Goal: Task Accomplishment & Management: Manage account settings

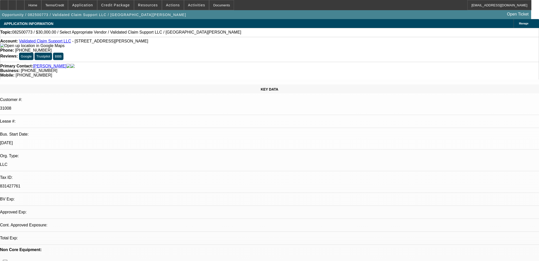
select select "0"
select select "2"
select select "0.1"
select select "1"
select select "2"
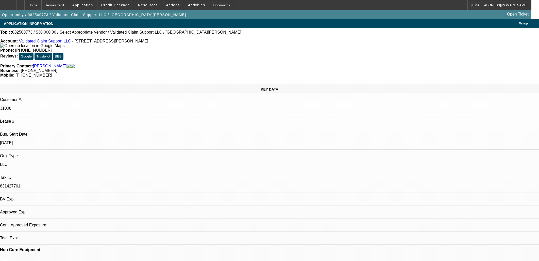
select select "4"
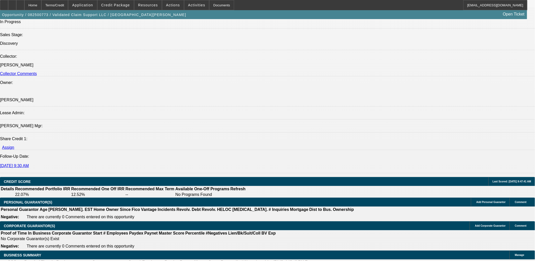
scroll to position [621, 0]
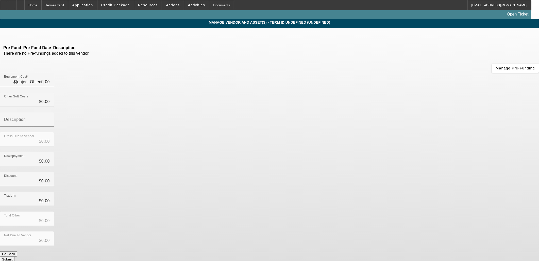
type input "$30,000.00"
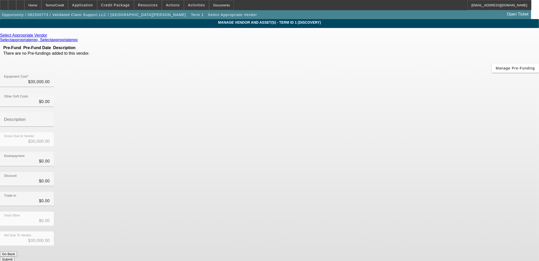
click at [49, 37] on icon at bounding box center [49, 35] width 0 height 4
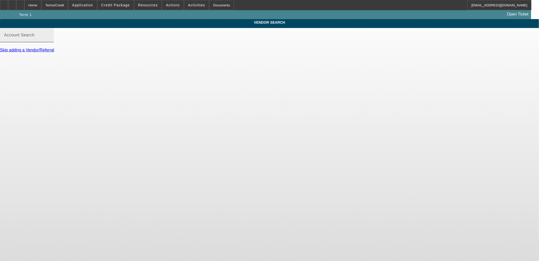
click at [50, 39] on div "Account Search" at bounding box center [27, 35] width 46 height 14
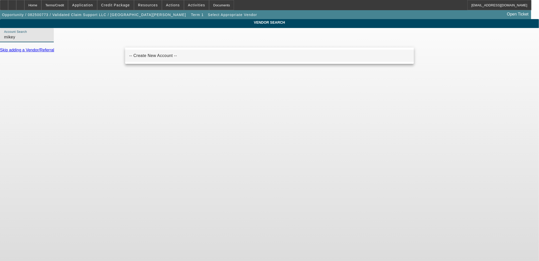
click at [166, 52] on mat-option "-- Create New Account --" at bounding box center [269, 56] width 289 height 12
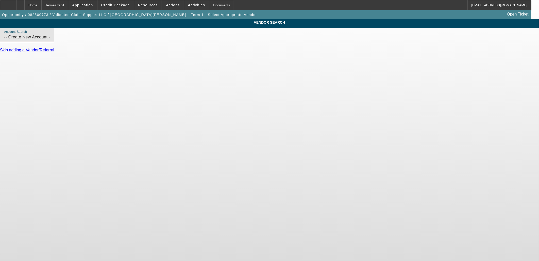
drag, startPoint x: 176, startPoint y: 40, endPoint x: 33, endPoint y: 24, distance: 144.1
click at [34, 25] on div "VENDOR SEARCH Account Search -- Create New Account -- Skip adding a Vendor/Refe…" at bounding box center [269, 38] width 539 height 38
type input "mikey"
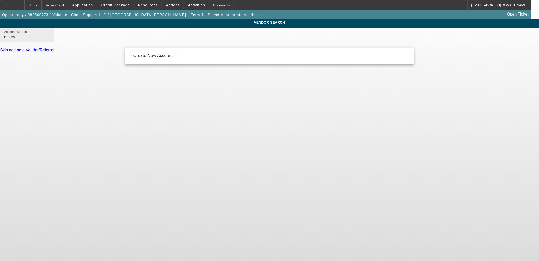
click at [27, 34] on mat-label "Account Search" at bounding box center [15, 31] width 23 height 3
click at [50, 37] on input "mikey" at bounding box center [27, 37] width 46 height 6
click at [50, 40] on input "mikey" at bounding box center [27, 37] width 46 height 6
click at [191, 13] on span "Term 1" at bounding box center [197, 15] width 13 height 4
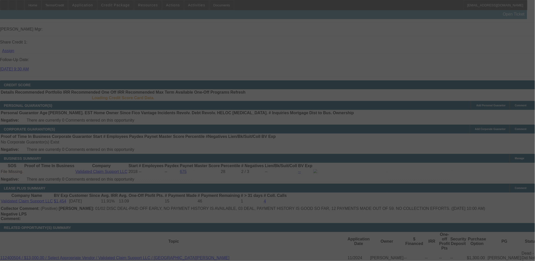
scroll to position [689, 0]
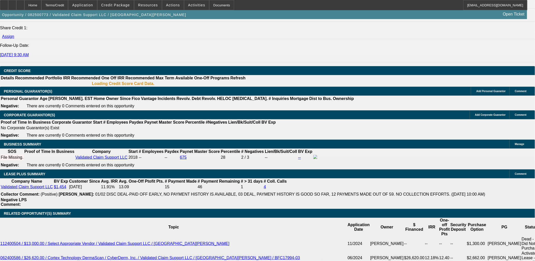
select select "0"
select select "2"
select select "0.1"
select select "4"
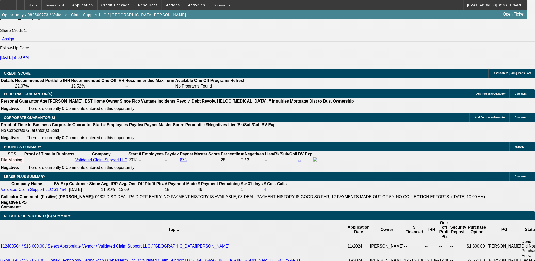
scroll to position [694, 0]
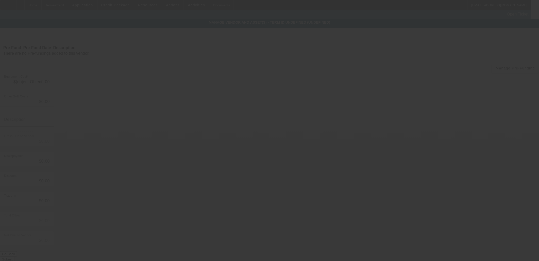
type input "$30,000.00"
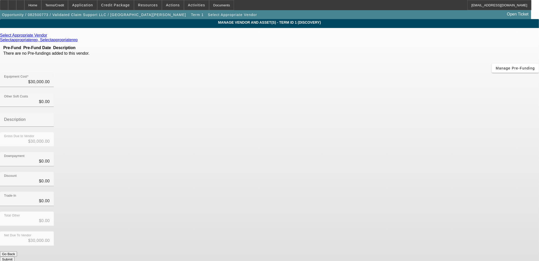
click at [49, 37] on icon at bounding box center [49, 35] width 0 height 4
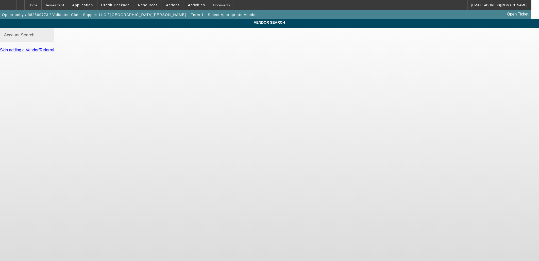
click at [50, 40] on input "Account Search" at bounding box center [27, 37] width 46 height 6
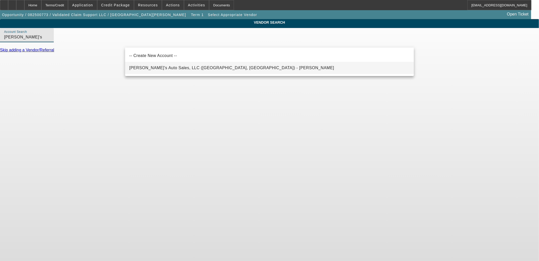
click at [167, 71] on mat-option "Mikey's Auto Sales, LLC (San Antonio, TX) - Roth, Michael" at bounding box center [269, 68] width 289 height 12
type input "Mikey's Auto Sales, LLC (San Antonio, TX) - Roth, Michael"
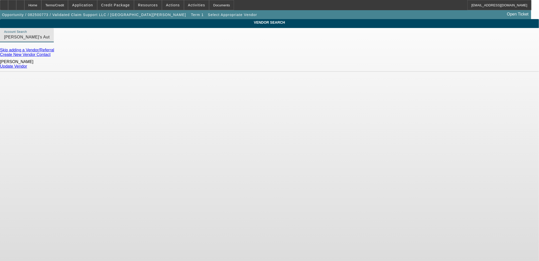
click at [27, 66] on link "Update Vendor" at bounding box center [13, 66] width 27 height 4
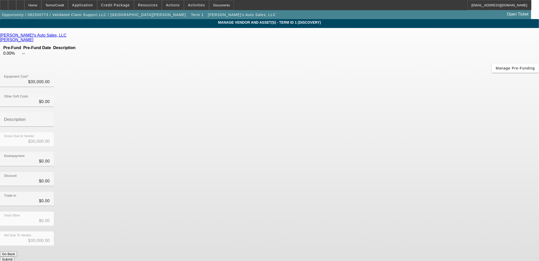
click at [68, 36] on icon at bounding box center [68, 35] width 0 height 4
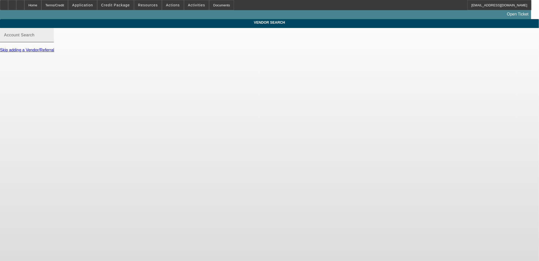
click at [50, 38] on div "Account Search" at bounding box center [27, 35] width 46 height 14
drag, startPoint x: 100, startPoint y: 19, endPoint x: 87, endPoint y: 19, distance: 13.0
click at [99, 19] on div "Open Ticket" at bounding box center [265, 14] width 531 height 9
click at [85, 15] on span "Opportunity / 082500773 / Validated Claim Support LLC / Ecclefield, Brian" at bounding box center [94, 15] width 184 height 4
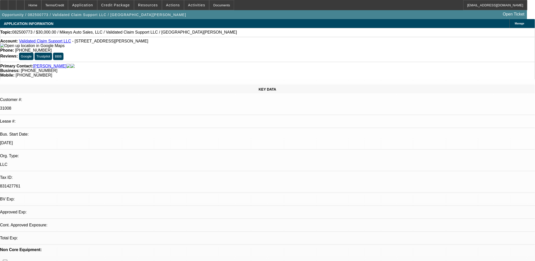
select select "0"
select select "2"
select select "0.1"
select select "4"
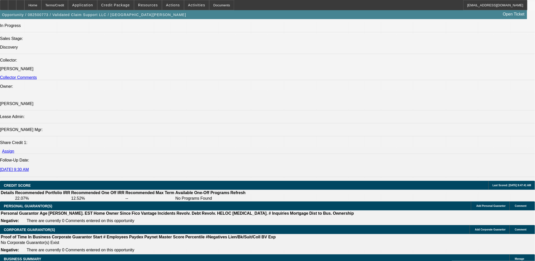
scroll to position [621, 0]
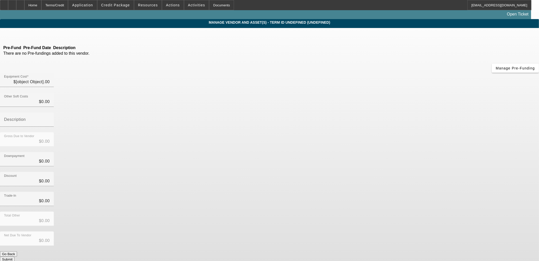
type input "$30,000.00"
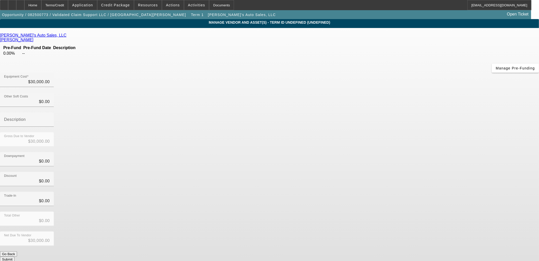
click at [469, 9] on div "Remove Vendor" at bounding box center [483, 4] width 28 height 9
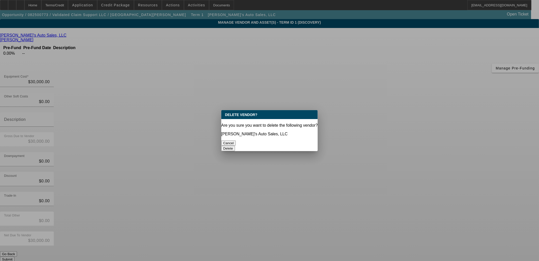
click at [235, 146] on button "Delete" at bounding box center [228, 148] width 14 height 5
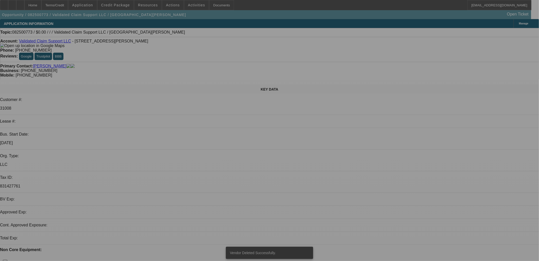
select select "0"
select select "2"
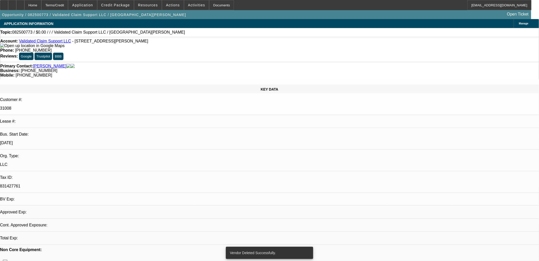
select select "2"
select select "0.1"
select select "4"
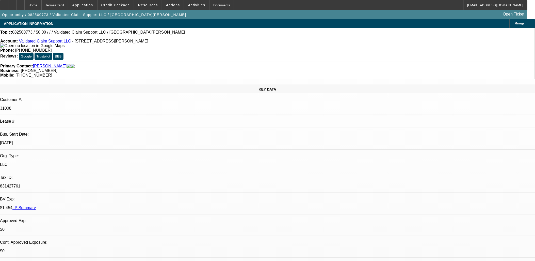
drag, startPoint x: 421, startPoint y: 59, endPoint x: 419, endPoint y: 61, distance: 3.1
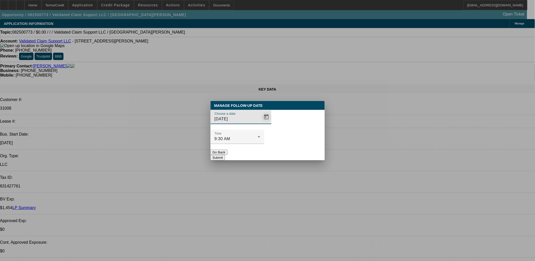
click at [260, 123] on span "Open calendar" at bounding box center [266, 117] width 12 height 12
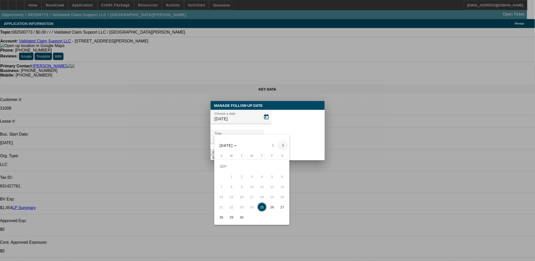
click at [284, 143] on span "Next month" at bounding box center [283, 145] width 10 height 10
drag, startPoint x: 264, startPoint y: 178, endPoint x: 272, endPoint y: 153, distance: 26.1
click at [264, 177] on span "9" at bounding box center [261, 176] width 9 height 9
type input "10/9/2025"
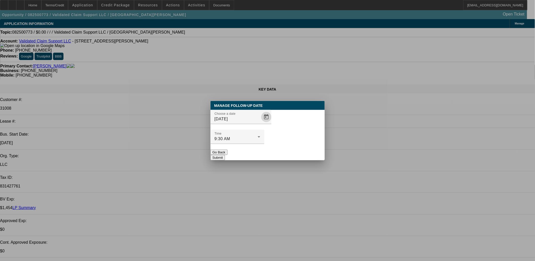
click at [264, 144] on div at bounding box center [238, 147] width 54 height 6
click at [225, 155] on button "Submit" at bounding box center [218, 157] width 14 height 5
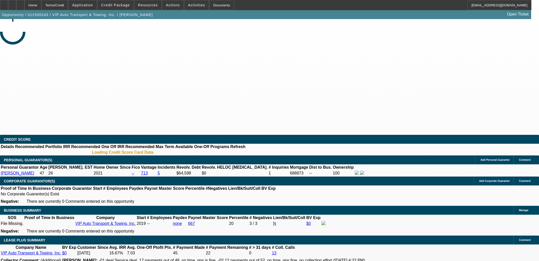
select select "0"
select select "2"
select select "0.1"
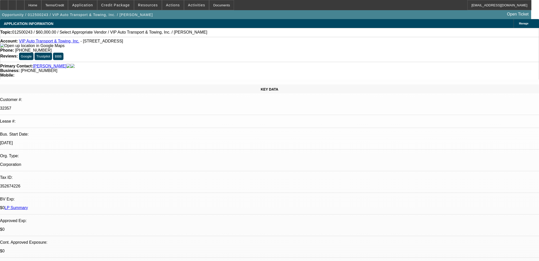
select select "1"
select select "2"
select select "4"
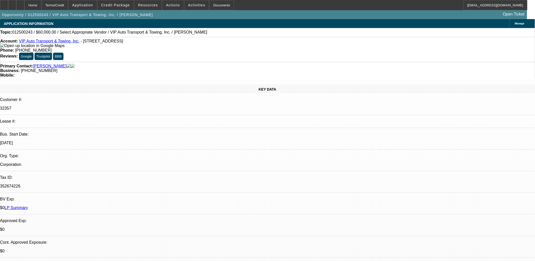
drag, startPoint x: 387, startPoint y: 52, endPoint x: 386, endPoint y: 56, distance: 4.7
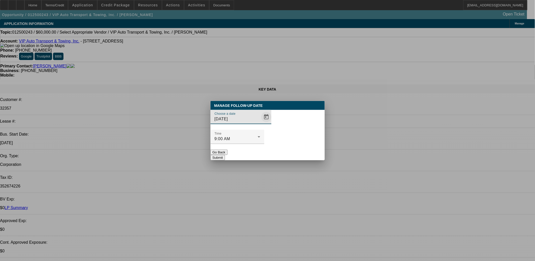
click at [261, 123] on span "Open calendar" at bounding box center [266, 117] width 12 height 12
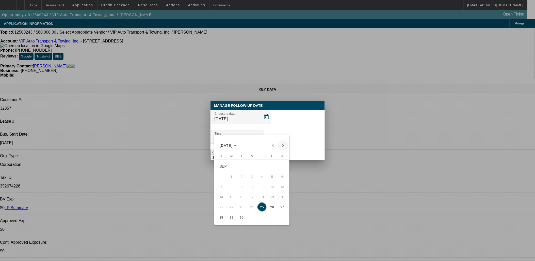
click at [285, 141] on button "Next month" at bounding box center [283, 145] width 10 height 10
click at [265, 167] on span "2" at bounding box center [261, 166] width 9 height 9
type input "10/2/2025"
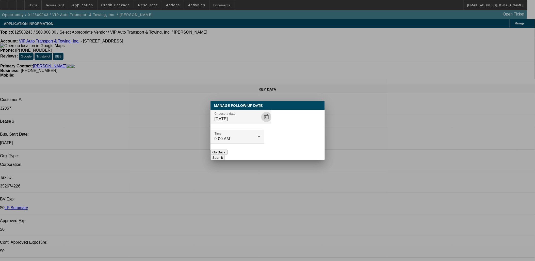
click at [225, 155] on button "Submit" at bounding box center [218, 157] width 14 height 5
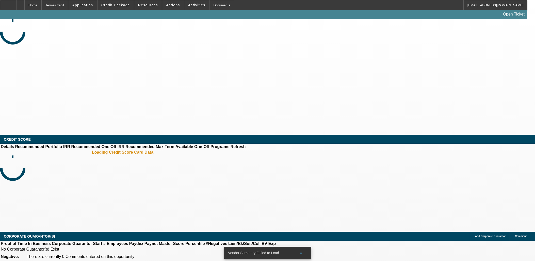
select select "0"
select select "2"
select select "0.1"
select select "4"
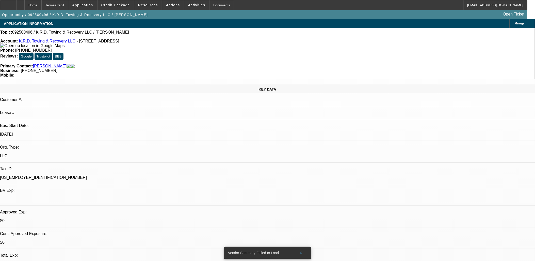
drag, startPoint x: 202, startPoint y: 115, endPoint x: 173, endPoint y: 113, distance: 29.0
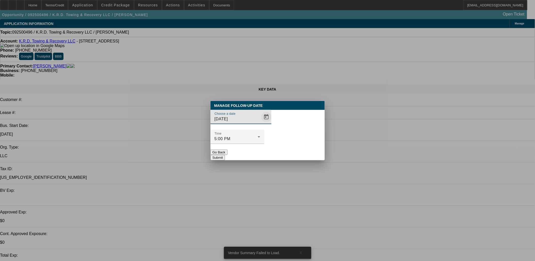
click at [260, 123] on span "Open calendar" at bounding box center [266, 117] width 12 height 12
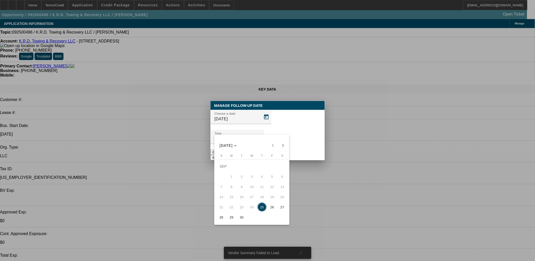
click at [236, 218] on span "29" at bounding box center [231, 216] width 9 height 9
type input "9/29/2025"
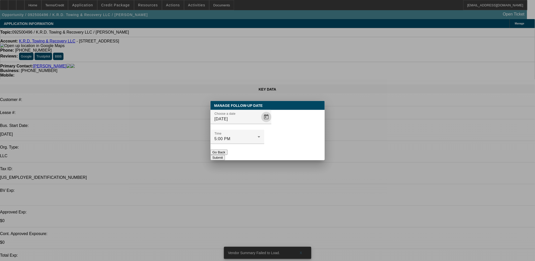
click at [225, 155] on button "Submit" at bounding box center [218, 157] width 14 height 5
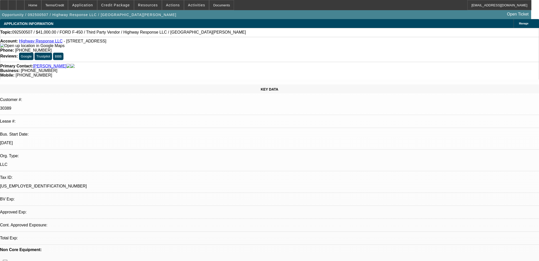
select select "0"
select select "2"
select select "0.1"
select select "4"
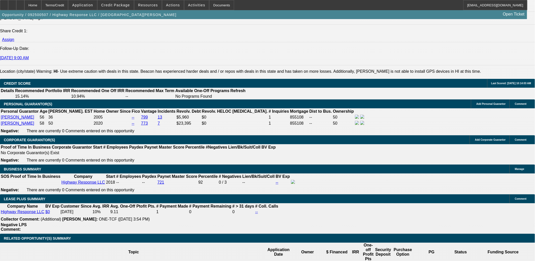
scroll to position [762, 0]
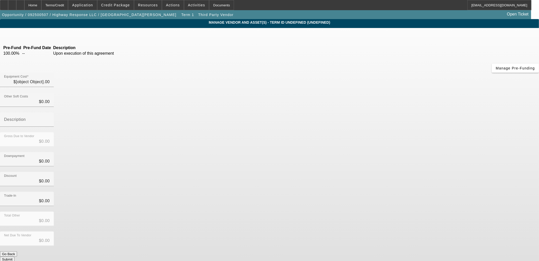
type input "$41,000.00"
click at [35, 36] on icon at bounding box center [35, 35] width 0 height 4
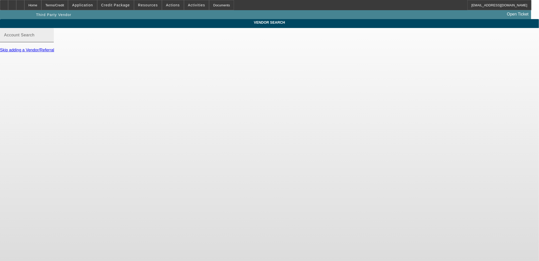
click at [35, 37] on mat-label "Account Search" at bounding box center [19, 35] width 30 height 4
click at [50, 40] on input "Account Search" at bounding box center [27, 37] width 46 height 6
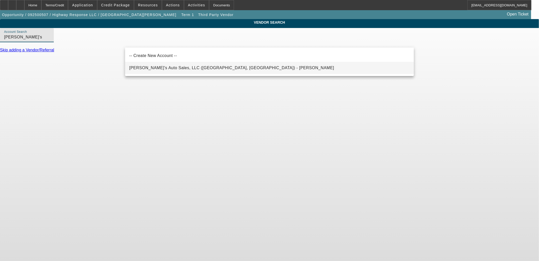
click at [158, 66] on span "Mikey's Auto Sales, LLC (San Antonio, TX) - Roth, Michael" at bounding box center [231, 68] width 205 height 4
type input "Mikey's Auto Sales, LLC (San Antonio, TX) - Roth, Michael"
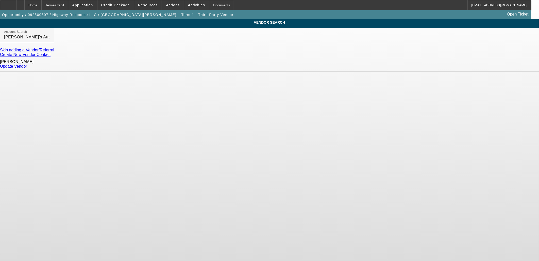
click at [399, 67] on div "Update Vendor" at bounding box center [269, 66] width 539 height 5
click at [27, 66] on link "Update Vendor" at bounding box center [13, 66] width 27 height 4
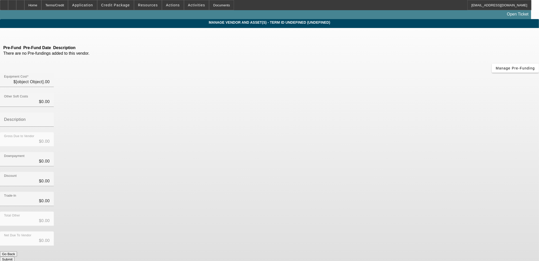
type input "$41,000.00"
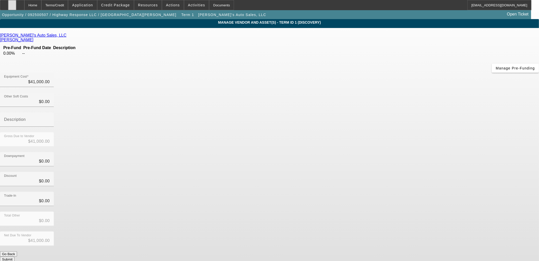
click at [16, 6] on div at bounding box center [12, 5] width 8 height 10
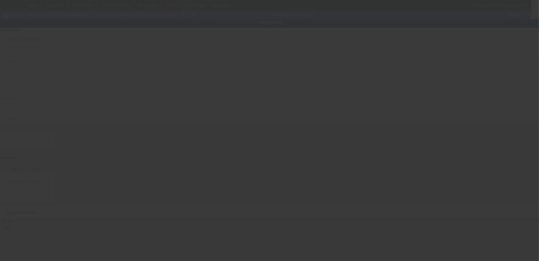
type input "1FD0X4GT6KED04521"
type input "FORD"
type input "F-450"
radio input "true"
type input "1000 Hoihoi Ave"
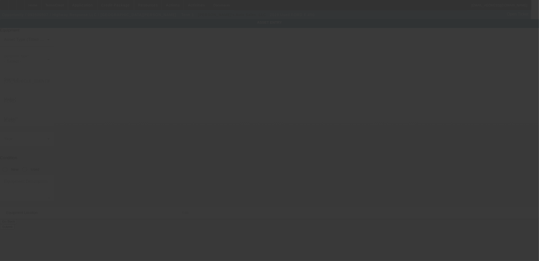
type input "Wahiawa"
type input "96786"
type input "Honolulu"
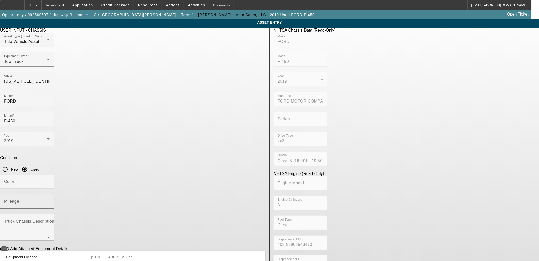
drag, startPoint x: 242, startPoint y: 134, endPoint x: 236, endPoint y: 135, distance: 5.7
click at [50, 194] on div "Mileage" at bounding box center [27, 201] width 46 height 14
type input "237817"
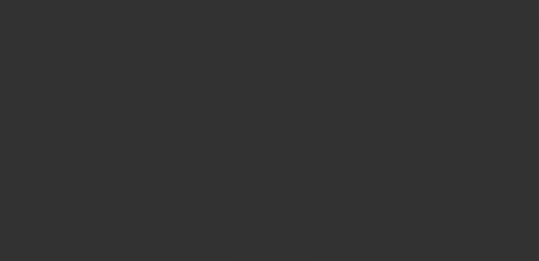
type input "$41,000.00"
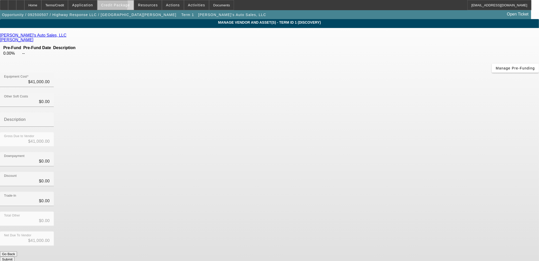
click at [116, 5] on span "Credit Package" at bounding box center [115, 5] width 29 height 4
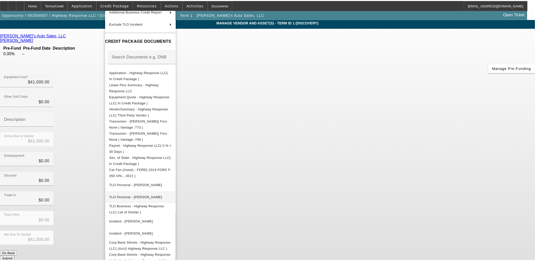
scroll to position [95, 0]
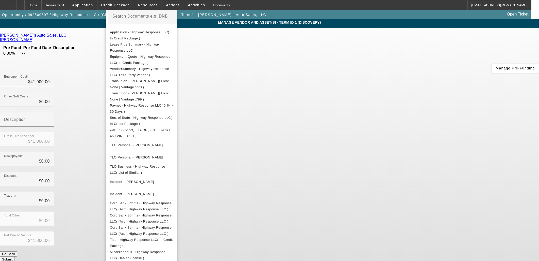
click at [67, 156] on div at bounding box center [269, 130] width 539 height 261
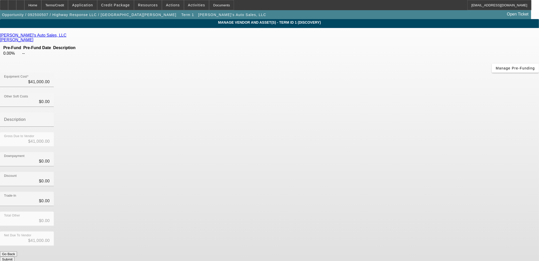
click at [14, 256] on button "Submit" at bounding box center [7, 258] width 14 height 5
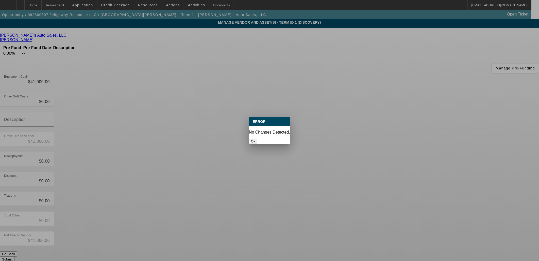
click at [363, 197] on div at bounding box center [269, 130] width 539 height 261
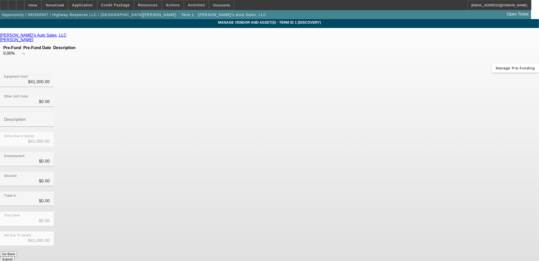
click at [74, 16] on span "Opportunity / 092500507 / Highway Response LLC / Kanamu, Alison" at bounding box center [89, 15] width 174 height 4
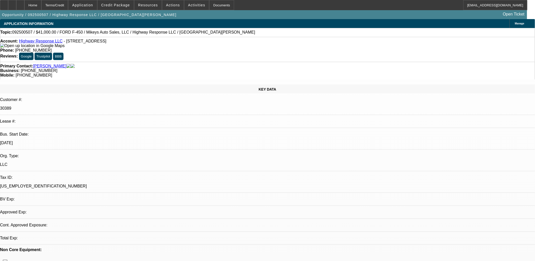
select select "0"
select select "2"
select select "0.1"
select select "4"
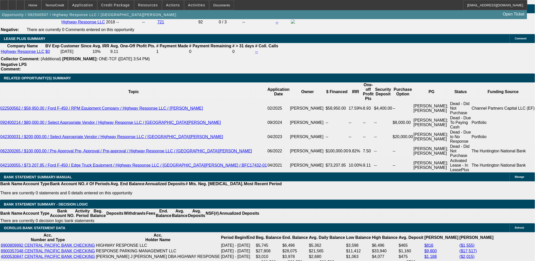
scroll to position [846, 0]
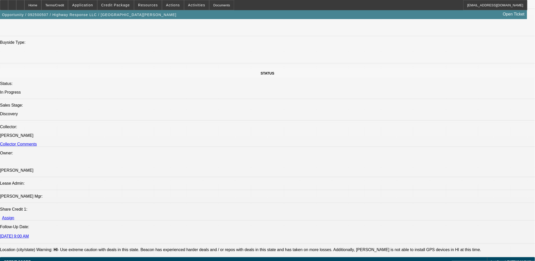
scroll to position [338, 0]
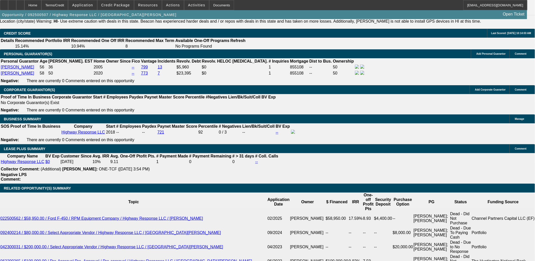
scroll to position [705, 0]
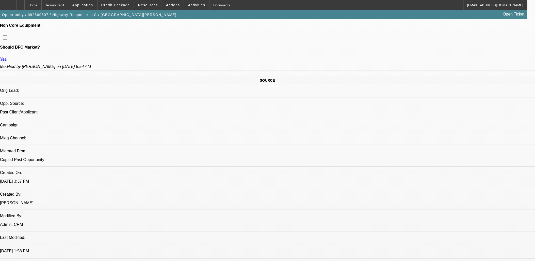
scroll to position [225, 0]
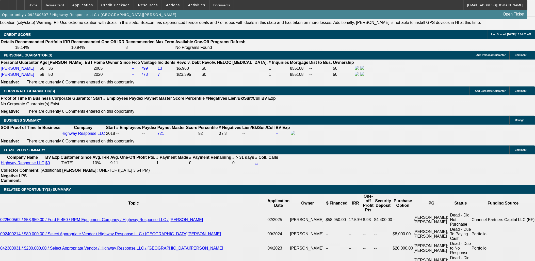
scroll to position [677, 0]
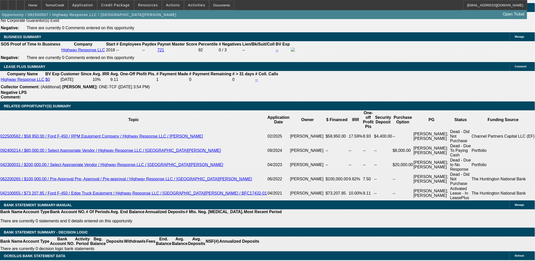
scroll to position [818, 0]
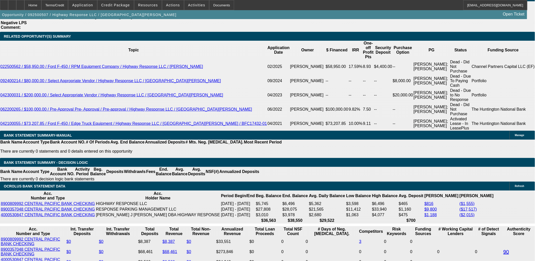
scroll to position [875, 0]
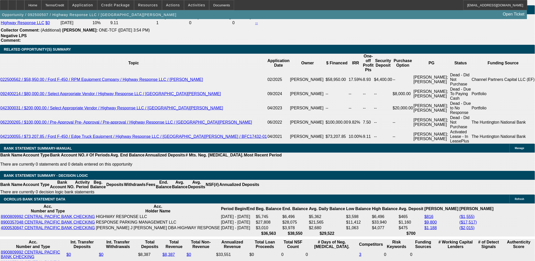
type input "$0.00"
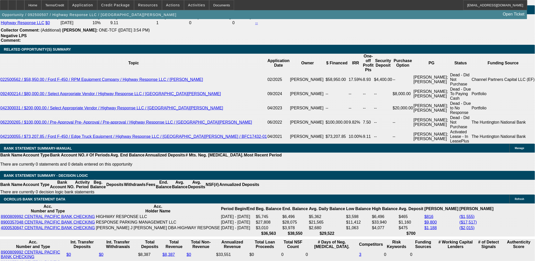
drag, startPoint x: 108, startPoint y: 150, endPoint x: 118, endPoint y: 147, distance: 11.2
type input "30"
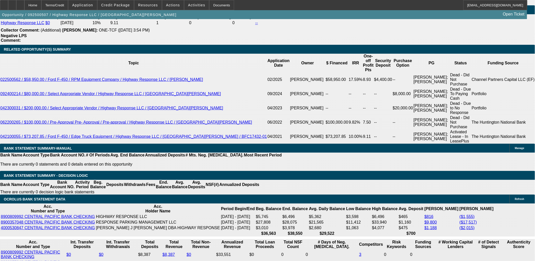
type input "9"
type input "$3,062.54"
type input "$1,531.27"
type input "9"
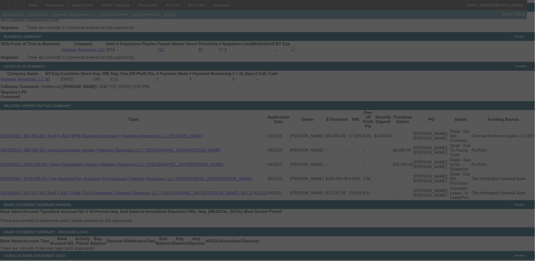
scroll to position [846, 0]
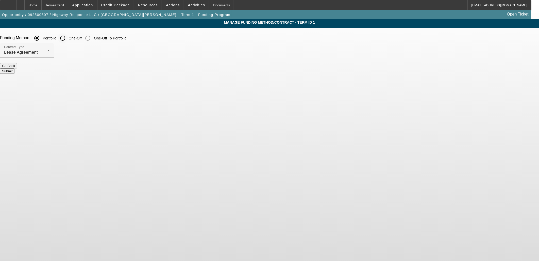
click at [82, 36] on label "One-Off" at bounding box center [75, 38] width 14 height 5
click at [68, 36] on input "One-Off" at bounding box center [63, 38] width 10 height 10
radio input "true"
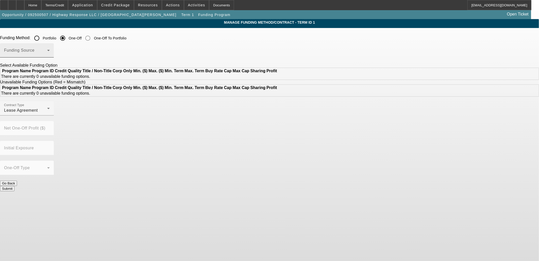
click at [50, 49] on div "Funding Source" at bounding box center [27, 50] width 46 height 14
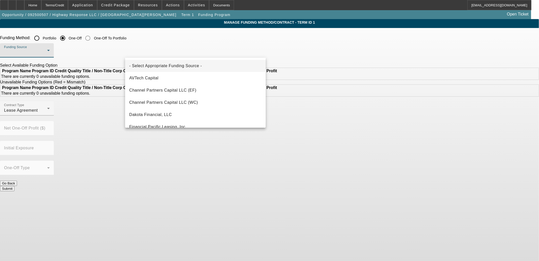
scroll to position [144, 0]
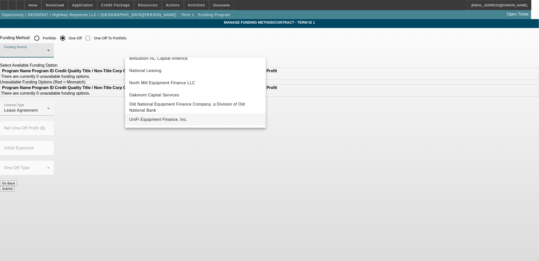
click at [156, 118] on span "UniFi Equipment Finance, Inc." at bounding box center [158, 119] width 58 height 6
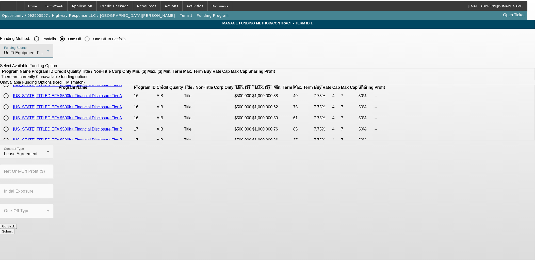
scroll to position [0, 0]
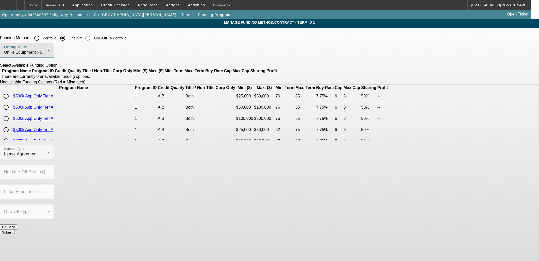
drag, startPoint x: 163, startPoint y: 217, endPoint x: 158, endPoint y: 219, distance: 5.9
click at [17, 224] on button "Go Back" at bounding box center [8, 226] width 17 height 5
radio input "true"
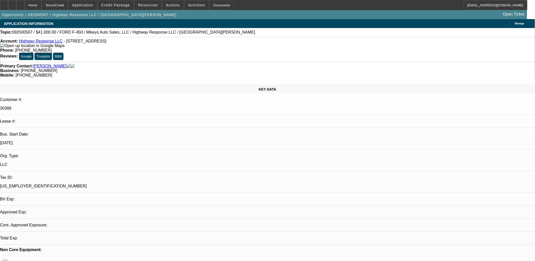
select select "0"
select select "2"
select select "0.1"
select select "4"
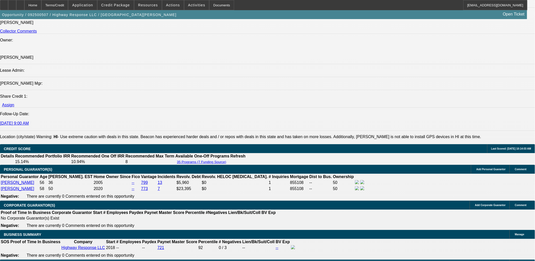
drag, startPoint x: 99, startPoint y: 43, endPoint x: 83, endPoint y: 57, distance: 22.0
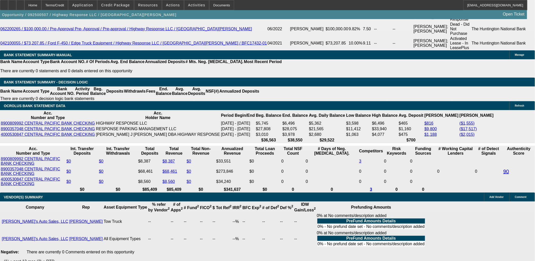
scroll to position [908, 0]
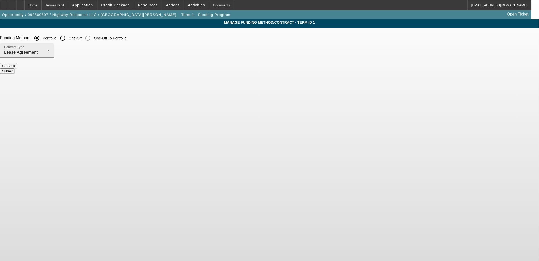
click at [50, 49] on div "Contract Type Lease Agreement" at bounding box center [27, 50] width 46 height 14
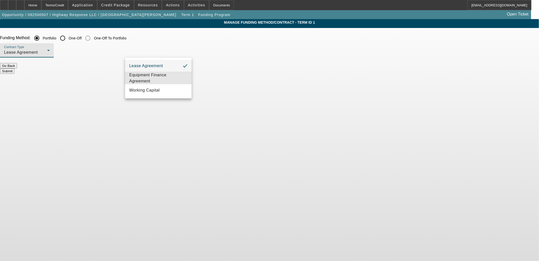
drag, startPoint x: 157, startPoint y: 82, endPoint x: 183, endPoint y: 48, distance: 42.7
click at [157, 82] on span "Equipment Finance Agreement" at bounding box center [158, 78] width 58 height 12
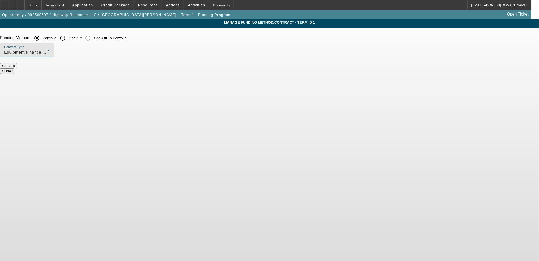
click at [82, 35] on div "One-Off" at bounding box center [70, 38] width 24 height 10
click at [82, 36] on label "One-Off" at bounding box center [75, 38] width 14 height 5
click at [68, 36] on input "One-Off" at bounding box center [63, 38] width 10 height 10
radio input "true"
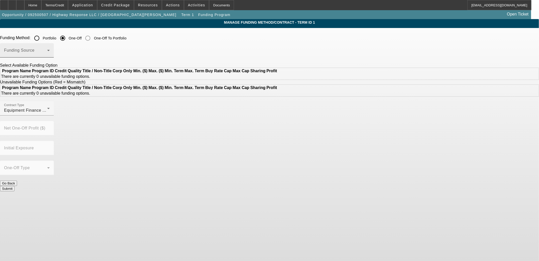
click at [35, 49] on mat-label "Funding Source" at bounding box center [19, 50] width 30 height 4
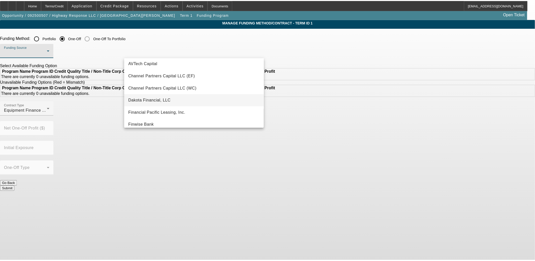
scroll to position [28, 0]
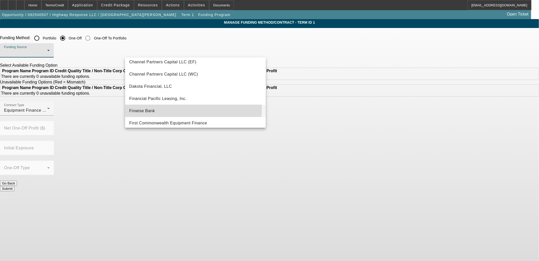
click at [147, 107] on mat-option "Finwise Bank" at bounding box center [195, 111] width 141 height 12
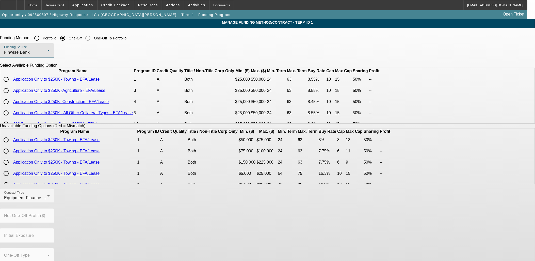
click at [47, 55] on div "Finwise Bank" at bounding box center [25, 52] width 43 height 6
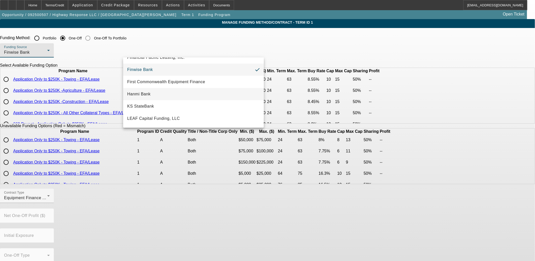
scroll to position [74, 0]
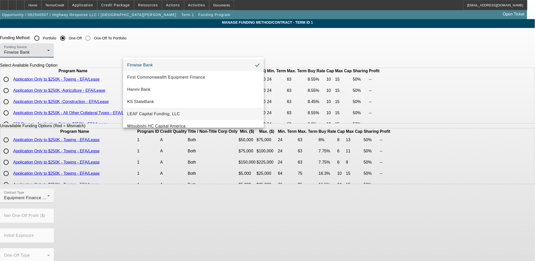
click at [158, 115] on span "LEAF Capital Funding, LLC" at bounding box center [153, 114] width 53 height 6
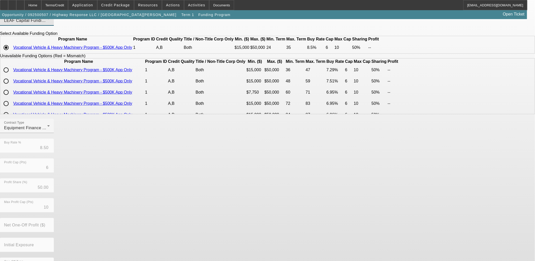
scroll to position [55, 0]
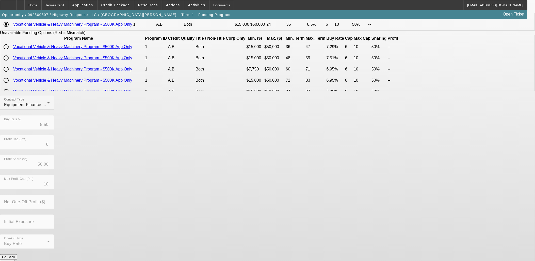
click at [14, 259] on button "Submit" at bounding box center [7, 261] width 14 height 5
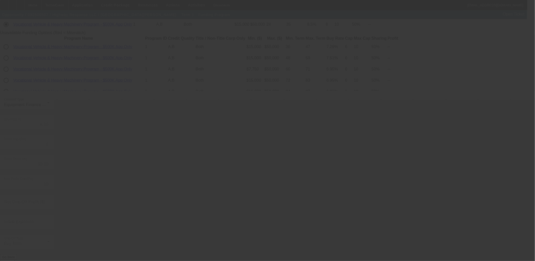
radio input "true"
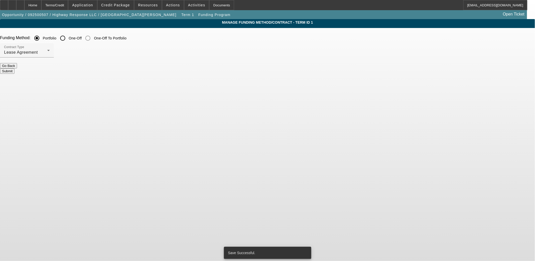
scroll to position [0, 0]
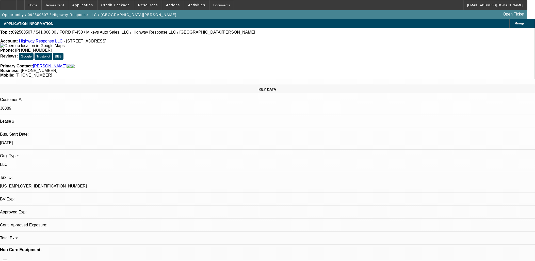
select select "0"
select select "2"
select select "0"
select select "6"
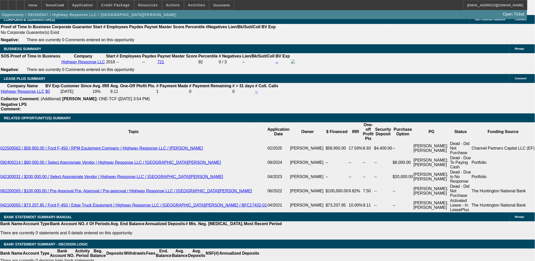
scroll to position [875, 0]
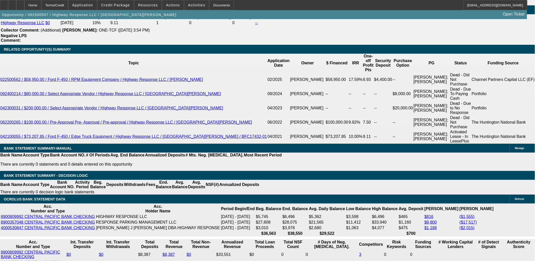
drag, startPoint x: 121, startPoint y: 160, endPoint x: 124, endPoint y: 161, distance: 3.3
type input "UNKNOWN"
type input "1"
type input "$2,768.78"
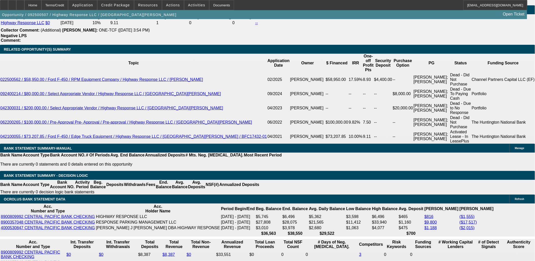
type input "$1,384.39"
type input "11"
type input "$3,138.80"
type input "$1,569.40"
type input "11"
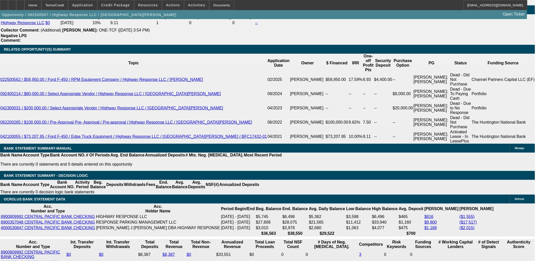
drag, startPoint x: 80, startPoint y: 103, endPoint x: 80, endPoint y: 99, distance: 3.8
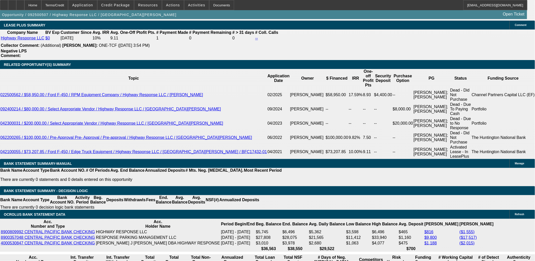
scroll to position [846, 0]
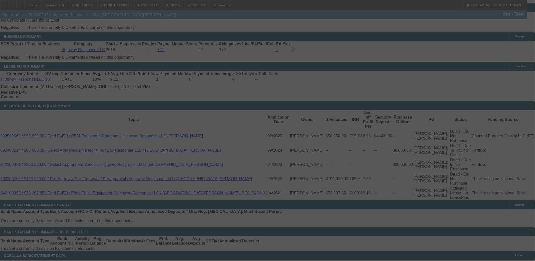
scroll to position [790, 0]
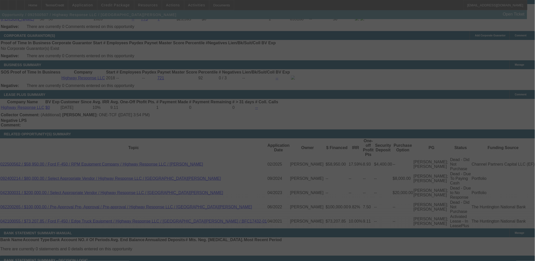
select select "0"
select select "2"
select select "0"
select select "6"
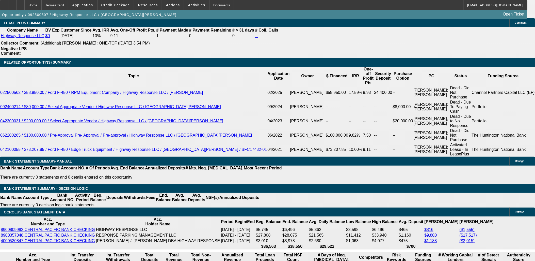
scroll to position [875, 0]
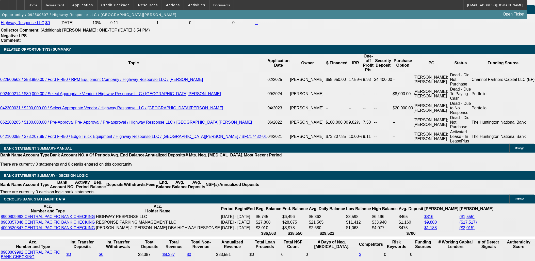
drag, startPoint x: 122, startPoint y: 159, endPoint x: 125, endPoint y: 159, distance: 2.9
drag, startPoint x: 121, startPoint y: 158, endPoint x: 125, endPoint y: 158, distance: 4.4
type input "UNKNOWN"
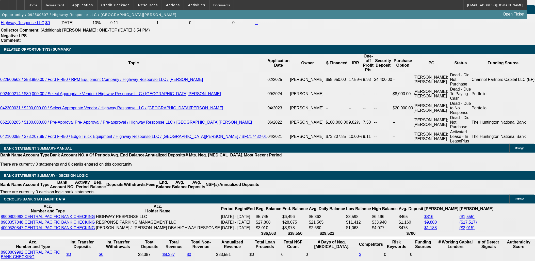
type input "12"
type input "$3,177.34"
type input "$1,588.67"
type input "12"
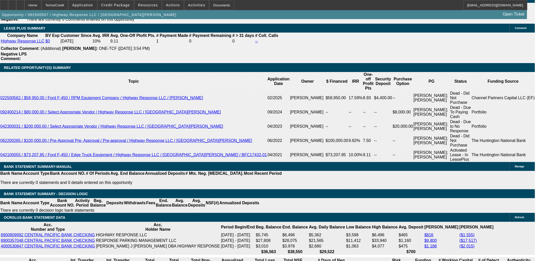
scroll to position [846, 0]
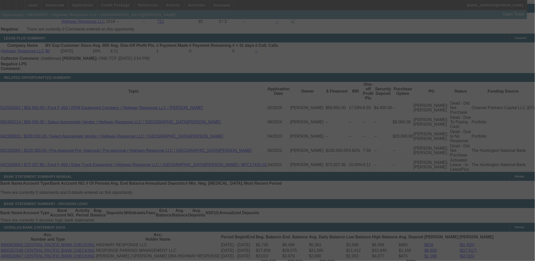
select select "0"
select select "2"
select select "0"
select select "6"
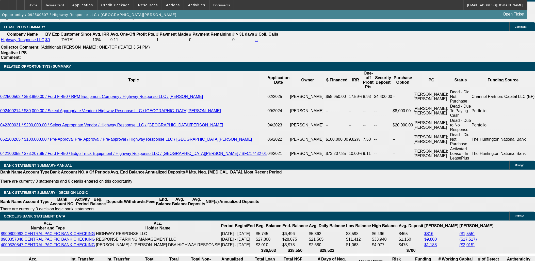
scroll to position [875, 0]
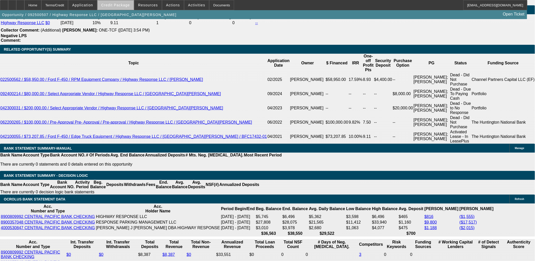
click at [126, 6] on span "Credit Package" at bounding box center [115, 5] width 29 height 4
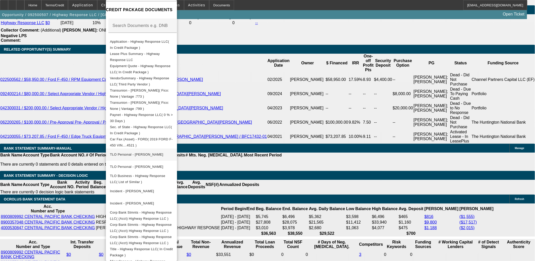
scroll to position [85, 0]
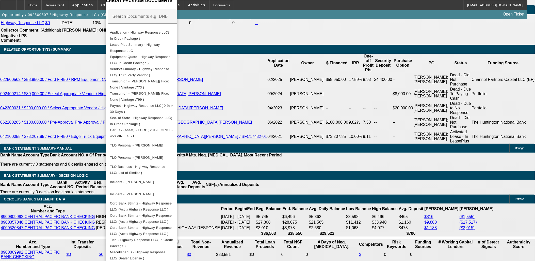
drag, startPoint x: 327, startPoint y: 118, endPoint x: 336, endPoint y: 107, distance: 14.0
click at [328, 117] on div at bounding box center [267, 130] width 535 height 261
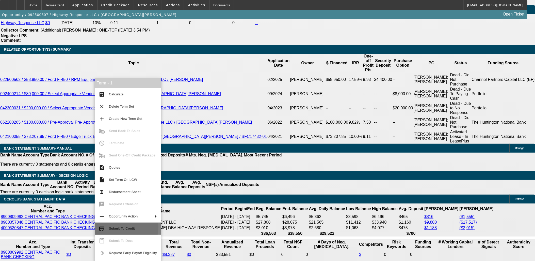
click at [123, 227] on span "Submit To Credit" at bounding box center [122, 228] width 26 height 4
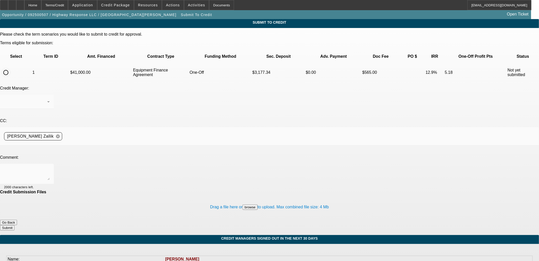
click at [11, 67] on input "radio" at bounding box center [6, 72] width 10 height 10
radio input "true"
click at [0, 19] on ngx-spinner at bounding box center [0, 19] width 0 height 0
click at [50, 168] on textarea at bounding box center [27, 174] width 46 height 12
type textarea "Please send to Leaf to review for an approval. Thanks, Asher"
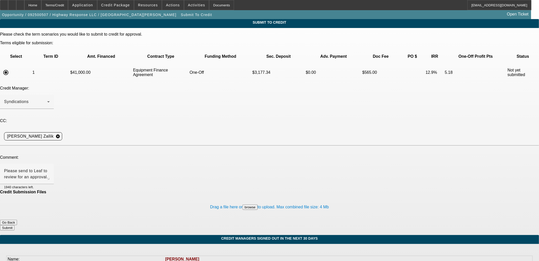
click at [14, 225] on button "Submit" at bounding box center [7, 227] width 14 height 5
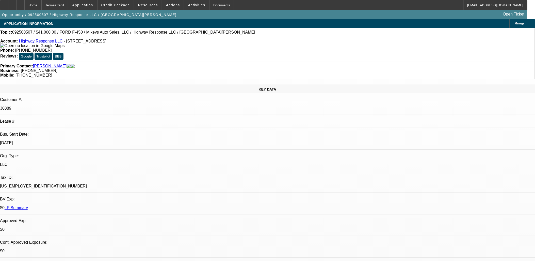
select select "0"
select select "2"
select select "0"
select select "6"
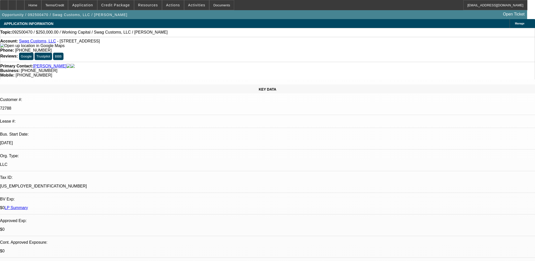
select select "0"
select select "2"
select select "0"
select select "6"
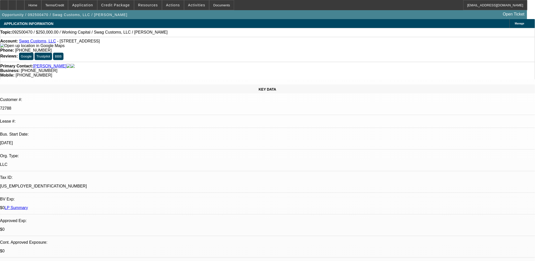
drag, startPoint x: 158, startPoint y: 137, endPoint x: 217, endPoint y: 130, distance: 58.6
drag, startPoint x: 214, startPoint y: 126, endPoint x: 120, endPoint y: 114, distance: 95.3
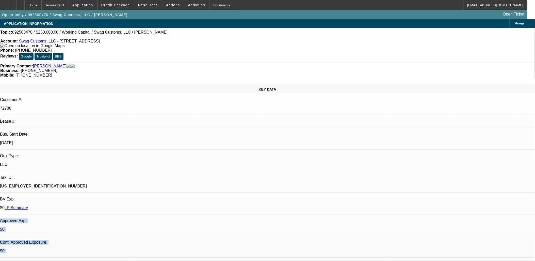
drag, startPoint x: 121, startPoint y: 112, endPoint x: 215, endPoint y: 127, distance: 94.6
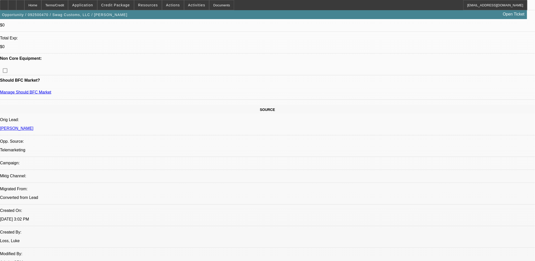
scroll to position [134, 0]
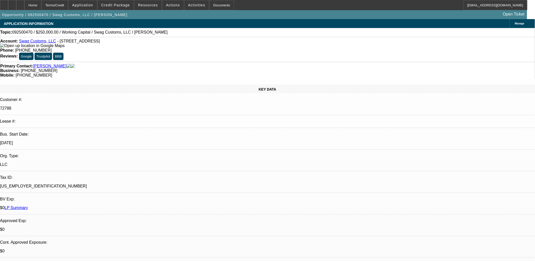
scroll to position [0, 0]
drag, startPoint x: 321, startPoint y: 132, endPoint x: 321, endPoint y: 129, distance: 3.0
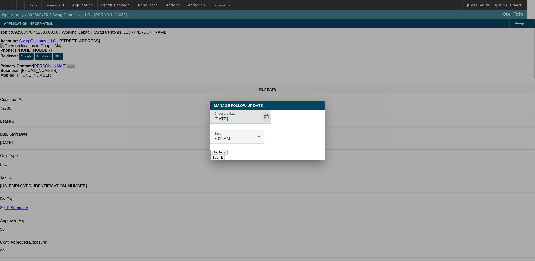
click at [260, 123] on span "Open calendar" at bounding box center [266, 117] width 12 height 12
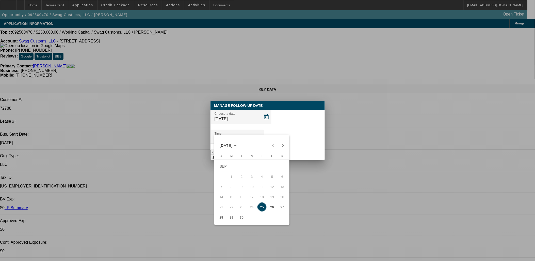
drag, startPoint x: 244, startPoint y: 214, endPoint x: 255, endPoint y: 179, distance: 36.5
click at [243, 214] on button "30" at bounding box center [242, 217] width 10 height 10
type input "[DATE]"
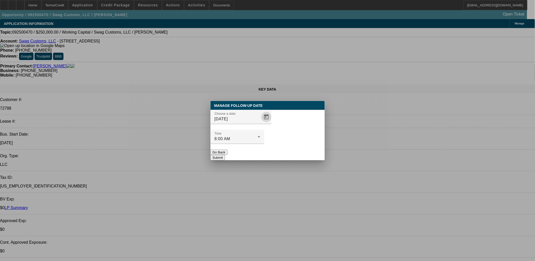
click at [225, 155] on button "Submit" at bounding box center [218, 157] width 14 height 5
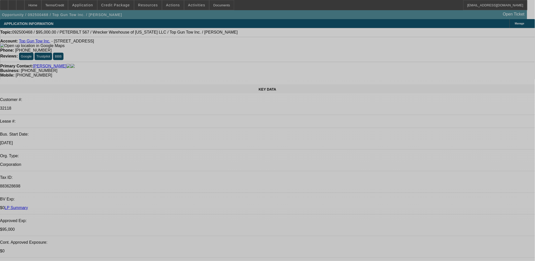
select select "0"
select select "2"
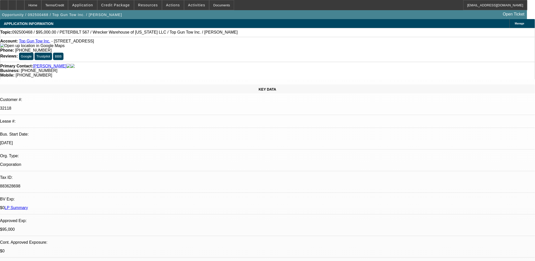
select select "0.1"
select select "0"
select select "2"
select select "0.1"
select select "0"
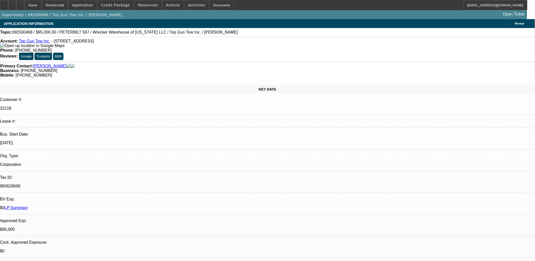
select select "2"
select select "0.1"
select select "0"
select select "2"
select select "0.1"
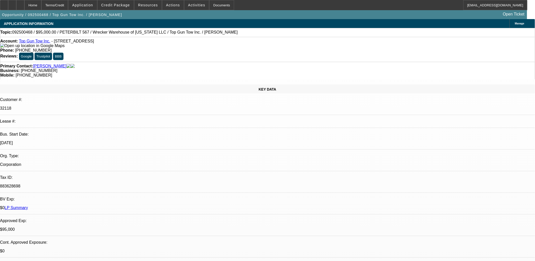
select select "1"
select select "2"
select select "4"
select select "1"
select select "2"
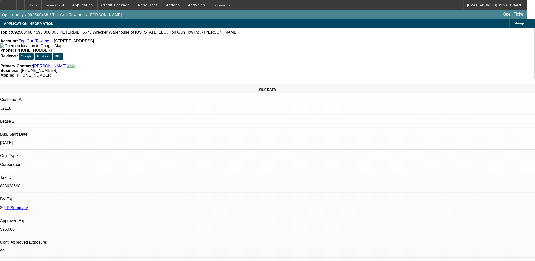
select select "4"
select select "1"
select select "2"
select select "4"
select select "1"
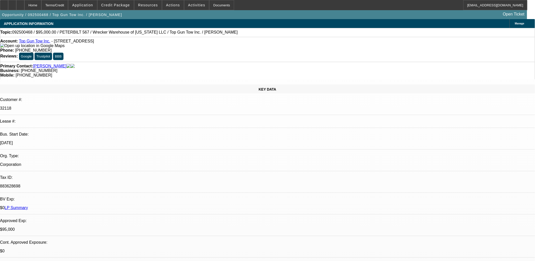
select select "2"
select select "4"
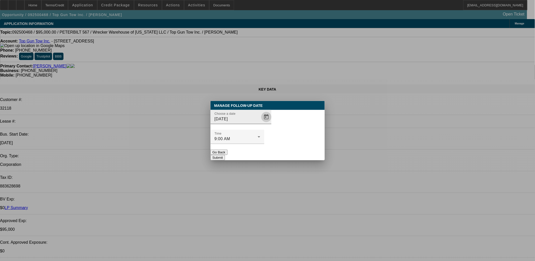
click at [260, 123] on span "Open calendar" at bounding box center [266, 117] width 12 height 12
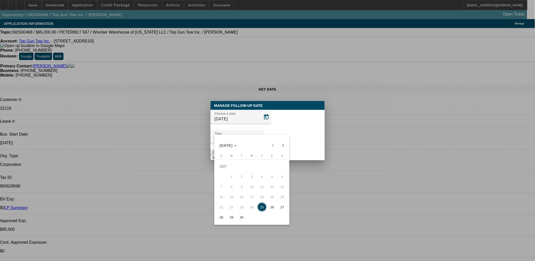
click at [273, 211] on span "26" at bounding box center [272, 206] width 9 height 9
type input "9/26/2025"
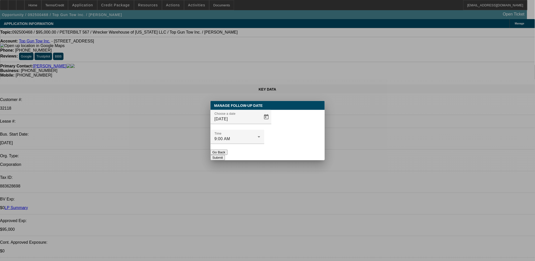
drag, startPoint x: 307, startPoint y: 138, endPoint x: 307, endPoint y: 142, distance: 4.4
click at [264, 144] on div at bounding box center [238, 147] width 54 height 6
click at [225, 155] on button "Submit" at bounding box center [218, 157] width 14 height 5
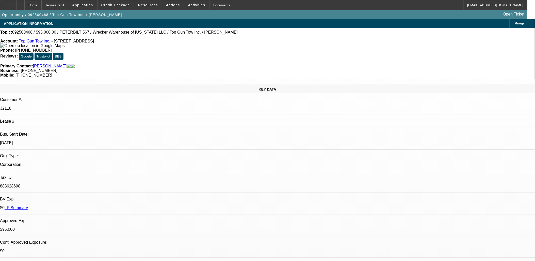
scroll to position [216, 0]
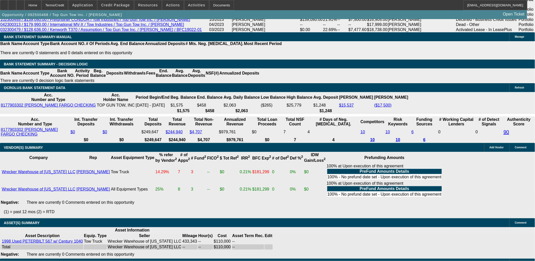
scroll to position [953, 0]
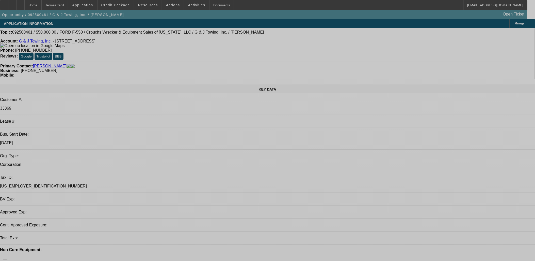
select select "0"
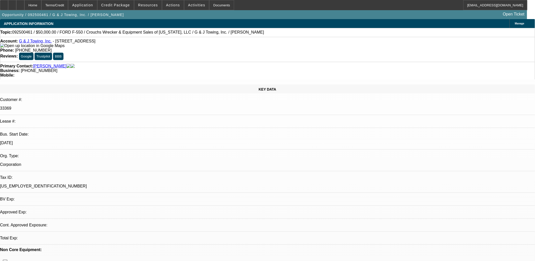
select select "2"
select select "0"
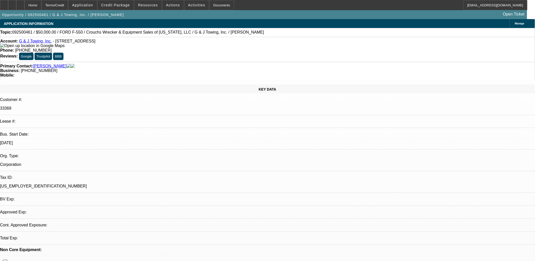
select select "0"
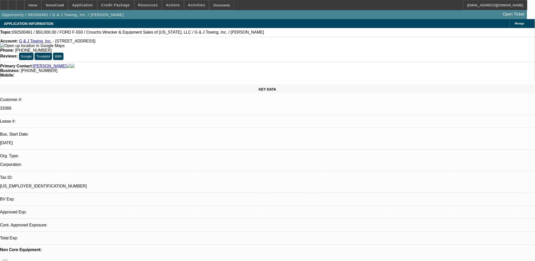
select select "0"
select select "1"
select select "2"
select select "6"
select select "1"
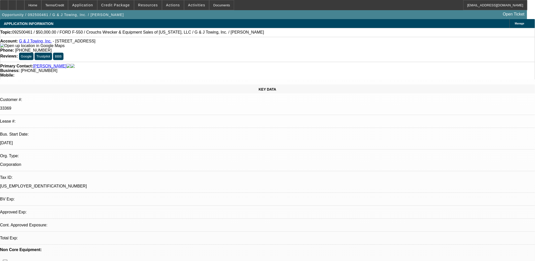
select select "1"
select select "6"
select select "1"
select select "6"
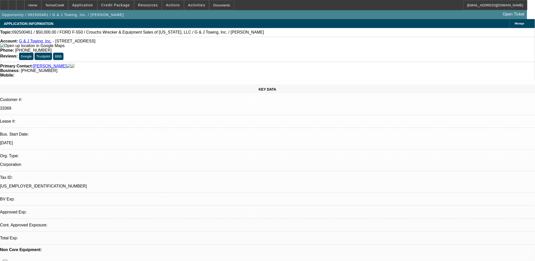
select select "1"
select select "6"
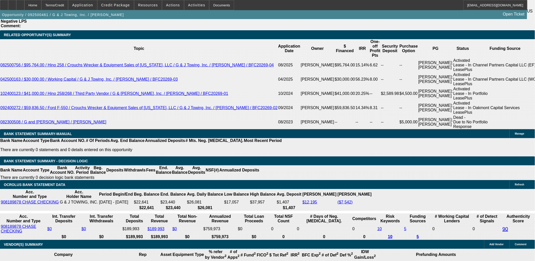
scroll to position [539, 0]
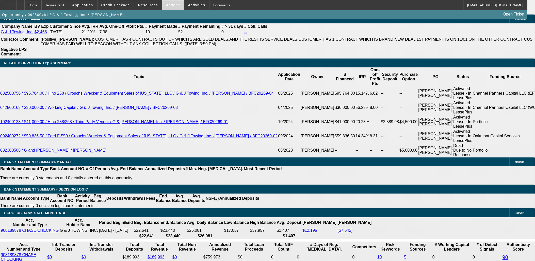
click at [168, 9] on span at bounding box center [173, 5] width 22 height 12
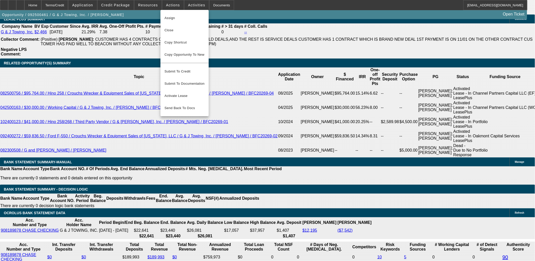
click at [147, 6] on div at bounding box center [267, 130] width 535 height 261
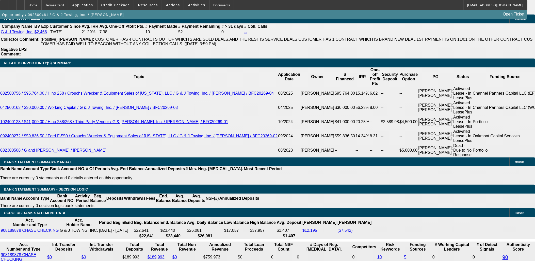
click at [147, 6] on div at bounding box center [267, 130] width 535 height 261
click at [147, 6] on span "Resources" at bounding box center [148, 5] width 20 height 4
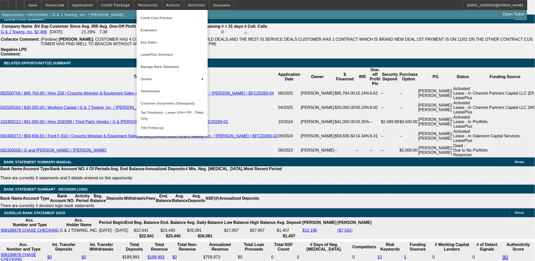
click at [87, 88] on div at bounding box center [267, 130] width 535 height 261
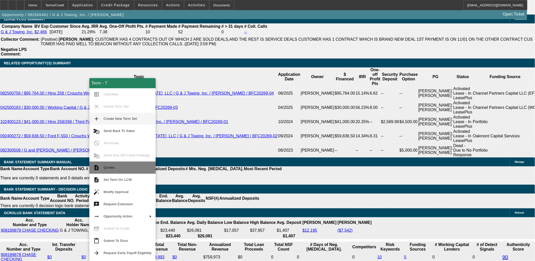
click at [125, 169] on span "Quotes" at bounding box center [128, 167] width 48 height 6
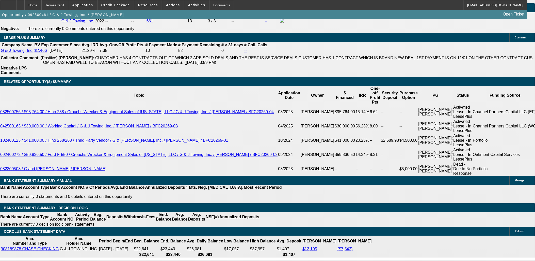
scroll to position [846, 0]
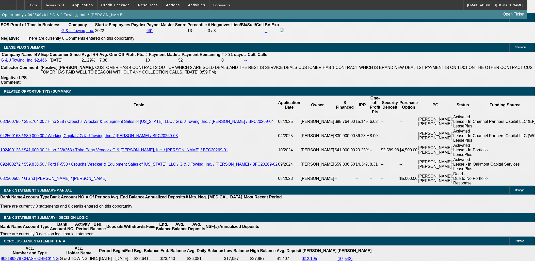
drag, startPoint x: 467, startPoint y: 207, endPoint x: 342, endPoint y: 190, distance: 125.8
click at [344, 191] on div "APPLICATION INFORMATION Manage Topic: 092500461 / $50,000.00 / FORD F-550 / Cro…" at bounding box center [267, 232] width 535 height 2118
drag, startPoint x: 430, startPoint y: 191, endPoint x: 425, endPoint y: 191, distance: 5.3
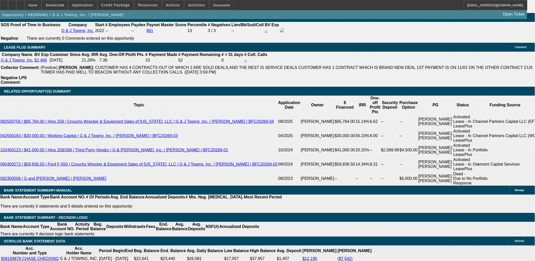
drag, startPoint x: 423, startPoint y: 191, endPoint x: 366, endPoint y: 196, distance: 57.1
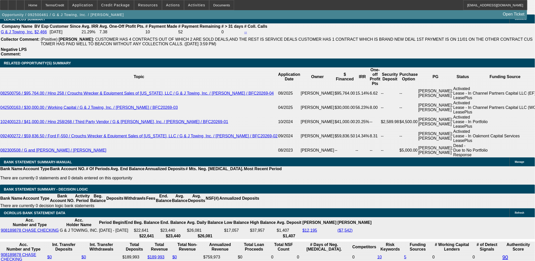
scroll to position [539, 0]
click at [109, 6] on span at bounding box center [116, 5] width 36 height 12
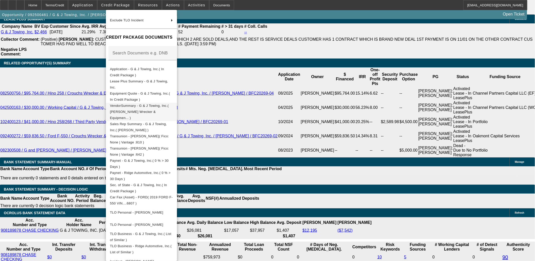
scroll to position [75, 0]
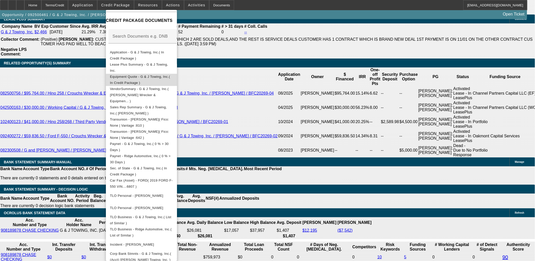
click at [130, 80] on span "Equipment Quote - G & J Towing, Inc.( In Credit Package )" at bounding box center [141, 79] width 63 height 12
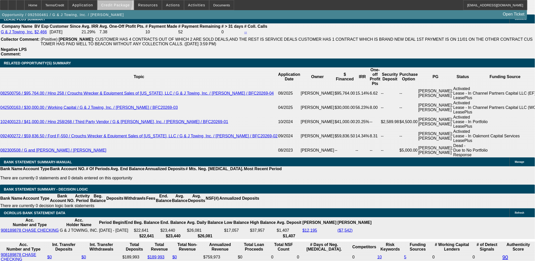
click at [123, 4] on span "Credit Package" at bounding box center [115, 5] width 29 height 4
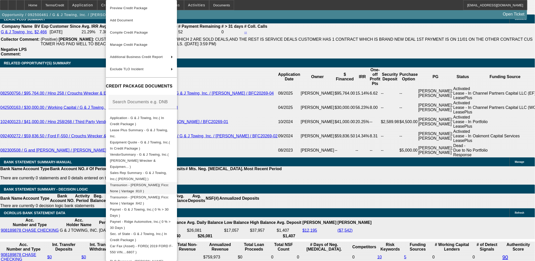
scroll to position [65, 0]
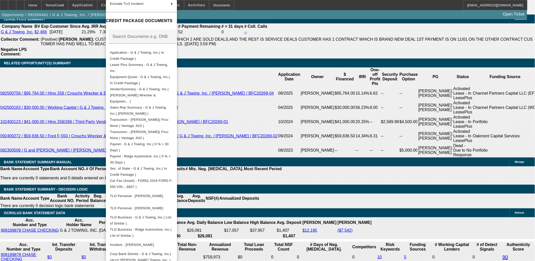
click at [24, 6] on div at bounding box center [267, 130] width 535 height 261
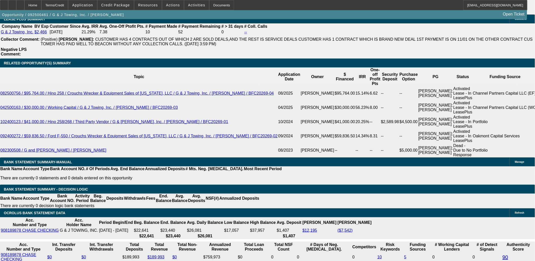
click at [16, 6] on div at bounding box center [12, 5] width 8 height 10
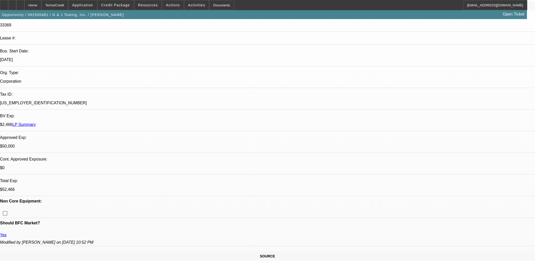
scroll to position [28, 0]
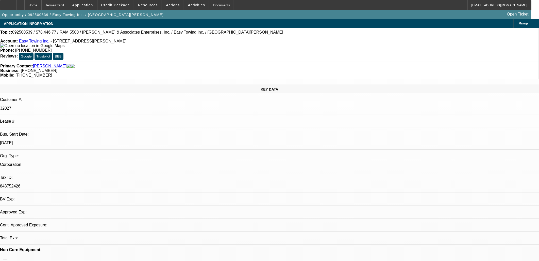
select select "0"
select select "6"
select select "0"
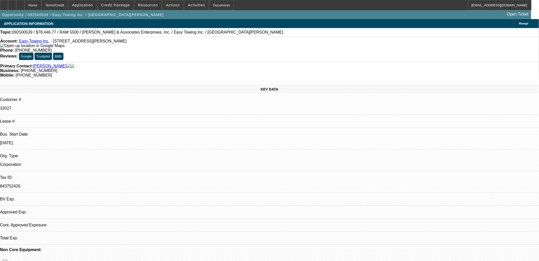
select select "0"
select select "6"
select select "0"
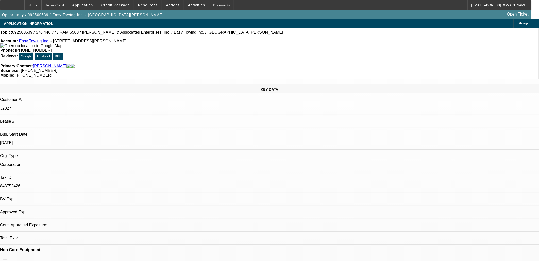
select select "0"
select select "6"
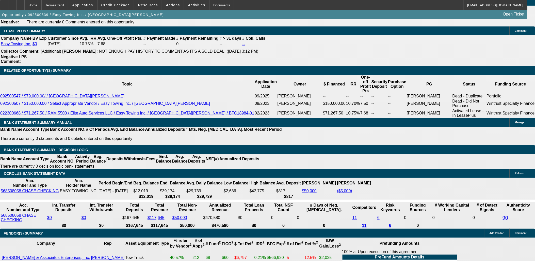
drag, startPoint x: 417, startPoint y: 85, endPoint x: 413, endPoint y: 80, distance: 5.7
drag, startPoint x: 394, startPoint y: 55, endPoint x: 333, endPoint y: 71, distance: 63.2
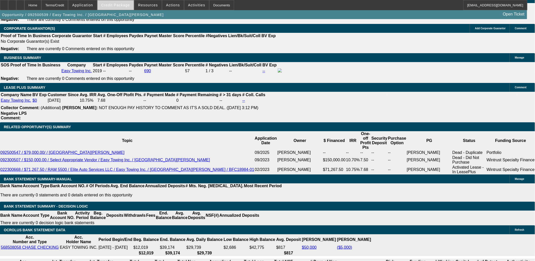
click at [127, 6] on span "Credit Package" at bounding box center [115, 5] width 29 height 4
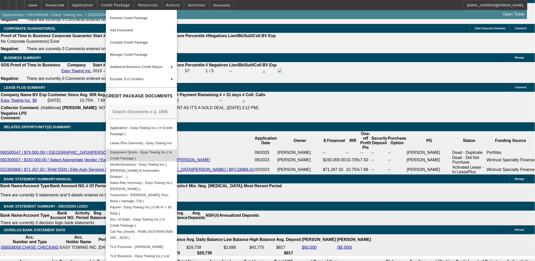
click at [140, 155] on span "Equipment Quote - Easy Towing Inc.( In Credit Package )" at bounding box center [141, 155] width 63 height 12
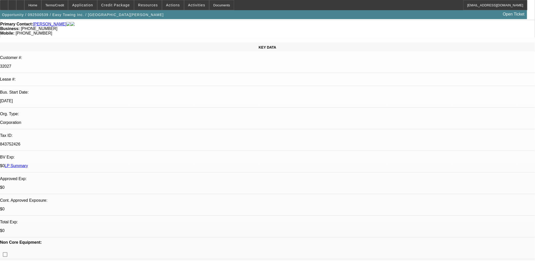
scroll to position [0, 0]
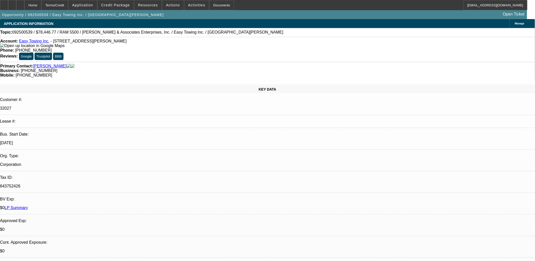
drag, startPoint x: 408, startPoint y: 77, endPoint x: 397, endPoint y: 75, distance: 10.6
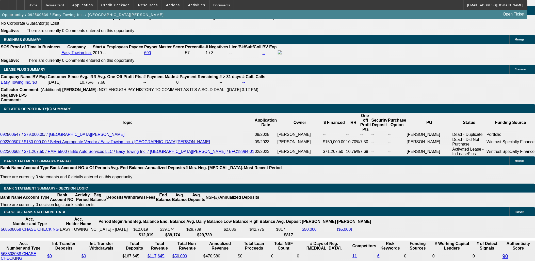
scroll to position [846, 0]
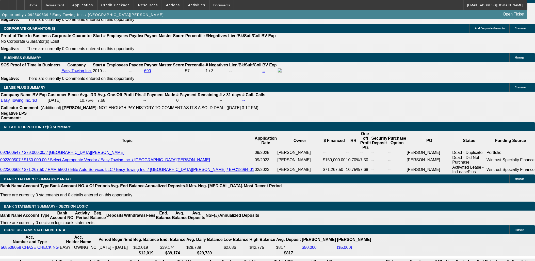
scroll to position [0, 0]
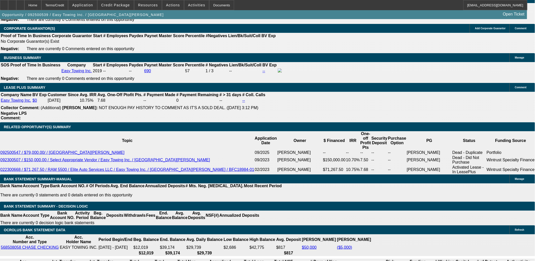
select select "2"
type input "UNKNOWN"
click at [83, 20] on span "button" at bounding box center [83, 15] width 166 height 12
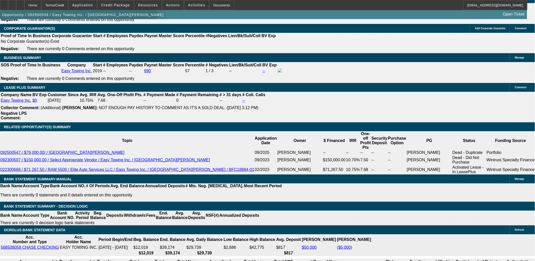
click at [83, 21] on span "button" at bounding box center [83, 15] width 166 height 12
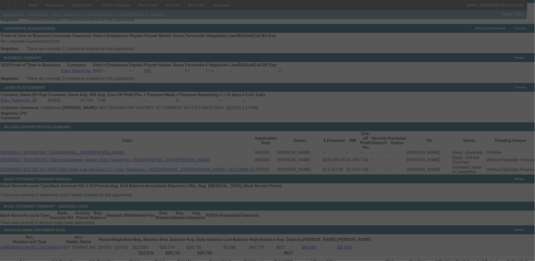
select select "0"
select select "2"
select select "0"
select select "6"
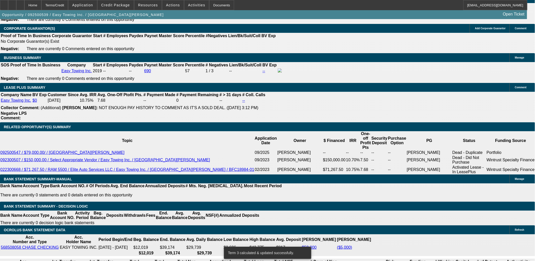
type input "UNKNOWN"
type input "11.5"
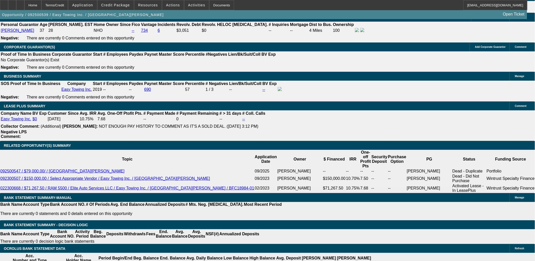
scroll to position [762, 0]
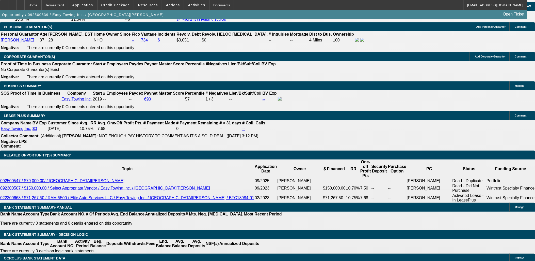
type input "$1,725.25"
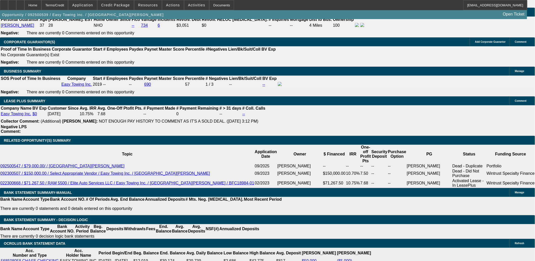
scroll to position [790, 0]
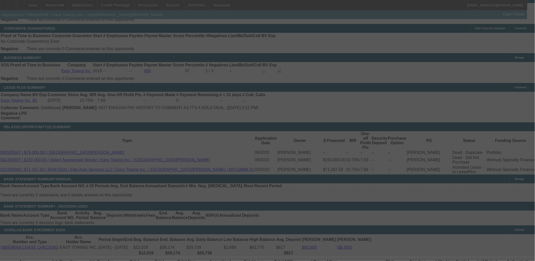
select select "0"
select select "2"
select select "0"
select select "6"
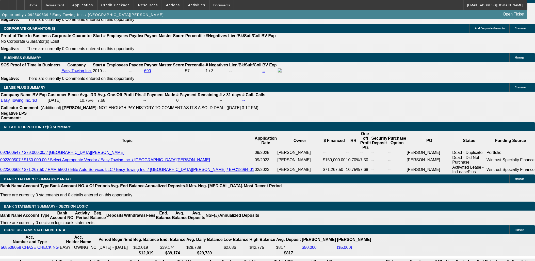
type input "1705.25"
type input "UNKNOWN"
type input "11"
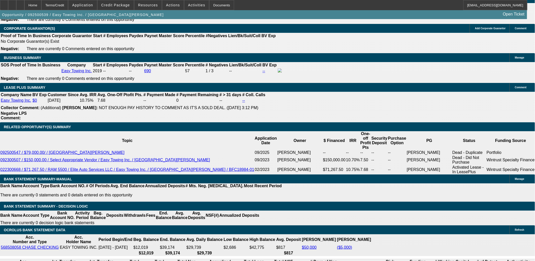
type input "$1,705.25"
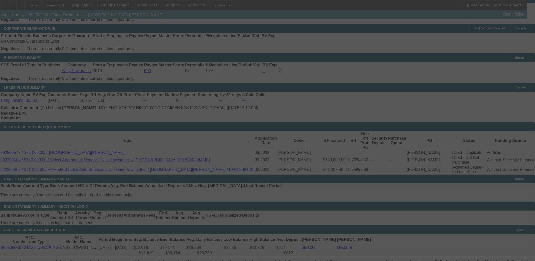
select select "0"
select select "2"
select select "0"
select select "6"
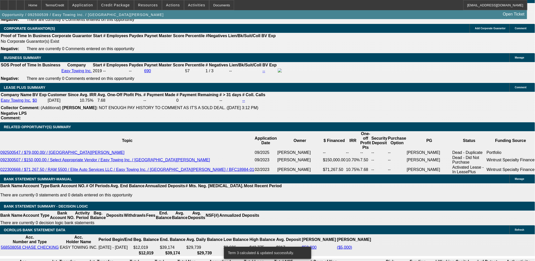
type input "1707.25"
type input "UNKNOWN"
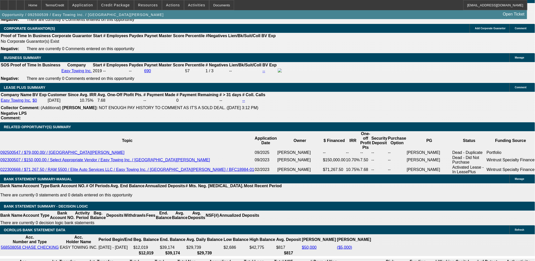
type input "$1,707.25"
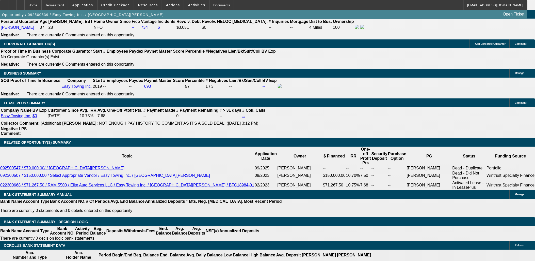
scroll to position [762, 0]
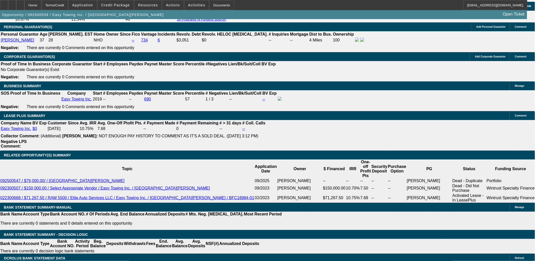
drag, startPoint x: 80, startPoint y: 52, endPoint x: 83, endPoint y: 49, distance: 4.4
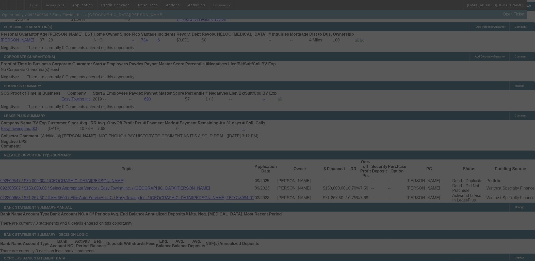
scroll to position [790, 0]
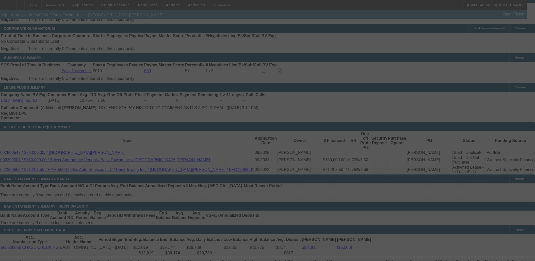
select select "0"
select select "2"
select select "0"
select select "6"
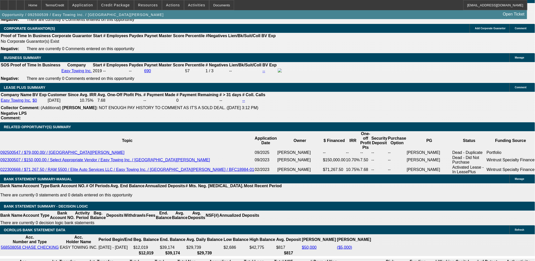
type input "$1,709.25"
type input "11.1"
type input "UNKNOWN"
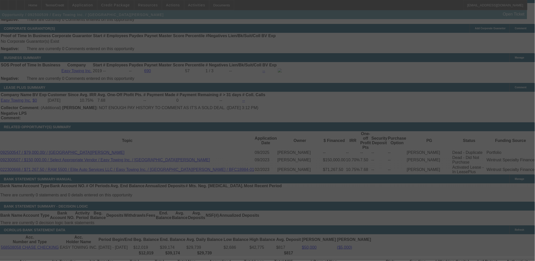
select select "0"
select select "2"
select select "0"
select select "6"
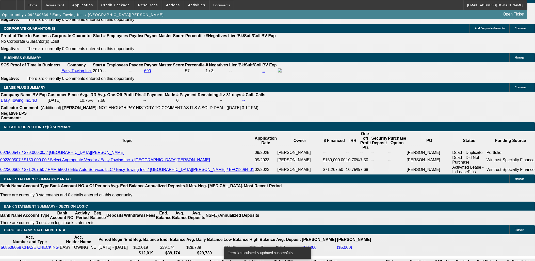
type input "1700.25"
type input "UNKNOWN"
type input "10.9"
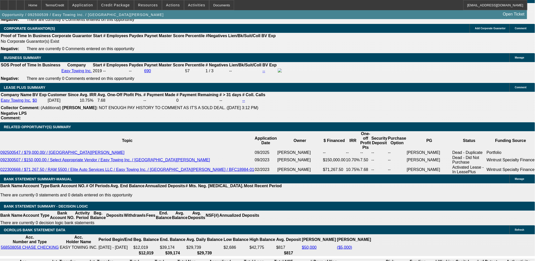
type input "1709825"
type input "17098.25"
type input "261.5"
type input "1708.25"
type input "11.1"
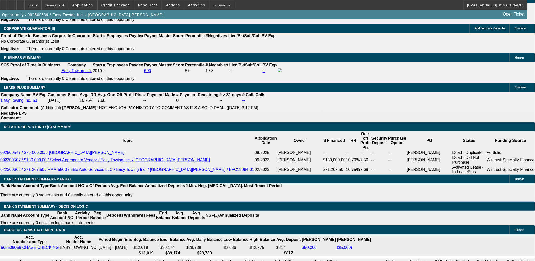
type input "$1,708.25"
drag, startPoint x: 89, startPoint y: 95, endPoint x: 88, endPoint y: 92, distance: 2.9
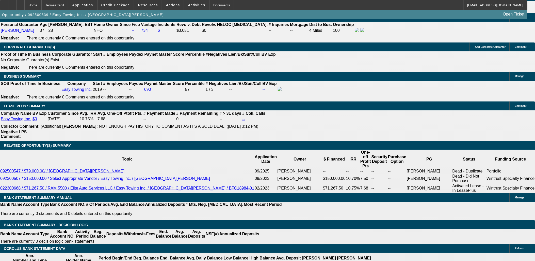
scroll to position [762, 0]
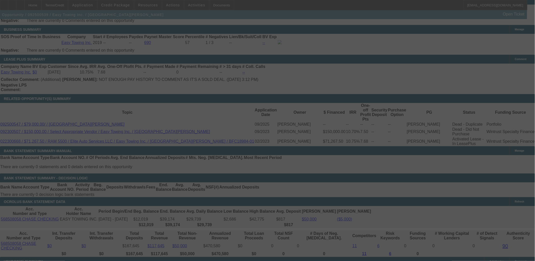
scroll to position [813, 0]
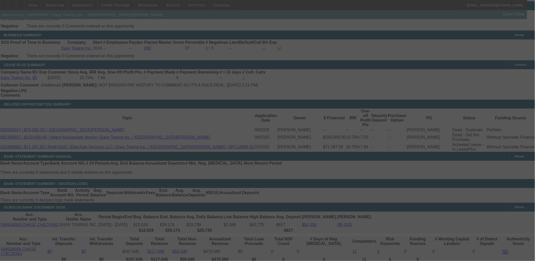
select select "0"
select select "2"
select select "0"
select select "6"
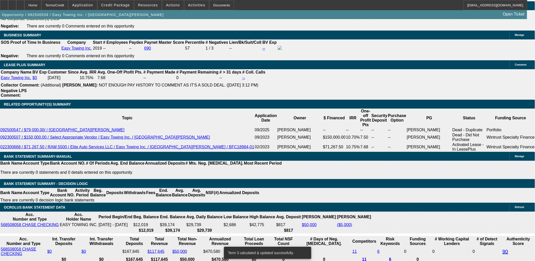
scroll to position [784, 0]
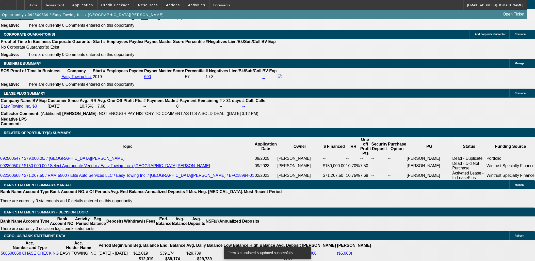
drag, startPoint x: 93, startPoint y: 161, endPoint x: 102, endPoint y: 162, distance: 8.9
type input "1707."
type input "UNKNOWN"
type input "11"
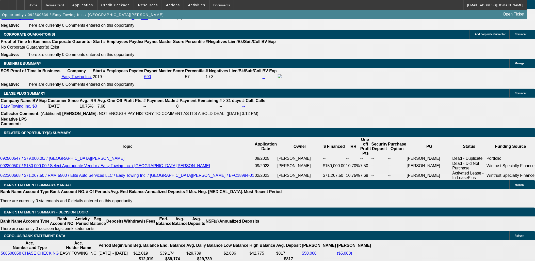
type input "1707.99"
type input "11.1"
type input "$1,707.99"
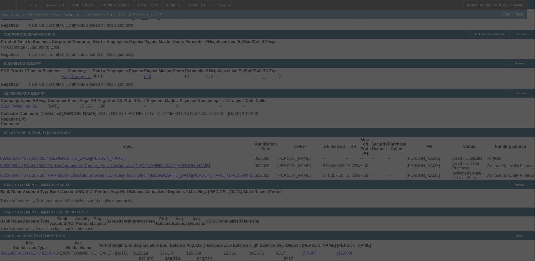
select select "0"
select select "2"
select select "0"
select select "6"
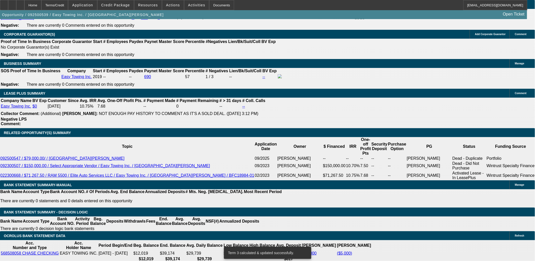
type input "1707.89"
type input "UNKNOWN"
type input "$1,707.89"
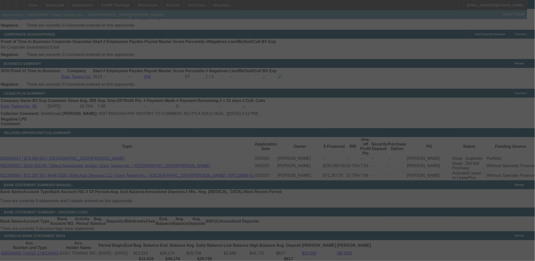
select select "0"
select select "2"
select select "0"
select select "6"
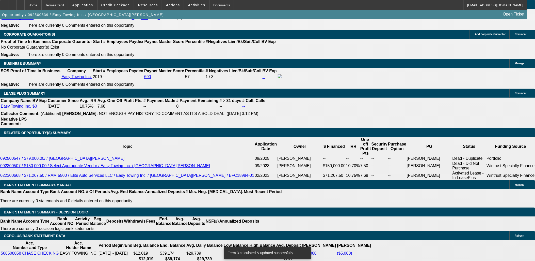
drag, startPoint x: 95, startPoint y: 160, endPoint x: 109, endPoint y: 156, distance: 14.4
type input "1707.75"
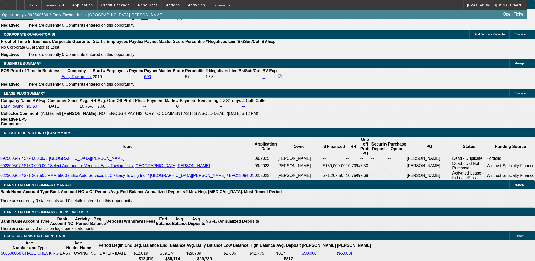
type input "UNKNOWN"
type input "$1,707.75"
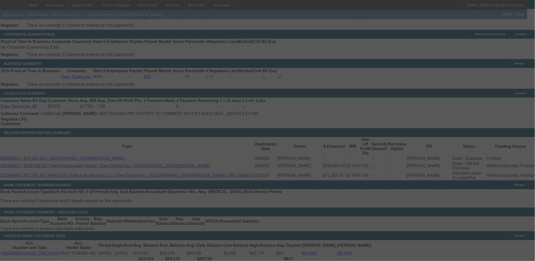
select select "0"
select select "2"
select select "0"
select select "6"
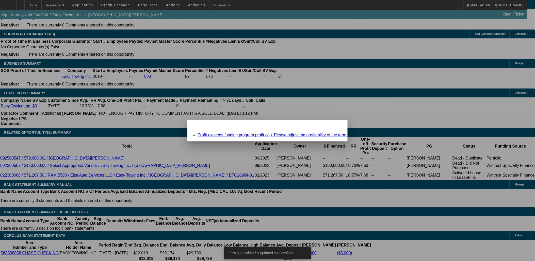
scroll to position [0, 0]
click at [324, 128] on div "Missing Information: Term Id 3 Close" at bounding box center [267, 124] width 160 height 9
click at [336, 125] on icon at bounding box center [336, 124] width 0 height 3
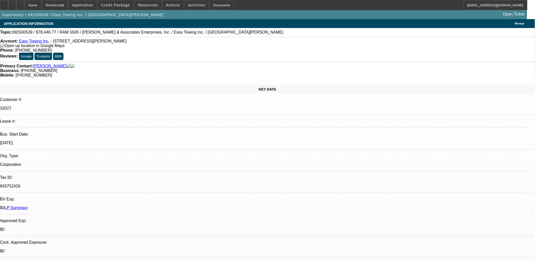
scroll to position [784, 0]
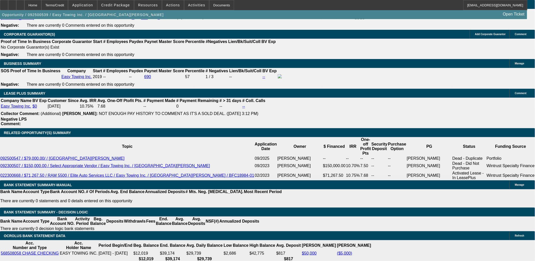
type input "1707.5"
type input "UNKNOWN"
type input "$1,707.50"
type input "11"
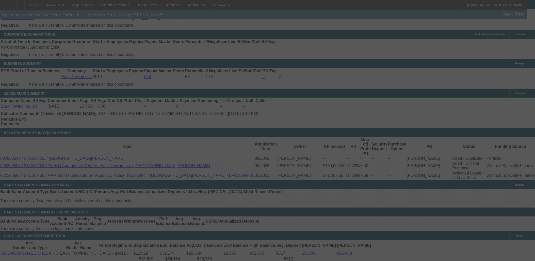
select select "0"
select select "2"
select select "0"
select select "6"
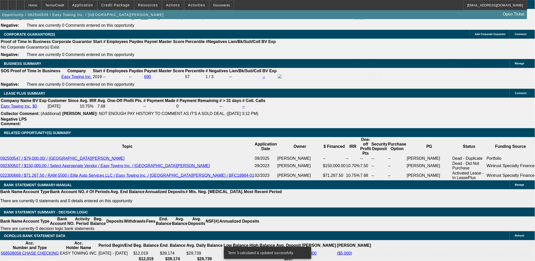
drag, startPoint x: 97, startPoint y: 160, endPoint x: 105, endPoint y: 163, distance: 7.8
type input "1707.59"
type input "UNKNOWN"
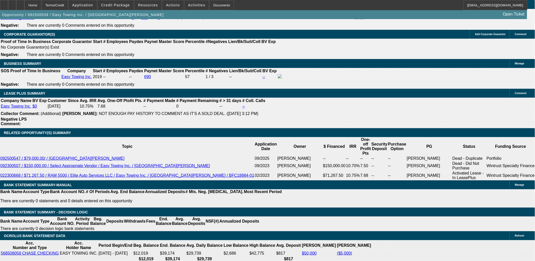
type input "11.1"
type input "$1,707.59"
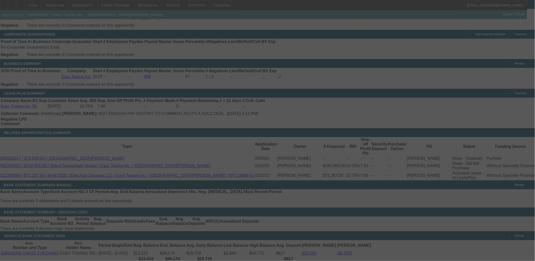
select select "0"
select select "2"
select select "0"
select select "6"
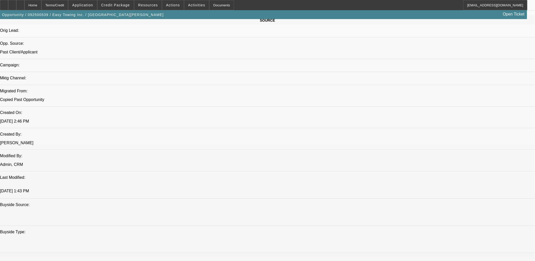
scroll to position [367, 0]
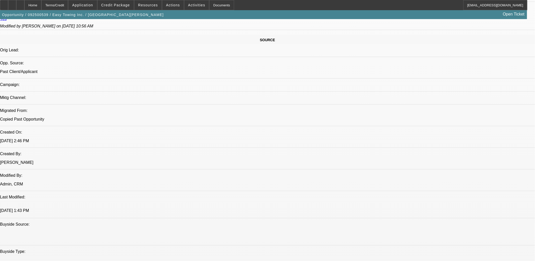
scroll to position [282, 0]
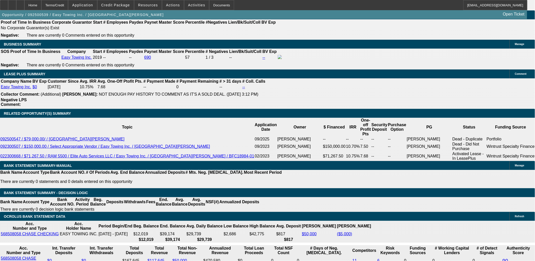
scroll to position [790, 0]
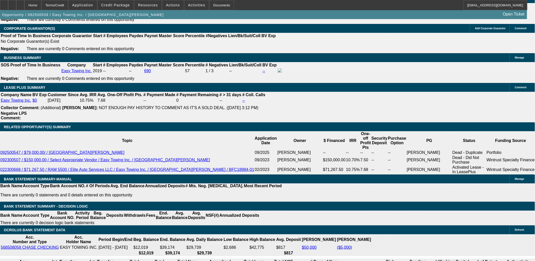
drag, startPoint x: 45, startPoint y: 149, endPoint x: 6, endPoint y: 65, distance: 92.0
drag, startPoint x: 6, startPoint y: 67, endPoint x: 44, endPoint y: 149, distance: 90.3
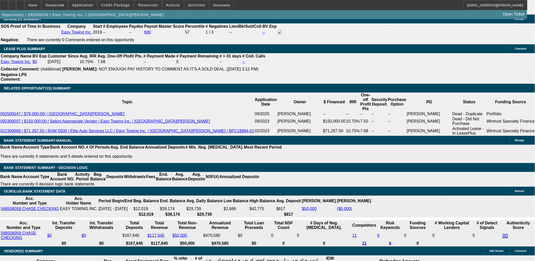
scroll to position [800, 0]
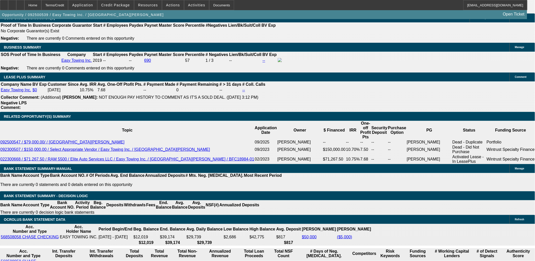
drag, startPoint x: 39, startPoint y: 137, endPoint x: 5, endPoint y: 53, distance: 90.7
drag, startPoint x: 5, startPoint y: 53, endPoint x: 42, endPoint y: 136, distance: 91.3
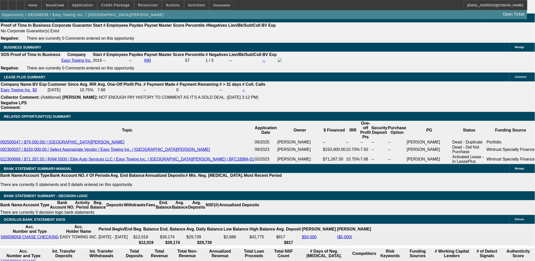
drag, startPoint x: 9, startPoint y: 59, endPoint x: 41, endPoint y: 135, distance: 82.0
drag, startPoint x: 41, startPoint y: 135, endPoint x: 36, endPoint y: 134, distance: 4.9
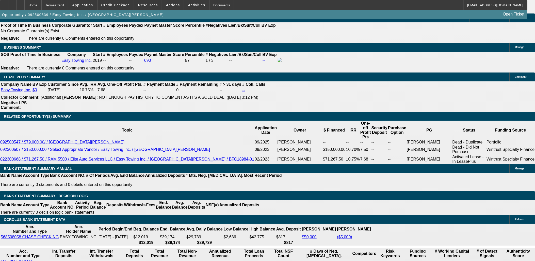
drag, startPoint x: 27, startPoint y: 137, endPoint x: 6, endPoint y: 56, distance: 83.9
drag, startPoint x: 7, startPoint y: 56, endPoint x: 27, endPoint y: 136, distance: 82.5
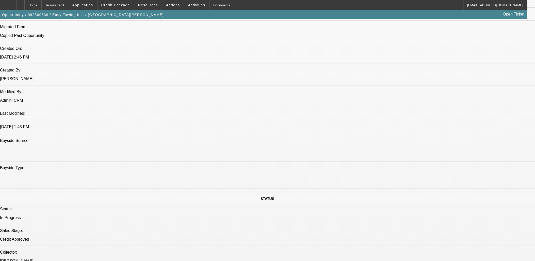
scroll to position [390, 0]
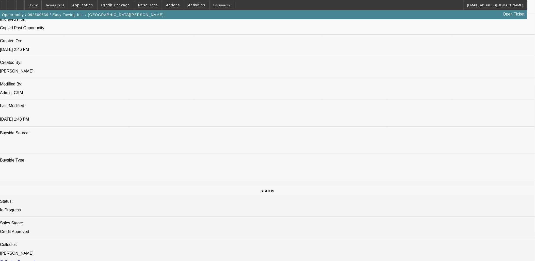
drag, startPoint x: 5, startPoint y: 99, endPoint x: 245, endPoint y: 243, distance: 280.1
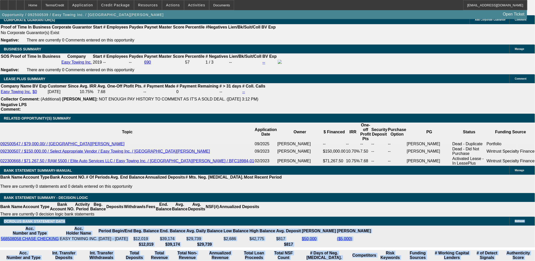
scroll to position [785, 0]
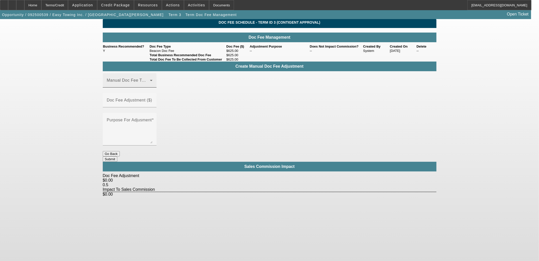
click at [154, 83] on icon at bounding box center [151, 80] width 6 height 6
click at [151, 114] on mat-option "Beacon Doc Fee" at bounding box center [137, 113] width 68 height 12
click at [228, 71] on div "Create Manual Doc Fee Adjustment" at bounding box center [270, 66] width 334 height 10
click at [152, 98] on mat-label "Doc Fee Adjustment ($)" at bounding box center [129, 100] width 45 height 4
click at [153, 99] on input "Doc Fee Adjustment ($)" at bounding box center [130, 102] width 46 height 6
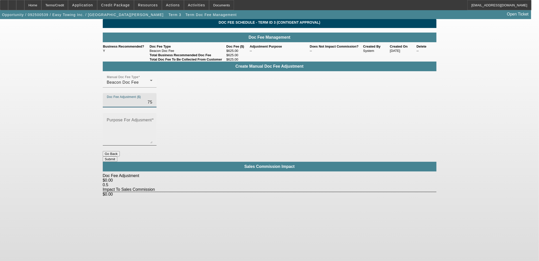
type input "$75.00"
click at [153, 119] on textarea "Purpose For Adjusment" at bounding box center [130, 131] width 46 height 24
type textarea "Manual Adjustment"
click at [117, 156] on button "Submit" at bounding box center [110, 158] width 14 height 5
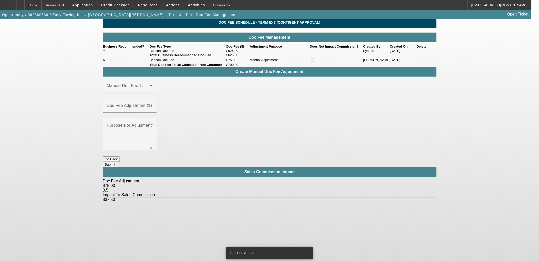
click at [77, 14] on span "Opportunity / 092500539 / Easy Towing Inc. / Bagheri, Hamed" at bounding box center [83, 15] width 162 height 4
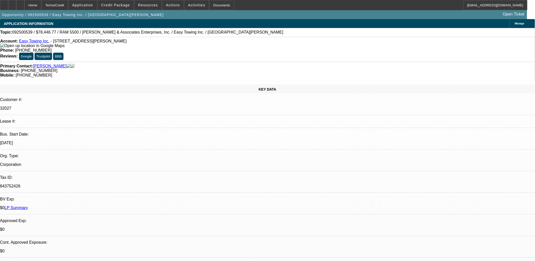
select select "0"
select select "2"
select select "0"
select select "6"
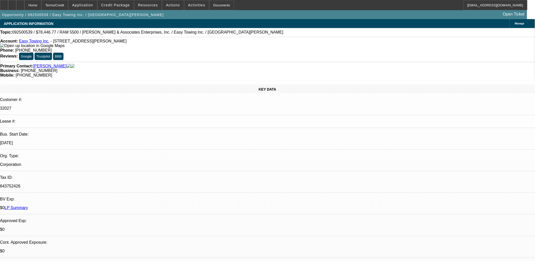
select select "0"
select select "6"
select select "0"
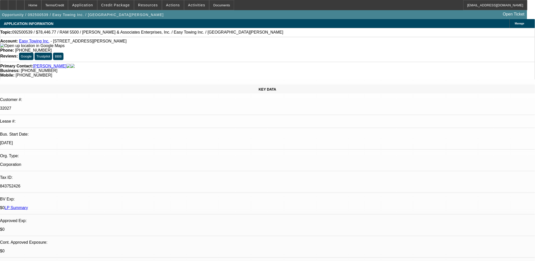
select select "0"
select select "6"
click at [397, 66] on mat-icon "reply_all" at bounding box center [396, 65] width 6 height 6
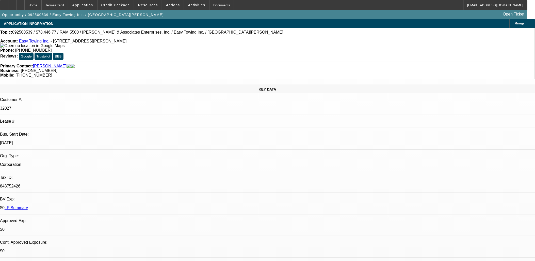
click at [114, 106] on p "32027" at bounding box center [267, 108] width 535 height 5
click at [114, 84] on div "KEY DATA" at bounding box center [267, 88] width 535 height 9
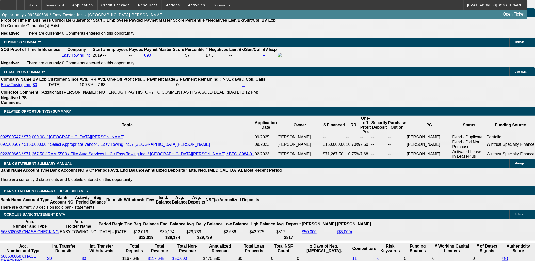
scroll to position [846, 0]
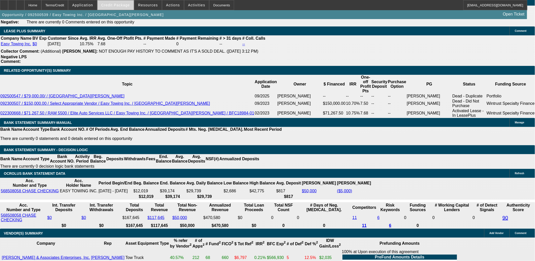
click at [120, 6] on span "Credit Package" at bounding box center [115, 5] width 29 height 4
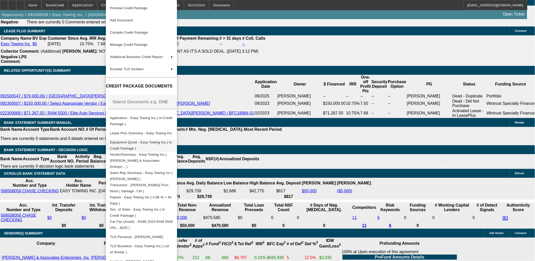
click at [135, 142] on span "Equipment Quote - Easy Towing Inc.( In Credit Package )" at bounding box center [141, 145] width 62 height 10
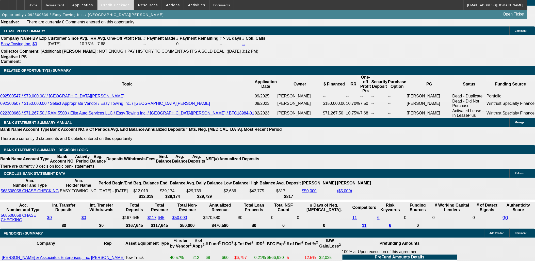
click at [129, 5] on span "Credit Package" at bounding box center [115, 5] width 29 height 4
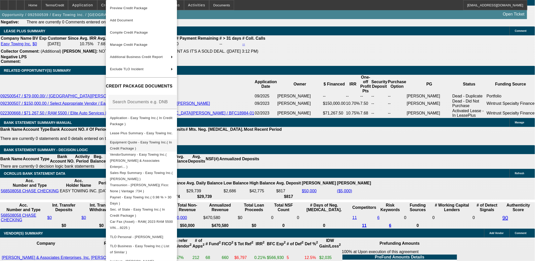
click at [167, 141] on span "Equipment Quote - Easy Towing Inc.( In Credit Package )" at bounding box center [141, 145] width 63 height 12
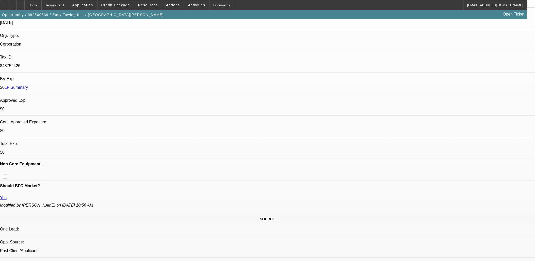
scroll to position [0, 0]
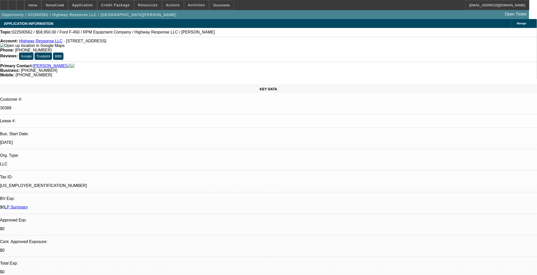
select select "0"
select select "2"
select select "0"
select select "2"
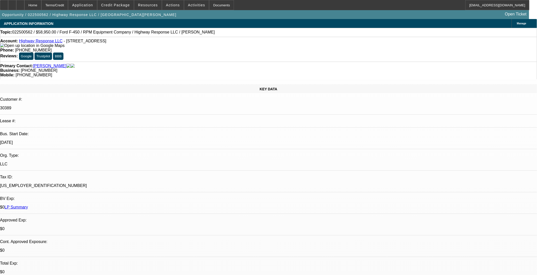
select select "0"
select select "2"
select select "0"
select select "1"
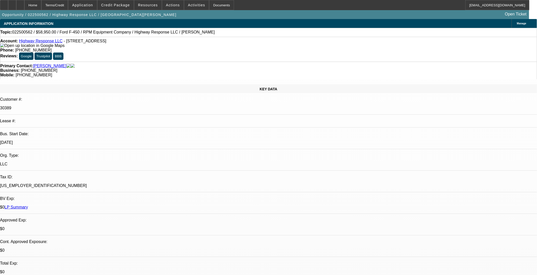
select select "2"
select select "6"
select select "1"
select select "2"
select select "6"
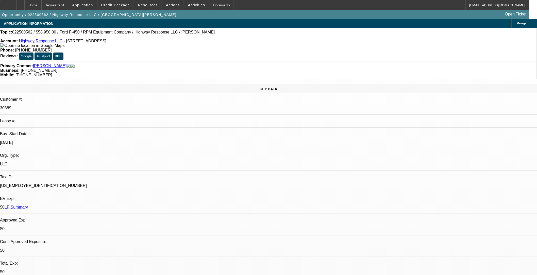
select select "1"
select select "2"
select select "6"
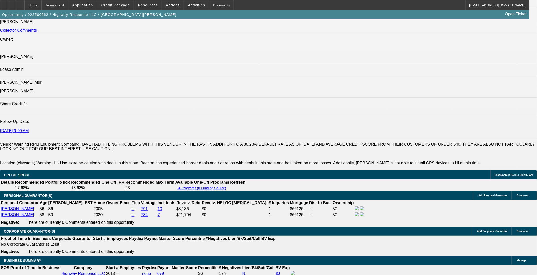
scroll to position [564, 0]
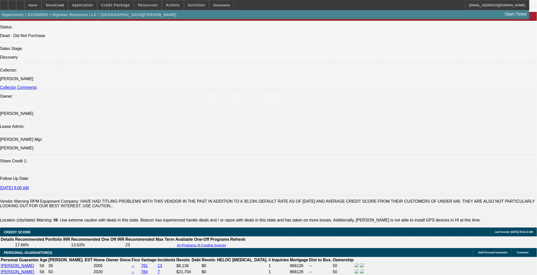
drag, startPoint x: 33, startPoint y: 166, endPoint x: 79, endPoint y: 199, distance: 56.8
copy span "[PERSON_NAME] and [PERSON_NAME] are good paying past BFC customers hoping to ge…"
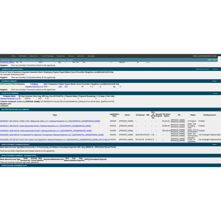
scroll to position [790, 0]
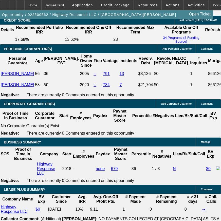
click at [176, 17] on div "Opportunity / 022500562 / Highway Response LLC / [GEOGRAPHIC_DATA][PERSON_NAME]…" at bounding box center [107, 14] width 214 height 9
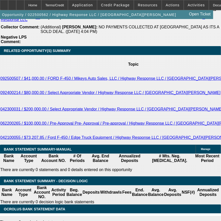
scroll to position [1016, 0]
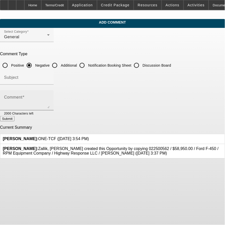
click at [50, 104] on textarea "Comment" at bounding box center [27, 102] width 46 height 12
paste textarea "[PERSON_NAME] and [PERSON_NAME] are good paying past BFC customers hoping to ge…"
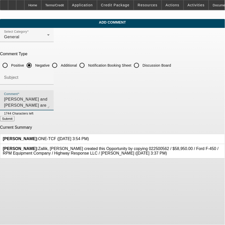
drag, startPoint x: 157, startPoint y: 99, endPoint x: 154, endPoint y: 99, distance: 3.1
click at [50, 99] on textarea "[PERSON_NAME] and [PERSON_NAME] are good paying past BFC customers hoping to ge…" at bounding box center [27, 102] width 46 height 12
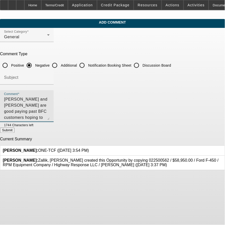
drag, startPoint x: 199, startPoint y: 107, endPoint x: 201, endPoint y: 119, distance: 12.0
click at [54, 119] on div "Comment [PERSON_NAME] and [PERSON_NAME] are good paying past BFC customers hopi…" at bounding box center [27, 106] width 54 height 32
type textarea "[PERSON_NAME] and [PERSON_NAME] are good paying past BFC customers hoping to ge…"
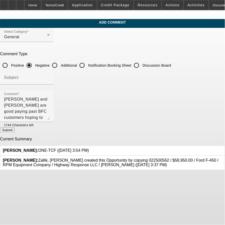
click at [50, 122] on div at bounding box center [42, 125] width 16 height 6
click at [50, 113] on textarea "[PERSON_NAME] and [PERSON_NAME] are good paying past BFC customers hoping to ge…" at bounding box center [27, 108] width 46 height 24
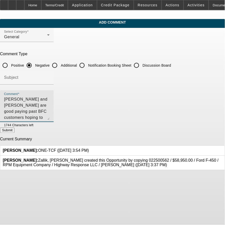
click at [77, 64] on label "Additional" at bounding box center [68, 65] width 17 height 5
click at [60, 64] on input "Additional" at bounding box center [55, 65] width 10 height 10
radio input "true"
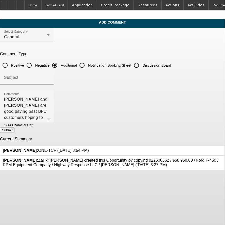
click at [14, 131] on button "Submit" at bounding box center [7, 130] width 14 height 5
radio input "true"
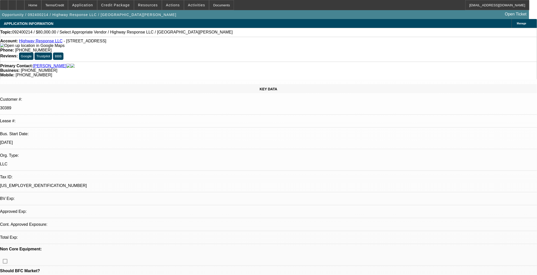
select select "0"
select select "2"
select select "0.1"
select select "4"
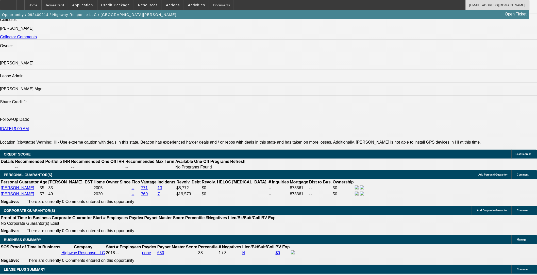
scroll to position [40, 0]
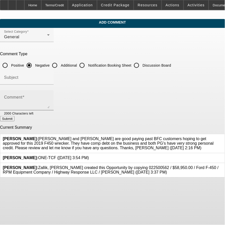
click at [50, 98] on textarea "Comment" at bounding box center [27, 102] width 46 height 12
paste textarea "[PERSON_NAME] and [PERSON_NAME] are good paying past BFC customers hoping to ge…"
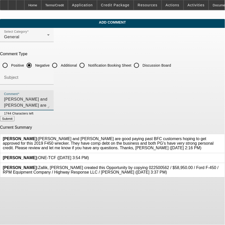
scroll to position [5, 0]
type textarea "[PERSON_NAME] and [PERSON_NAME] are good paying past BFC customers hoping to ge…"
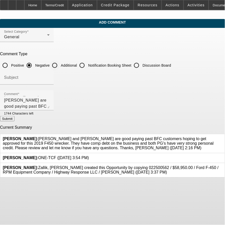
click at [77, 67] on label "Additional" at bounding box center [68, 65] width 17 height 5
click at [60, 67] on input "Additional" at bounding box center [55, 65] width 10 height 10
radio input "true"
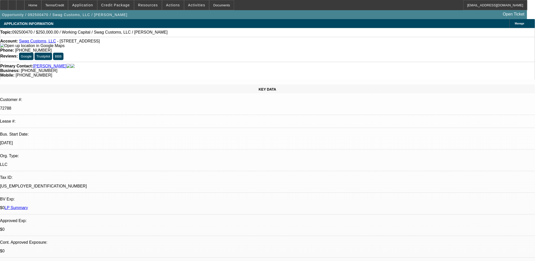
select select "0"
select select "2"
select select "0"
select select "6"
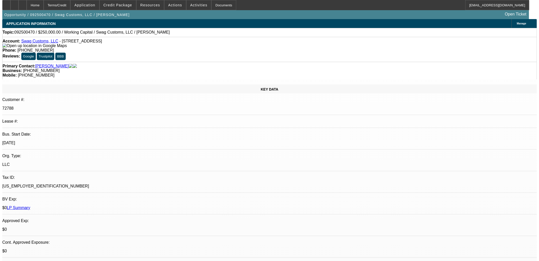
scroll to position [134, 0]
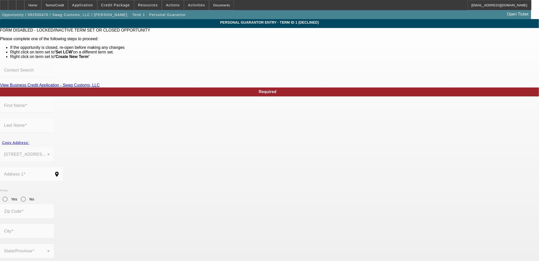
type input "Lee"
type input "Morrison"
type input "125 Whitfield Drive"
radio input "true"
type input "30143"
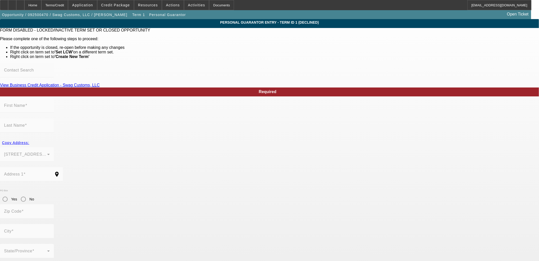
type input "Jasper"
type input "(770) 595-3289"
type input "100"
type input "350-46-7467"
type input "lee@swagcustoms.com"
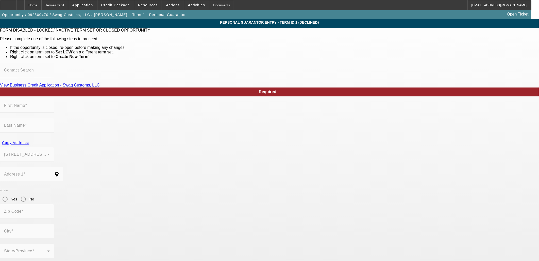
type input "(770) 292-9097"
type input "(678) 896-7899"
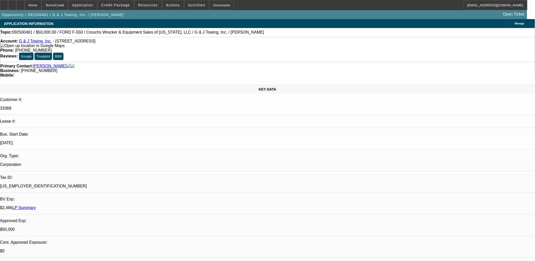
select select "0"
select select "2"
select select "0"
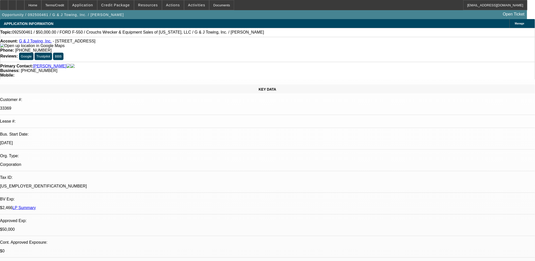
select select "0"
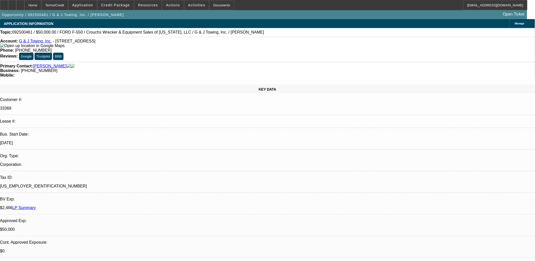
select select "0"
select select "1"
select select "2"
select select "6"
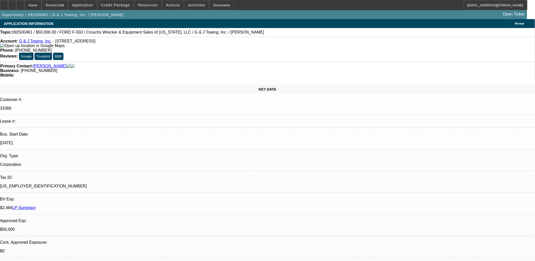
select select "1"
select select "6"
select select "1"
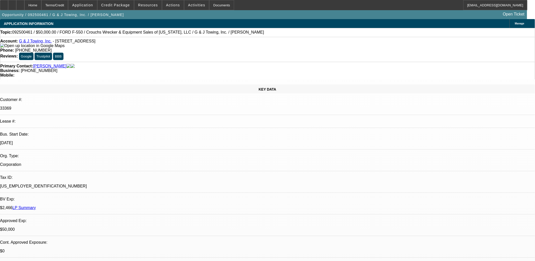
select select "6"
select select "1"
select select "6"
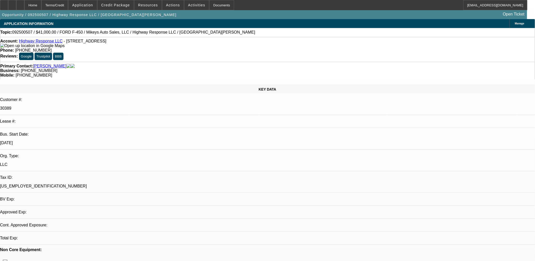
select select "0"
select select "2"
select select "0"
select select "1"
select select "2"
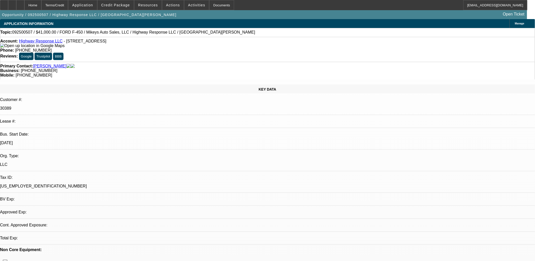
select select "6"
click at [122, 8] on span at bounding box center [116, 5] width 36 height 12
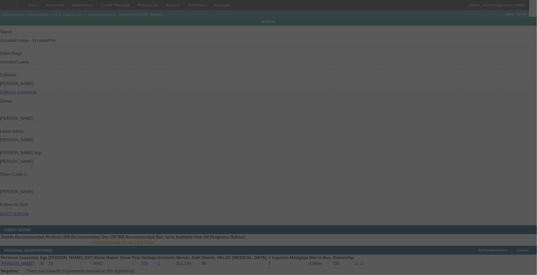
scroll to position [586, 0]
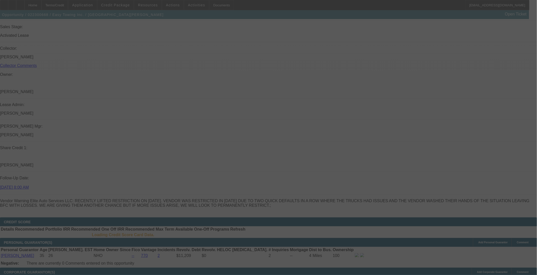
select select "0"
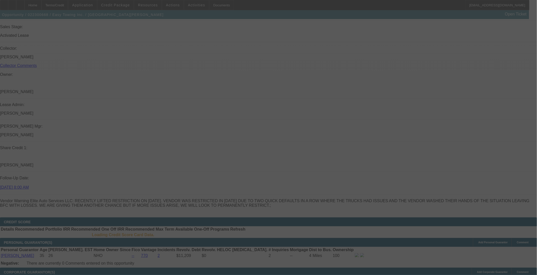
select select "0"
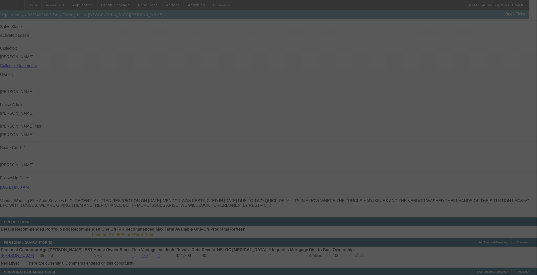
select select "0"
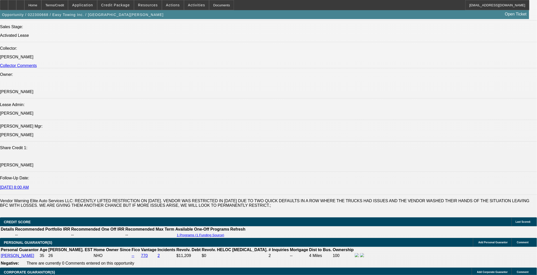
select select "1"
select select "2"
select select "6"
select select "1"
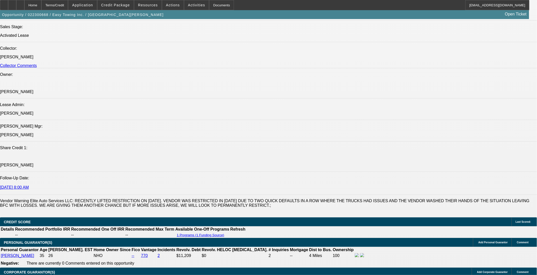
select select "6"
select select "1"
select select "2"
select select "6"
select select "1"
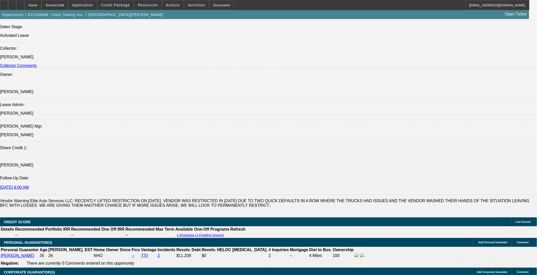
select select "1"
select select "6"
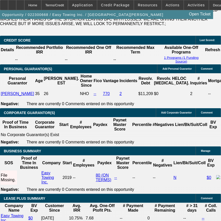
scroll to position [839, 0]
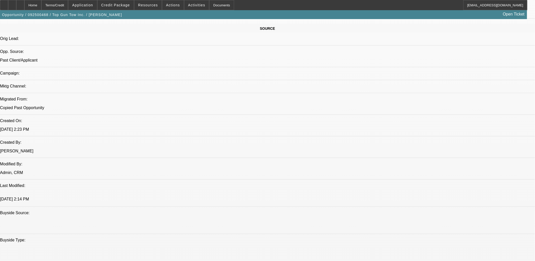
select select "0"
select select "2"
select select "0.1"
select select "0"
select select "2"
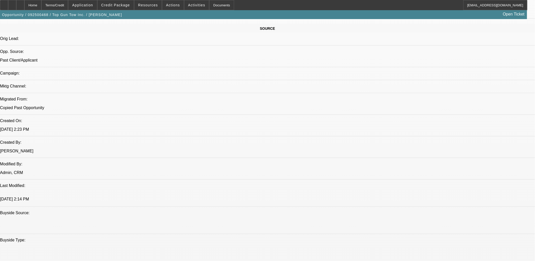
select select "0.1"
select select "0"
select select "2"
select select "0.1"
select select "0"
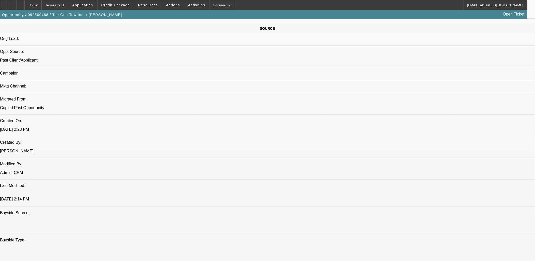
select select "2"
select select "0.1"
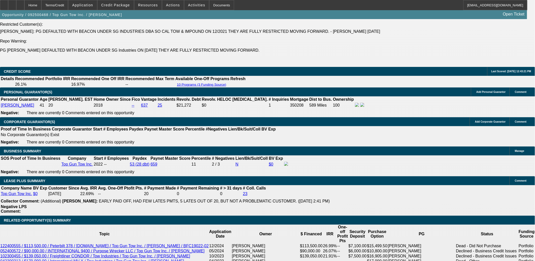
select select "1"
select select "2"
select select "4"
select select "1"
select select "2"
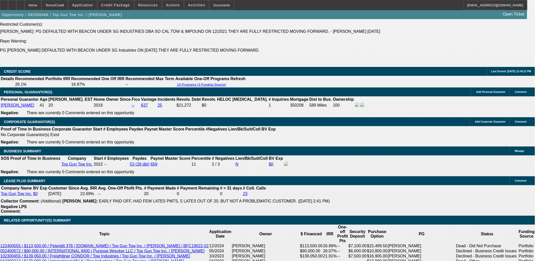
select select "4"
select select "1"
select select "2"
select select "4"
select select "1"
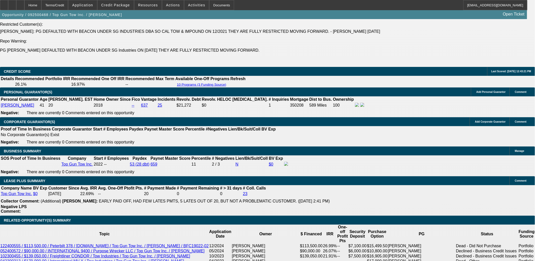
select select "2"
select select "4"
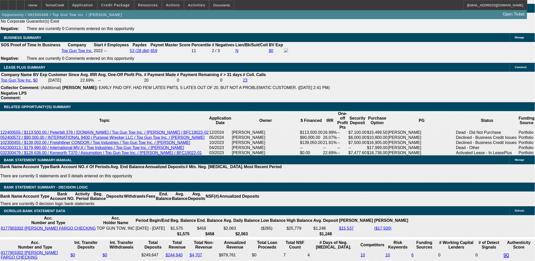
scroll to position [904, 0]
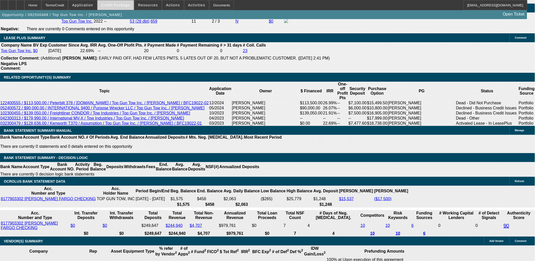
click at [119, 11] on div "Opportunity / 092500468 / Top Gun Tow Inc. / [PERSON_NAME] Open Ticket" at bounding box center [263, 14] width 527 height 9
click at [119, 9] on span at bounding box center [116, 5] width 36 height 12
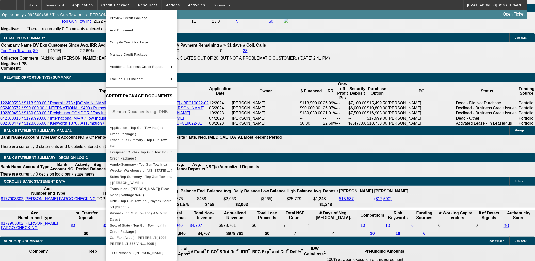
click at [146, 158] on button "Equipment Quote - Top Gun Tow Inc.( In Credit Package )" at bounding box center [141, 155] width 71 height 12
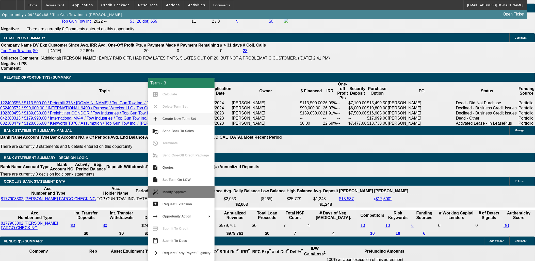
click at [163, 191] on span "Modify Approval" at bounding box center [175, 192] width 25 height 4
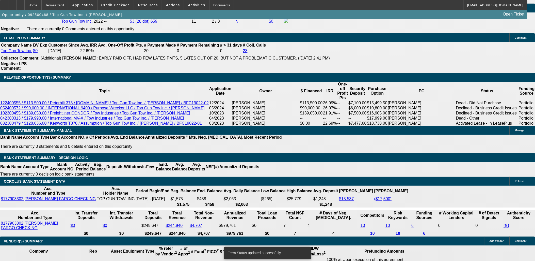
select select "0"
select select "2"
select select "0.1"
select select "4"
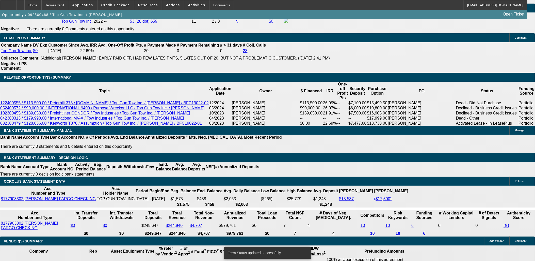
select select "0"
select select "2"
select select "0.1"
select select "4"
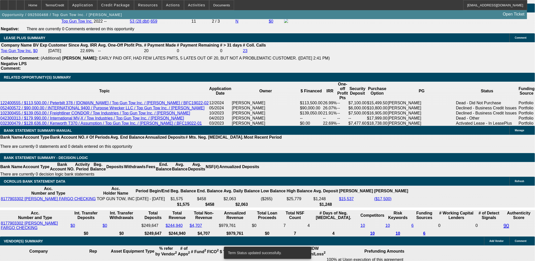
select select "0"
select select "2"
select select "0.1"
select select "4"
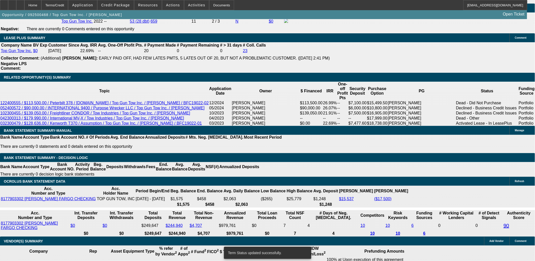
select select "0"
select select "2"
select select "0.1"
select select "4"
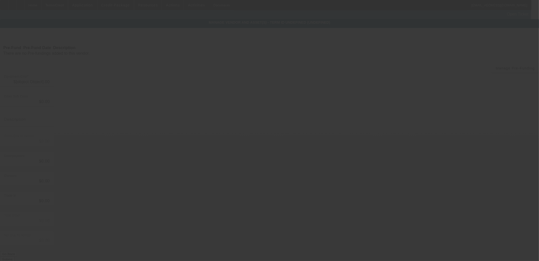
type input "$110,000.00"
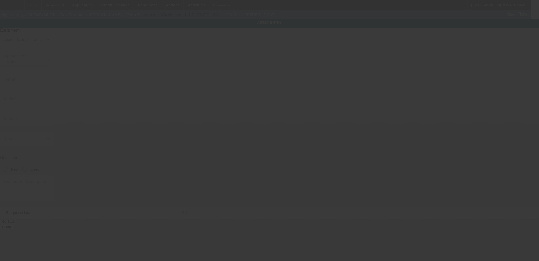
type input "1XPCD29X9JD253095"
type input "Peterbilt"
type input "567"
radio input "true"
type input "305 W Cedar St"
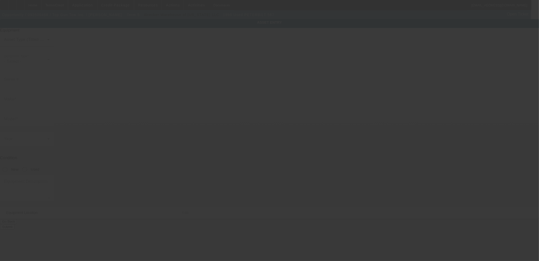
type input "Farmington"
type input "87401"
type input "San Juan"
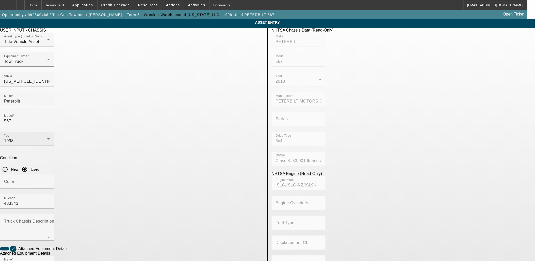
click at [47, 138] on div "1998" at bounding box center [25, 141] width 43 height 6
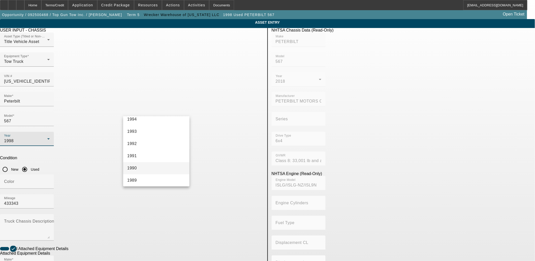
scroll to position [451, 0]
click at [145, 162] on mat-option "1988" at bounding box center [156, 161] width 66 height 12
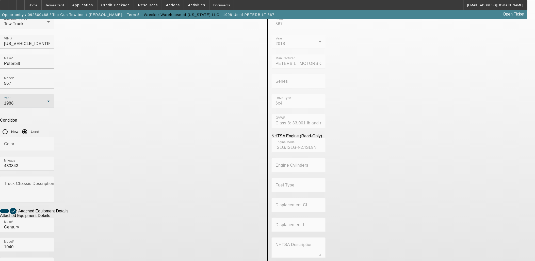
scroll to position [66, 0]
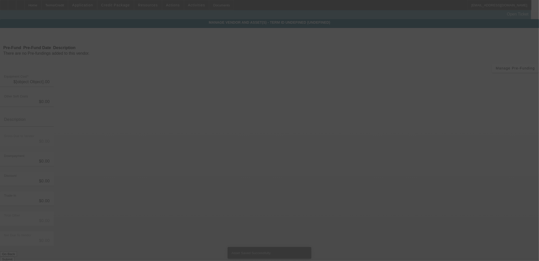
type input "$110,000.00"
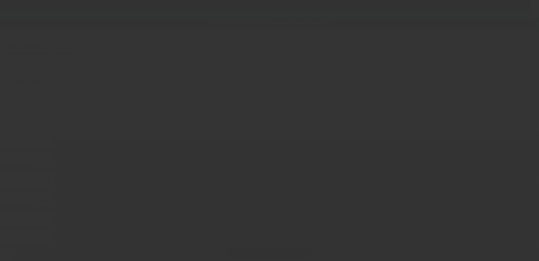
type input "$110,000.00"
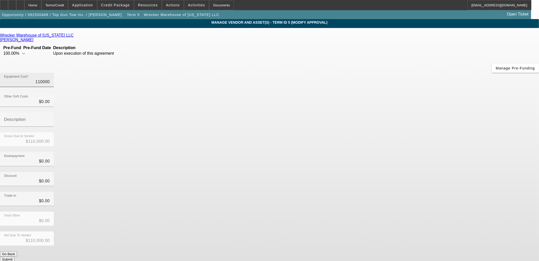
click at [50, 79] on input "110000" at bounding box center [27, 82] width 46 height 6
type input "8"
type input "$8.00"
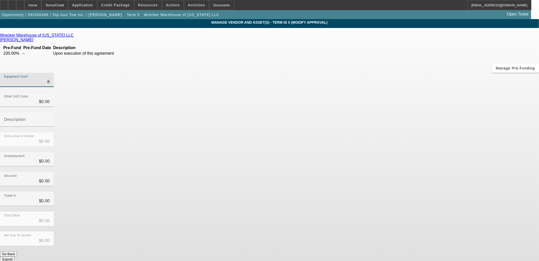
type input "85"
type input "$85.00"
type input "850"
type input "$850.00"
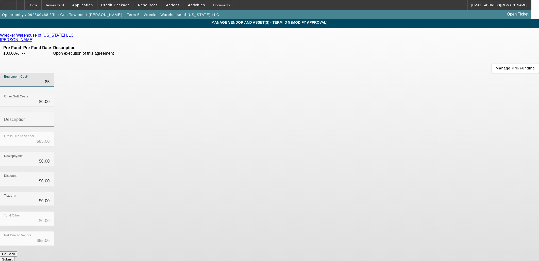
type input "$850.00"
type input "8500"
type input "$8,500.00"
type input "85000"
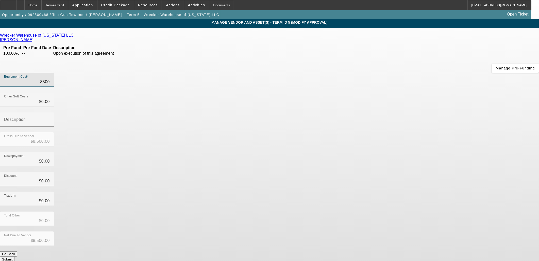
type input "$85,000.00"
click at [14, 256] on button "Submit" at bounding box center [7, 258] width 14 height 5
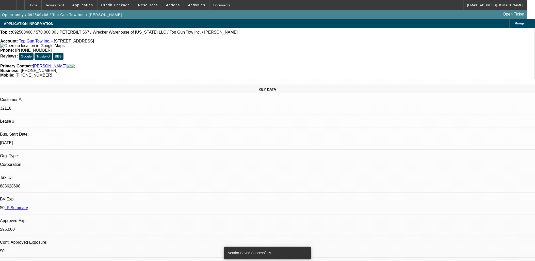
select select "0"
select select "2"
select select "0.1"
select select "4"
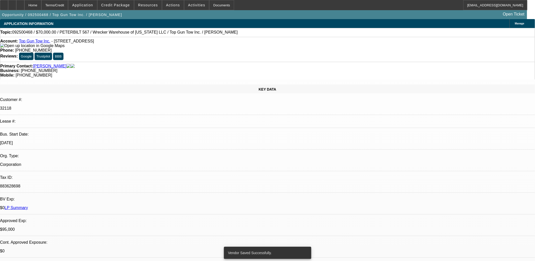
select select "0"
select select "2"
select select "0.1"
select select "4"
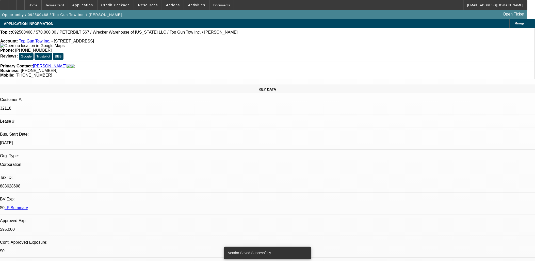
select select "0"
select select "2"
select select "0.1"
select select "4"
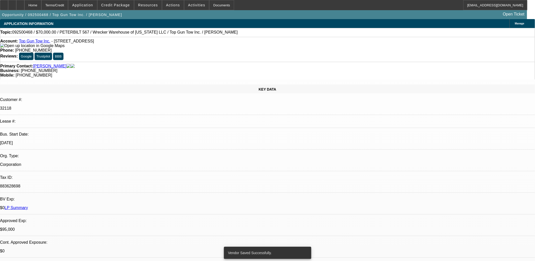
select select "0"
select select "2"
select select "0.1"
select select "4"
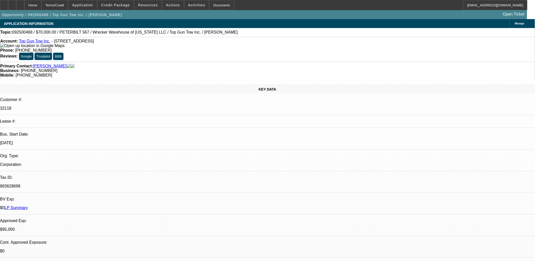
drag, startPoint x: 135, startPoint y: 172, endPoint x: 194, endPoint y: 176, distance: 59.6
drag, startPoint x: 98, startPoint y: 173, endPoint x: 91, endPoint y: 182, distance: 11.7
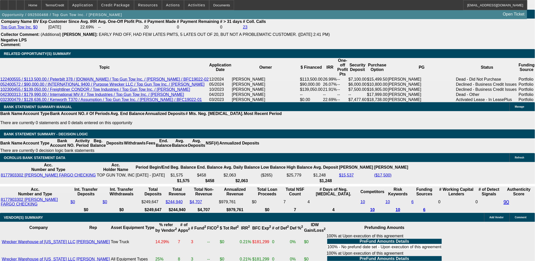
scroll to position [875, 0]
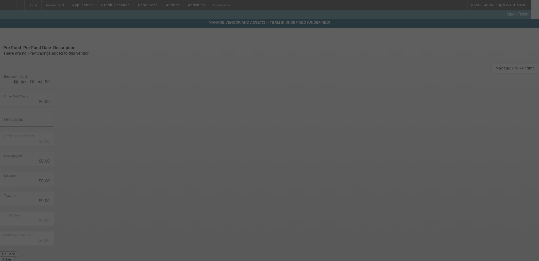
type input "$85,000.00"
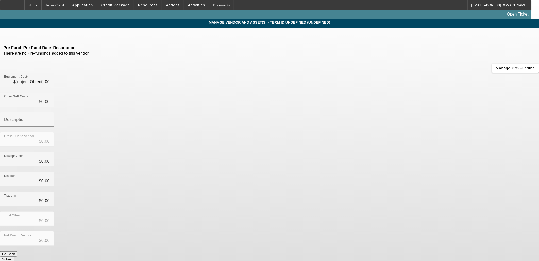
type input "$85,000.00"
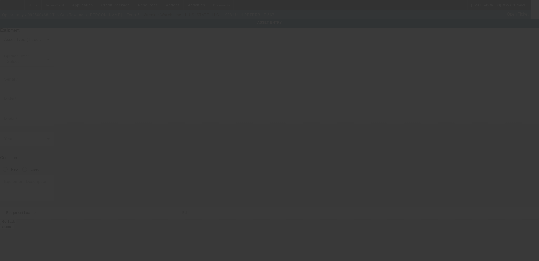
type input "1XPCD29X9JD253095"
type input "Peterbilt"
type input "567"
radio input "true"
type input "305 W Cedar St"
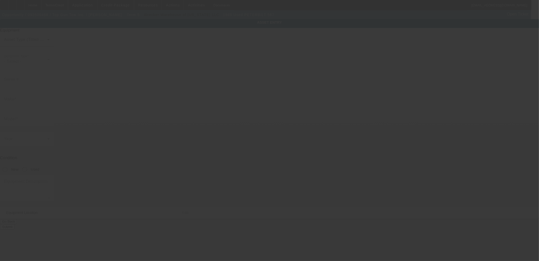
type input "Farmington"
type input "87401"
type input "San Juan"
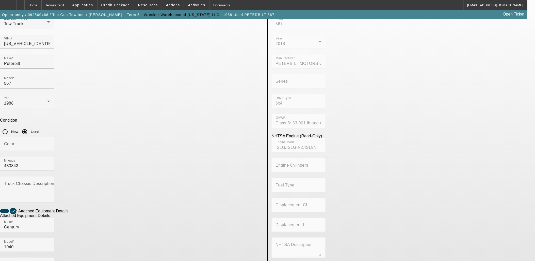
scroll to position [66, 0]
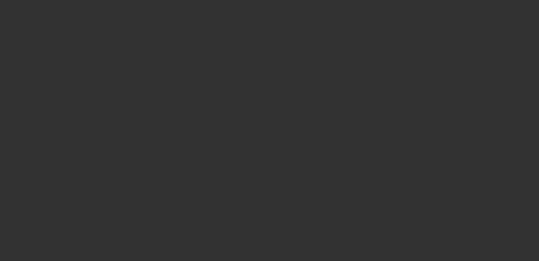
type input "$85,000.00"
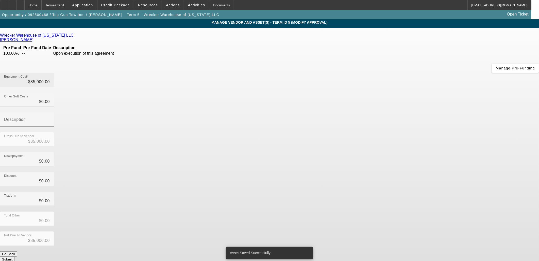
click at [54, 73] on mat-form-field "Equipment Cost $85,000.00" at bounding box center [27, 83] width 54 height 20
click at [50, 79] on input "85000" at bounding box center [27, 82] width 46 height 6
paste input ",316.69"
type input "85,316.69"
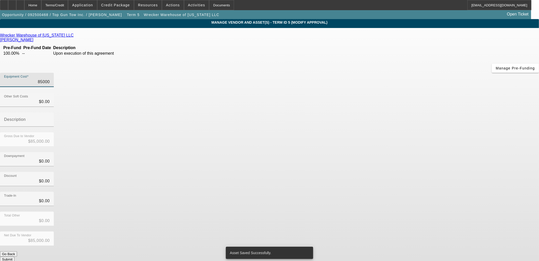
type input "$85,316.69"
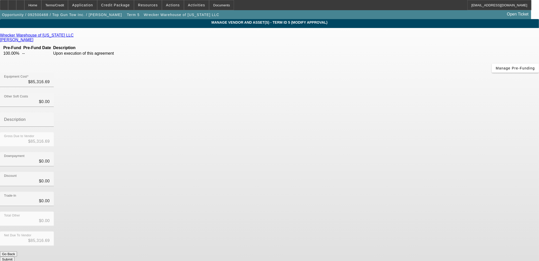
click at [14, 256] on button "Submit" at bounding box center [7, 258] width 14 height 5
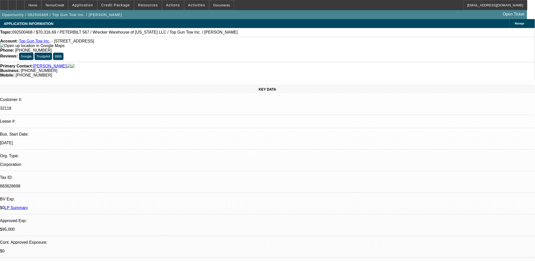
select select "0"
select select "2"
select select "0.1"
select select "4"
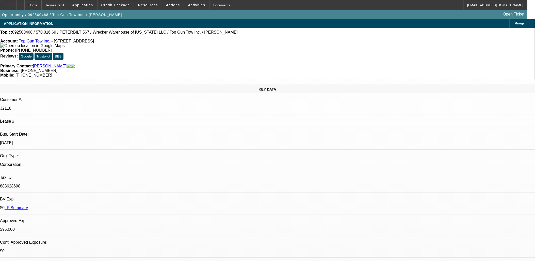
select select "0"
select select "2"
select select "0.1"
select select "4"
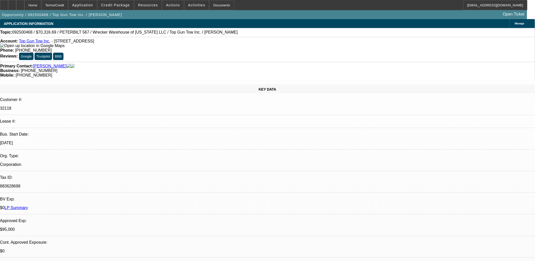
select select "0"
select select "2"
select select "0.1"
select select "4"
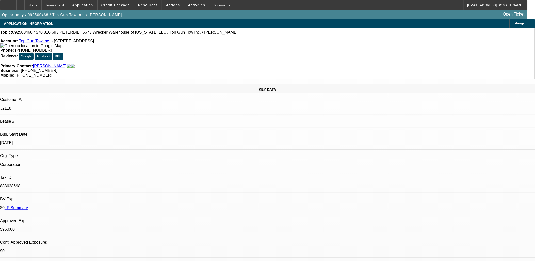
select select "0"
select select "2"
select select "0.1"
select select "4"
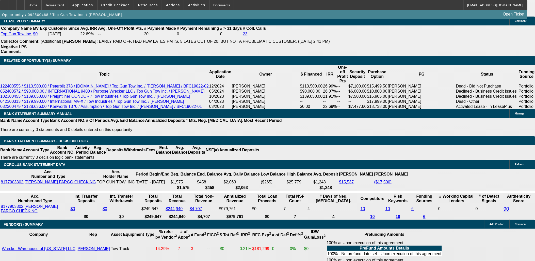
scroll to position [931, 0]
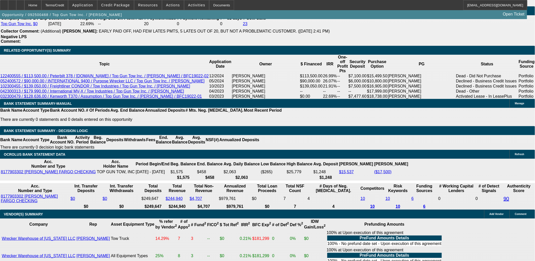
type input "$10,000.00"
type input "UNKNOWN"
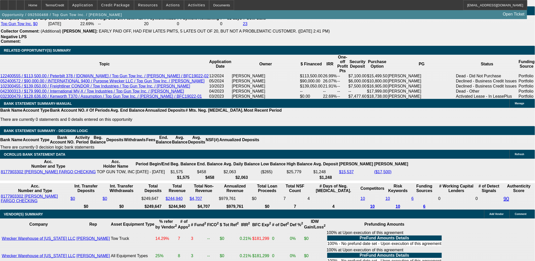
type input "$5,066.06"
type input "$2,533.03"
drag, startPoint x: 118, startPoint y: 164, endPoint x: 135, endPoint y: 162, distance: 17.4
type input "21"
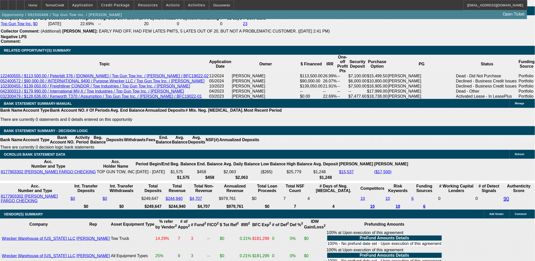
type input "$5,094.50"
type input "$2,547.25"
type input "21.5"
type input "$5,134.18"
type input "$2,567.09"
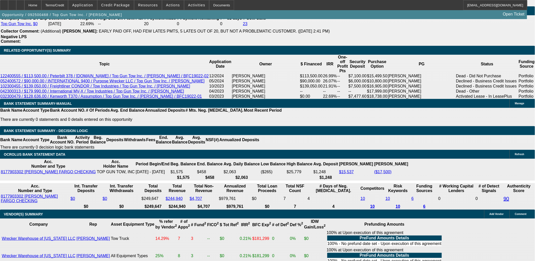
type input "21.5"
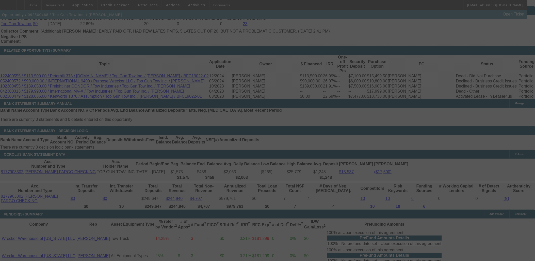
select select "0"
select select "2"
select select "0.1"
select select "4"
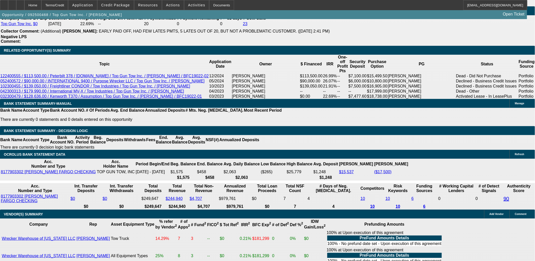
drag, startPoint x: 93, startPoint y: 162, endPoint x: 98, endPoint y: 162, distance: 4.8
type input "25699"
type input "$51,398.00"
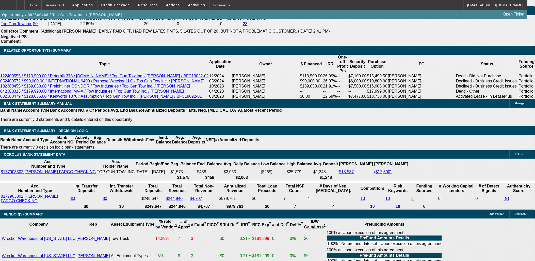
type input "UNKNOWN"
type input "409.5"
type input "2569.9"
type input "$5,139.98"
type input "2569.99"
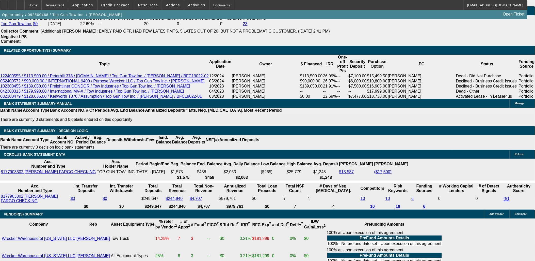
type input "21.6"
type input "$2,569.99"
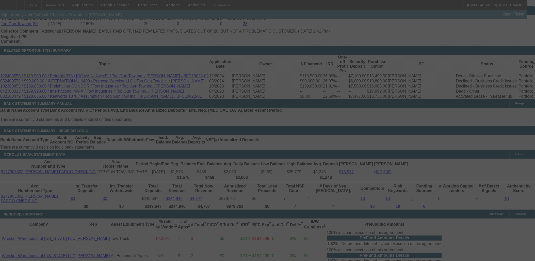
select select "0"
select select "2"
select select "0.1"
select select "4"
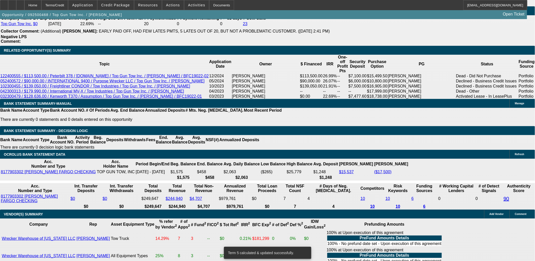
drag, startPoint x: 111, startPoint y: 122, endPoint x: 168, endPoint y: 109, distance: 58.3
type input "$10,316.69"
type input "UNKNOWN"
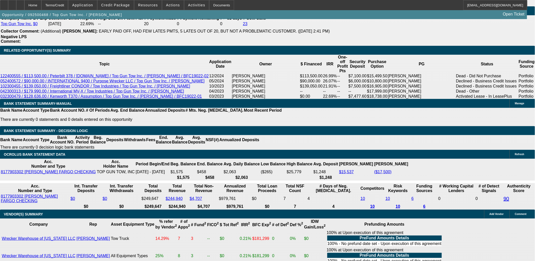
type input "$5,118.36"
drag, startPoint x: 93, startPoint y: 163, endPoint x: 201, endPoint y: 143, distance: 109.2
type input "2555"
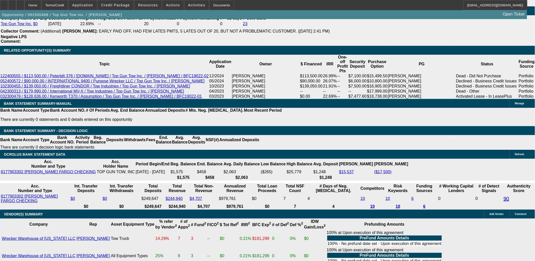
type input "$5,110.00"
type input "2555."
type input "21.5"
type input "2555.99"
type input "$5,111.98"
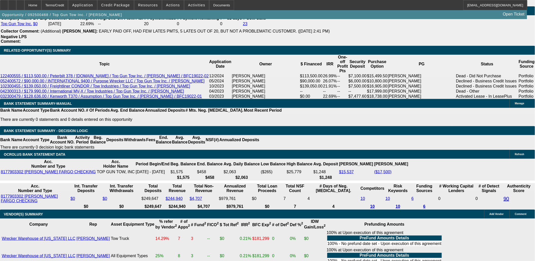
type input "$2,555.99"
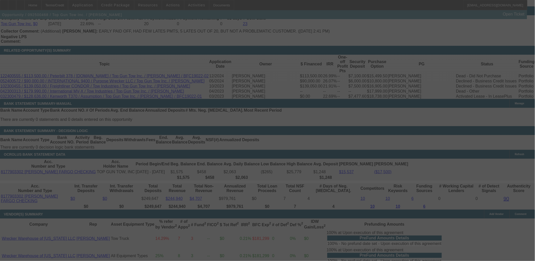
select select "0"
select select "2"
select select "0.1"
select select "4"
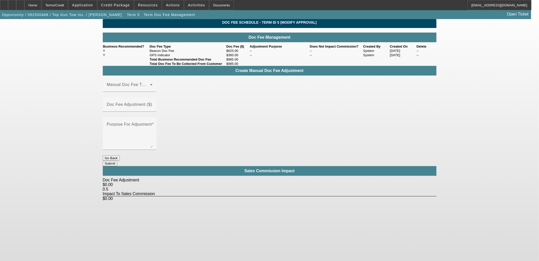
click at [144, 75] on div "Create Manual Doc Fee Adjustment" at bounding box center [270, 71] width 334 height 10
click at [144, 90] on span at bounding box center [128, 87] width 43 height 6
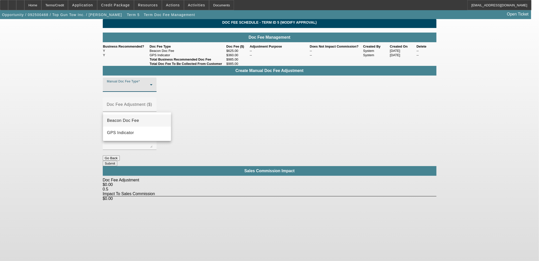
click at [155, 126] on mat-option "GPS Indicator" at bounding box center [137, 132] width 68 height 12
click at [150, 90] on div "GPS Indicator" at bounding box center [128, 87] width 43 height 6
click at [149, 120] on mat-option "Beacon Doc Fee" at bounding box center [137, 120] width 68 height 12
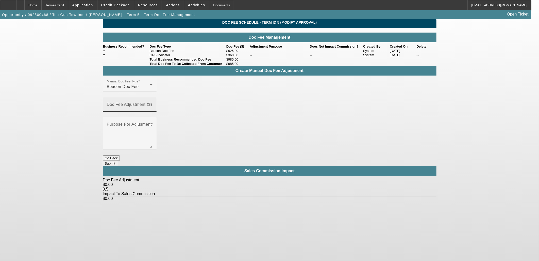
click at [152, 103] on mat-label "Doc Fee Adjustment ($)" at bounding box center [129, 104] width 45 height 4
click at [153, 103] on input "Doc Fee Adjustment ($)" at bounding box center [130, 106] width 46 height 6
type input "$115.00"
click at [153, 123] on textarea "Purpose For Adjusment" at bounding box center [130, 135] width 46 height 24
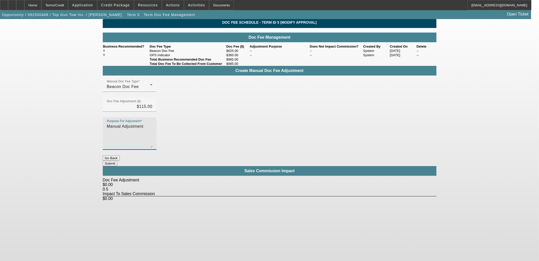
type textarea "Manual Adjustment"
click at [117, 160] on button "Submit" at bounding box center [110, 162] width 14 height 5
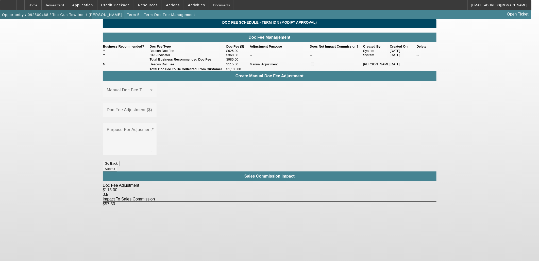
click at [48, 14] on span "Opportunity / 092500468 / Top Gun Tow Inc. / Gowers, Sean" at bounding box center [62, 15] width 120 height 4
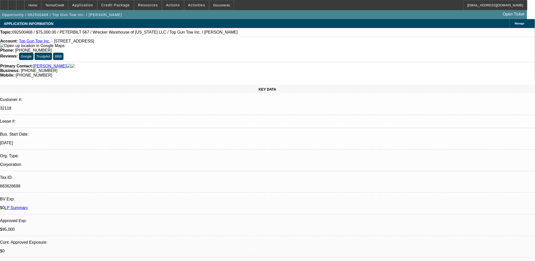
select select "0"
select select "2"
select select "0.1"
select select "4"
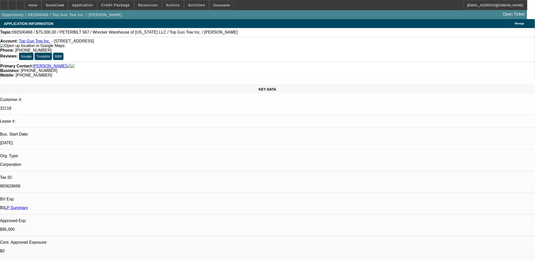
select select "0"
select select "2"
select select "0.1"
select select "4"
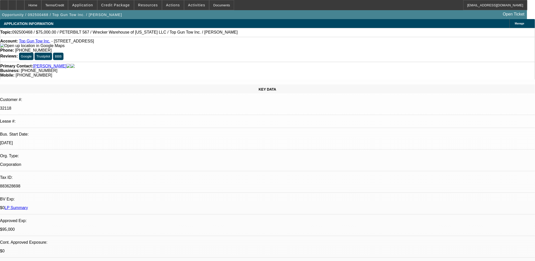
select select "0"
select select "2"
select select "0.1"
select select "4"
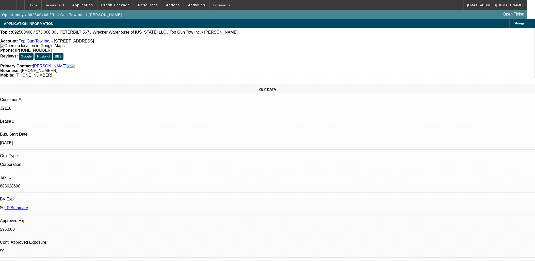
select select "0"
select select "2"
select select "0.1"
select select "4"
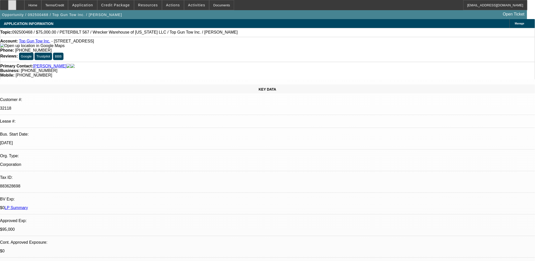
click at [12, 3] on icon at bounding box center [12, 3] width 0 height 0
click at [121, 8] on span at bounding box center [116, 5] width 36 height 12
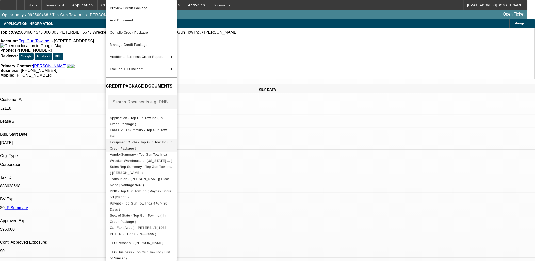
click at [155, 139] on button "Equipment Quote - Top Gun Tow Inc.( In Credit Package )" at bounding box center [141, 145] width 71 height 12
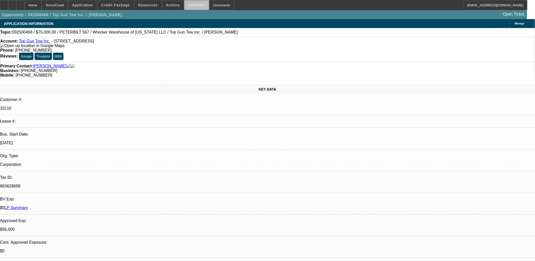
click at [194, 7] on span at bounding box center [196, 5] width 25 height 12
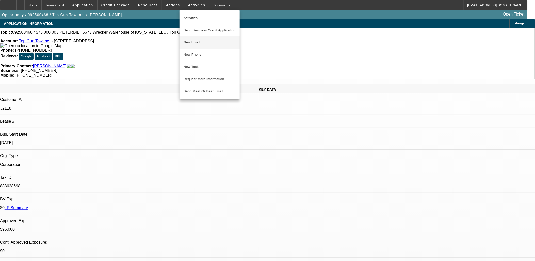
click at [206, 46] on button "New Email" at bounding box center [210, 42] width 60 height 12
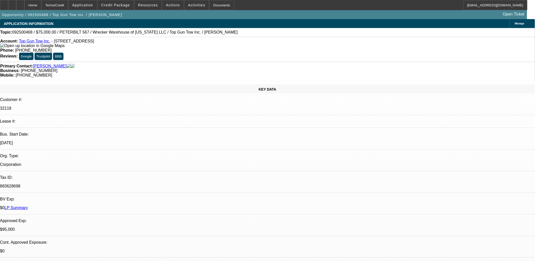
drag, startPoint x: 415, startPoint y: 124, endPoint x: 361, endPoint y: 113, distance: 54.9
click at [415, 124] on button "reply Reply" at bounding box center [419, 122] width 32 height 12
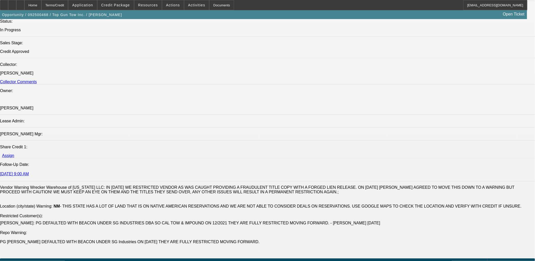
scroll to position [592, 0]
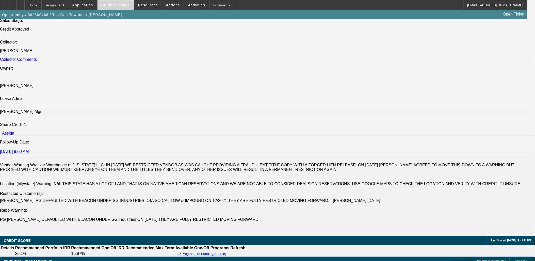
click at [126, 2] on span at bounding box center [116, 5] width 36 height 12
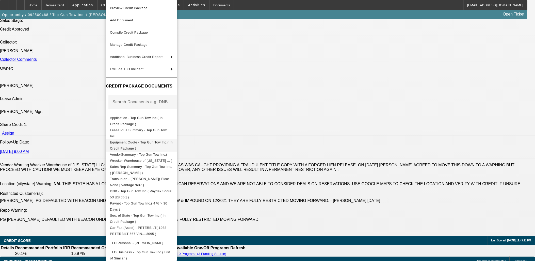
click at [143, 144] on span "Equipment Quote - Top Gun Tow Inc.( In Credit Package )" at bounding box center [141, 145] width 63 height 10
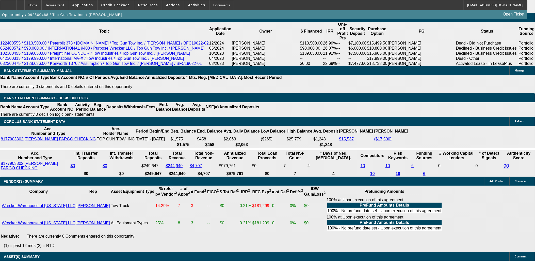
scroll to position [931, 0]
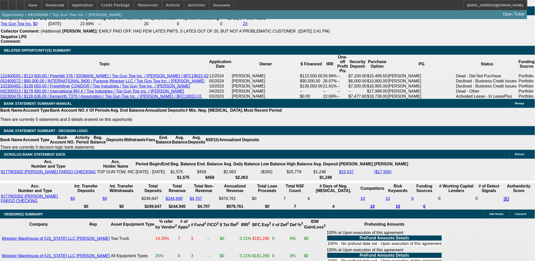
type input "$11,316.69"
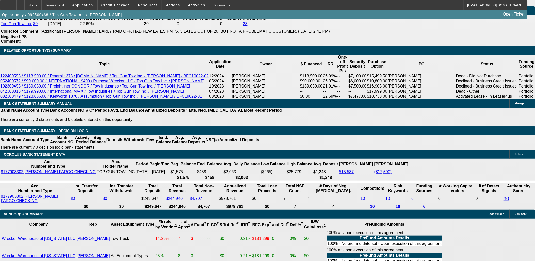
drag, startPoint x: 92, startPoint y: 163, endPoint x: 155, endPoint y: 135, distance: 68.5
drag, startPoint x: 88, startPoint y: 28, endPoint x: 85, endPoint y: 28, distance: 2.6
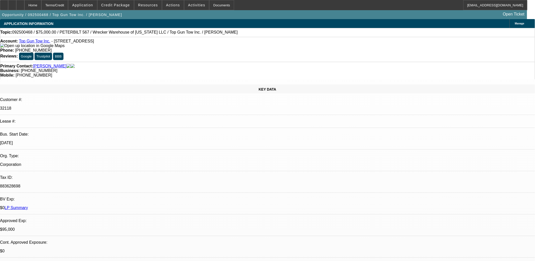
scroll to position [234, 0]
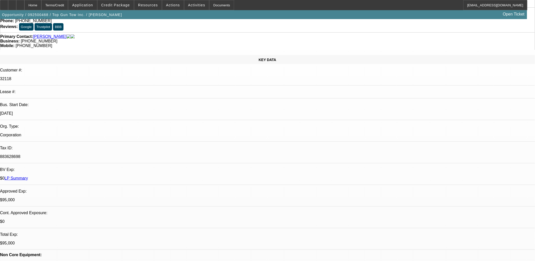
scroll to position [0, 0]
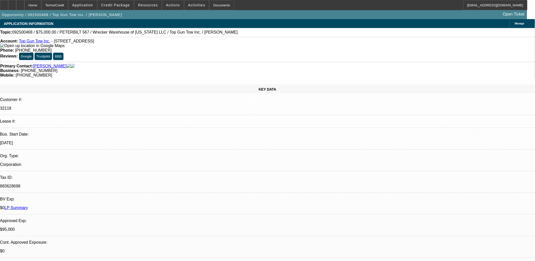
drag, startPoint x: 205, startPoint y: 75, endPoint x: 207, endPoint y: 80, distance: 5.7
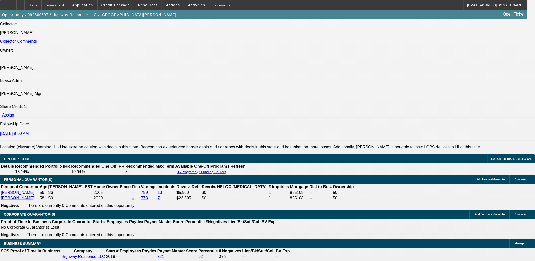
select select "0"
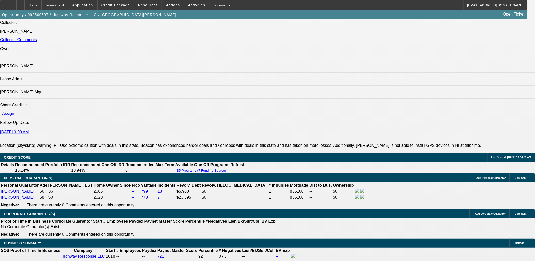
select select "2"
select select "0"
select select "2"
select select "0"
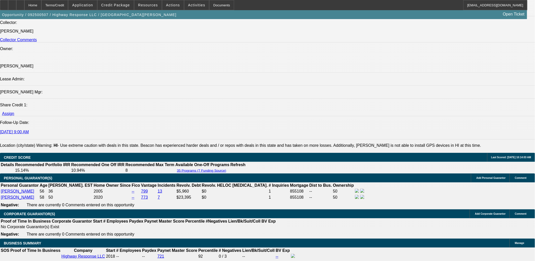
select select "0"
select select "2"
select select "0"
select select "1"
select select "2"
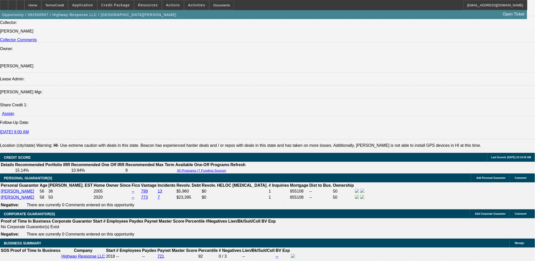
select select "6"
select select "1"
select select "2"
select select "6"
select select "1"
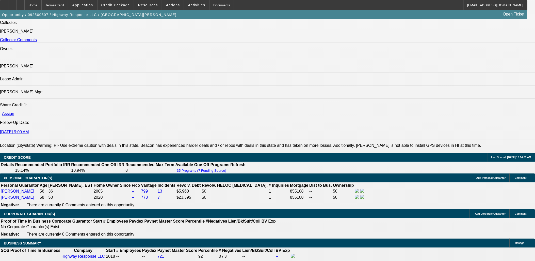
select select "2"
select select "6"
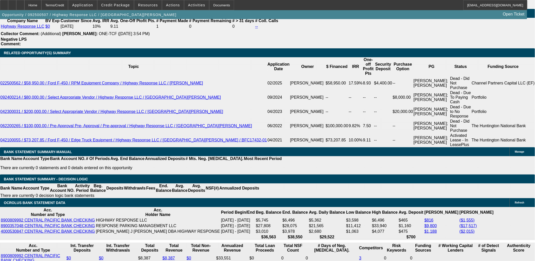
scroll to position [88, 0]
click at [111, 6] on span "Credit Package" at bounding box center [115, 5] width 29 height 4
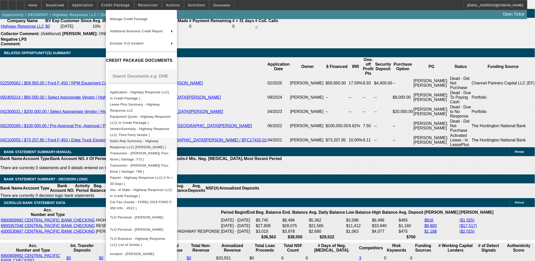
scroll to position [0, 0]
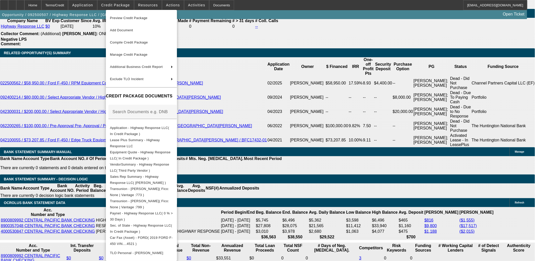
click at [54, 129] on div at bounding box center [267, 130] width 535 height 261
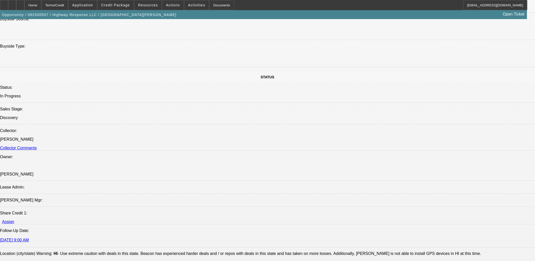
scroll to position [476, 0]
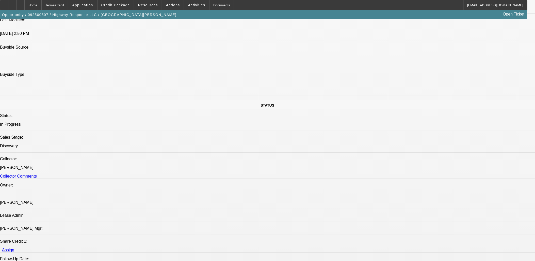
drag, startPoint x: 71, startPoint y: 85, endPoint x: 351, endPoint y: 84, distance: 280.4
drag, startPoint x: 351, startPoint y: 84, endPoint x: 5, endPoint y: 80, distance: 346.9
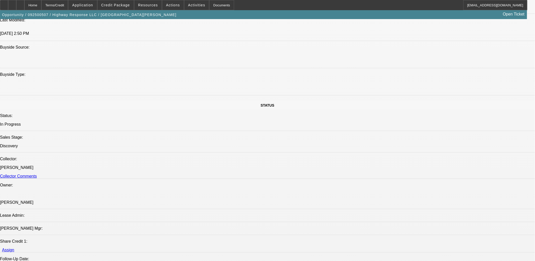
drag, startPoint x: 5, startPoint y: 80, endPoint x: 352, endPoint y: 85, distance: 347.2
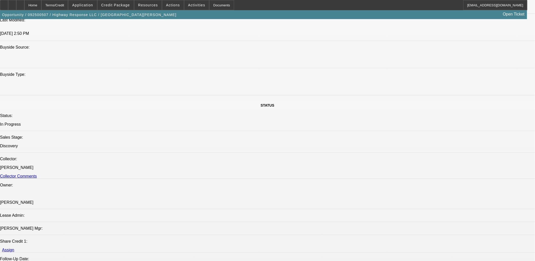
drag, startPoint x: 352, startPoint y: 85, endPoint x: 4, endPoint y: 80, distance: 347.7
drag, startPoint x: 4, startPoint y: 81, endPoint x: 321, endPoint y: 82, distance: 317.4
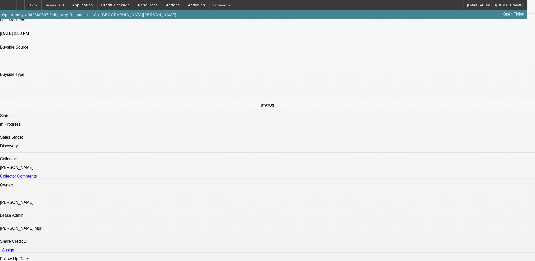
drag, startPoint x: 321, startPoint y: 82, endPoint x: 349, endPoint y: 84, distance: 27.5
drag, startPoint x: 350, startPoint y: 83, endPoint x: 6, endPoint y: 77, distance: 344.4
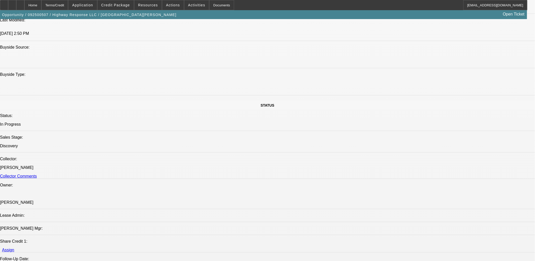
drag, startPoint x: 5, startPoint y: 77, endPoint x: 349, endPoint y: 82, distance: 344.1
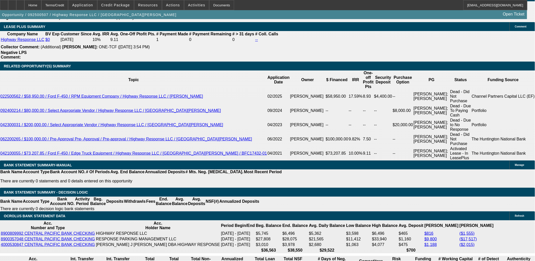
scroll to position [871, 0]
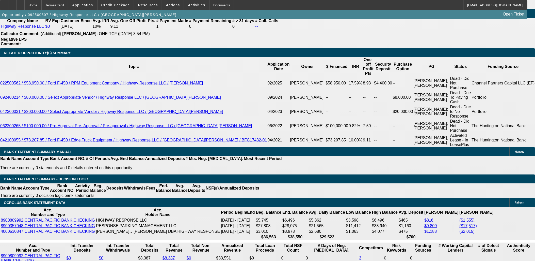
drag, startPoint x: 394, startPoint y: 217, endPoint x: -11, endPoint y: 58, distance: 434.7
drag, startPoint x: -11, startPoint y: 58, endPoint x: 17, endPoint y: 65, distance: 28.6
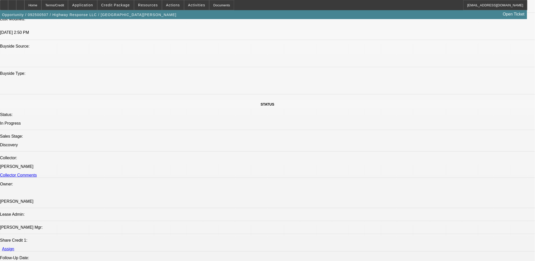
scroll to position [476, 0]
drag, startPoint x: 74, startPoint y: 84, endPoint x: 349, endPoint y: 83, distance: 274.8
drag, startPoint x: 302, startPoint y: 183, endPoint x: 8, endPoint y: 46, distance: 324.8
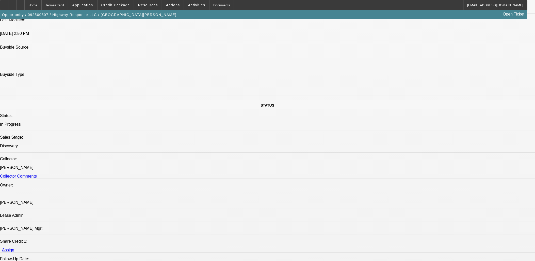
drag, startPoint x: 7, startPoint y: 47, endPoint x: 314, endPoint y: 186, distance: 337.1
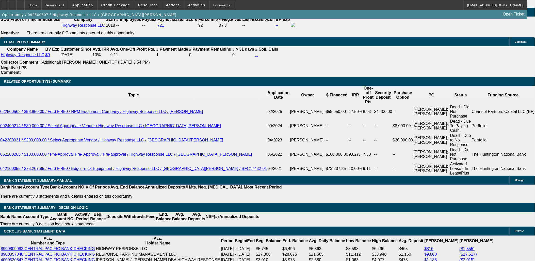
drag, startPoint x: 90, startPoint y: 87, endPoint x: 36, endPoint y: 95, distance: 54.8
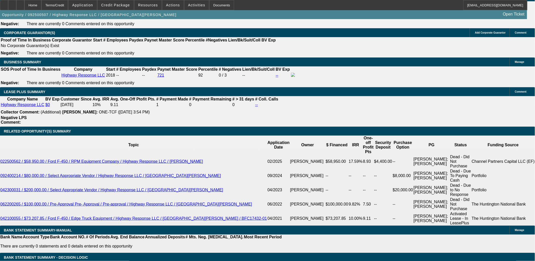
scroll to position [786, 0]
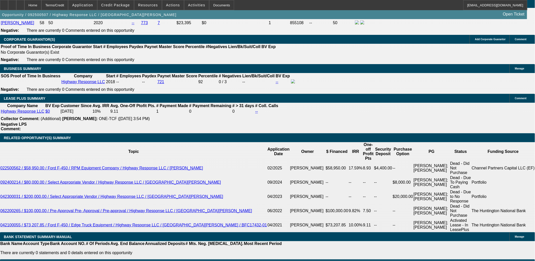
drag, startPoint x: 69, startPoint y: 237, endPoint x: 71, endPoint y: 253, distance: 15.9
drag, startPoint x: 71, startPoint y: 253, endPoint x: 45, endPoint y: 222, distance: 40.1
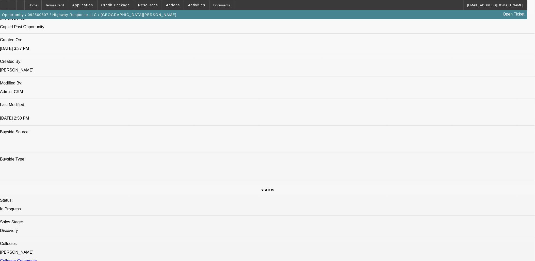
scroll to position [278, 0]
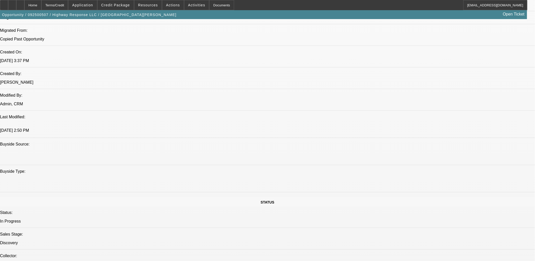
scroll to position [338, 0]
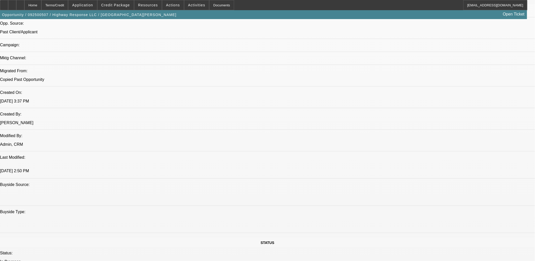
drag, startPoint x: 133, startPoint y: 107, endPoint x: 143, endPoint y: 106, distance: 9.8
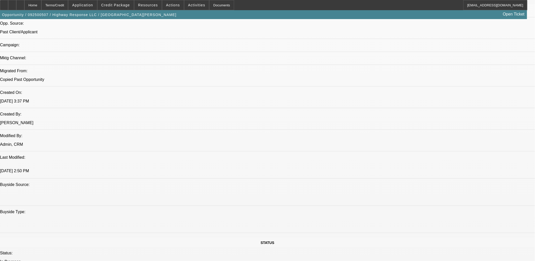
drag, startPoint x: 153, startPoint y: 107, endPoint x: 168, endPoint y: 105, distance: 15.3
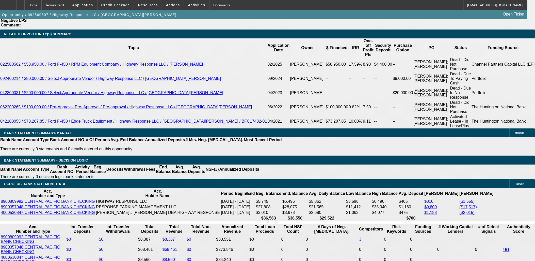
scroll to position [903, 0]
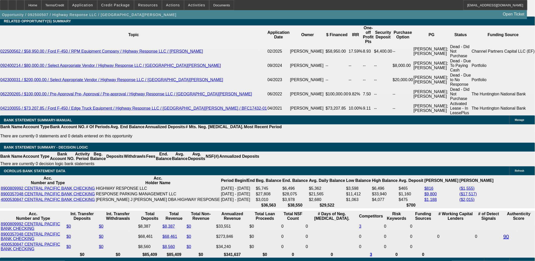
drag, startPoint x: 243, startPoint y: 219, endPoint x: 253, endPoint y: 224, distance: 11.0
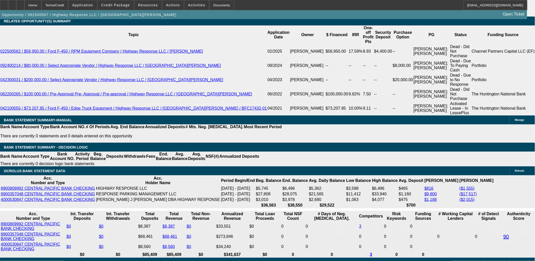
drag, startPoint x: 247, startPoint y: 131, endPoint x: 252, endPoint y: 130, distance: 5.5
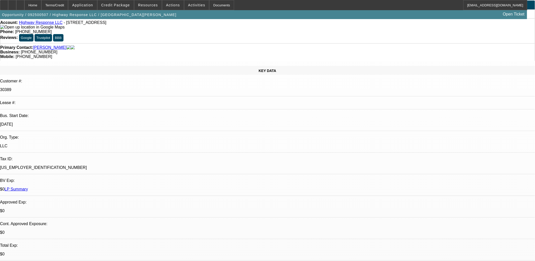
scroll to position [0, 0]
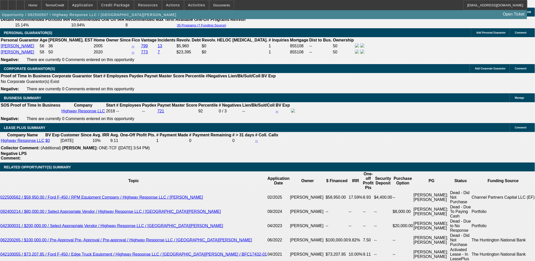
scroll to position [705, 0]
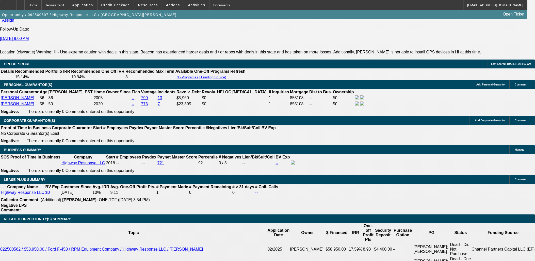
scroll to position [28, 0]
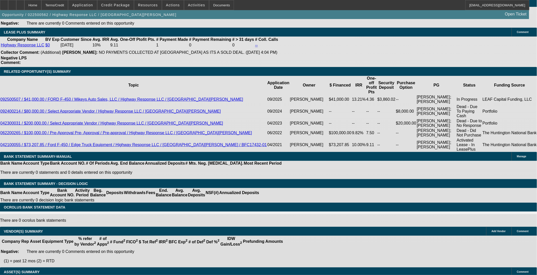
select select "0"
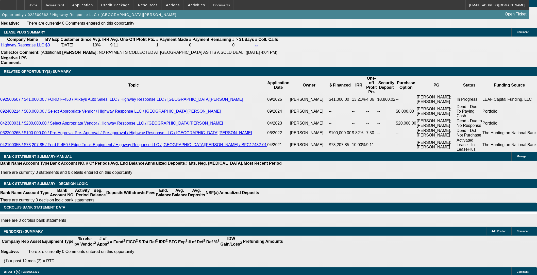
select select "2"
select select "0"
select select "2"
select select "0"
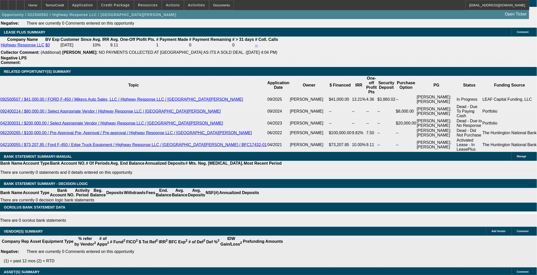
select select "0"
select select "2"
select select "0"
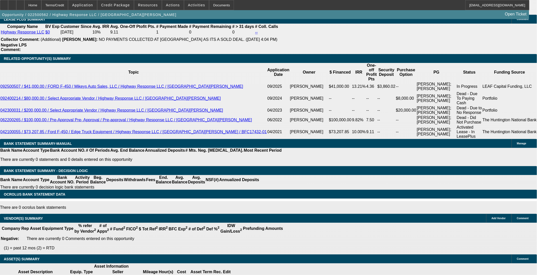
select select "1"
select select "2"
select select "6"
select select "1"
select select "2"
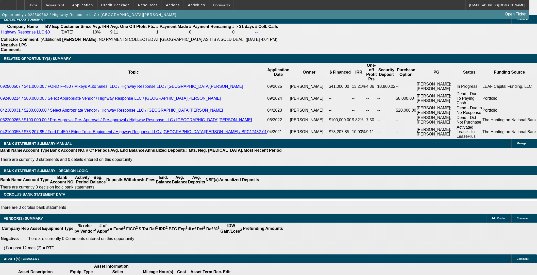
select select "6"
select select "1"
select select "2"
select select "6"
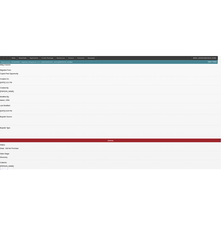
scroll to position [439, 0]
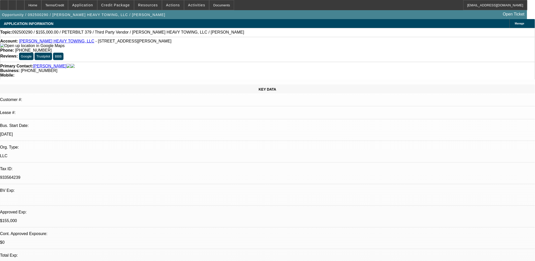
select select "0"
select select "2"
select select "0.1"
select select "0"
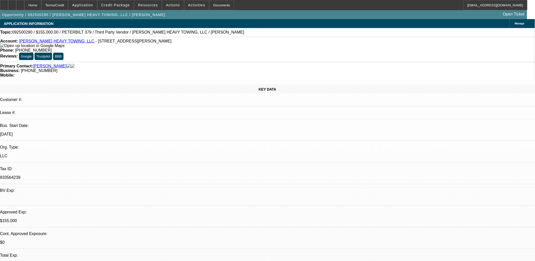
select select "0"
select select "2"
select select "0"
select select "0.1"
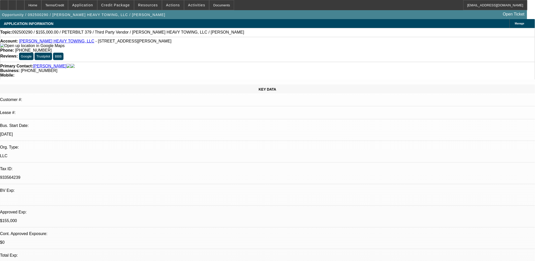
select select "2"
select select "0"
select select "1"
select select "2"
select select "4"
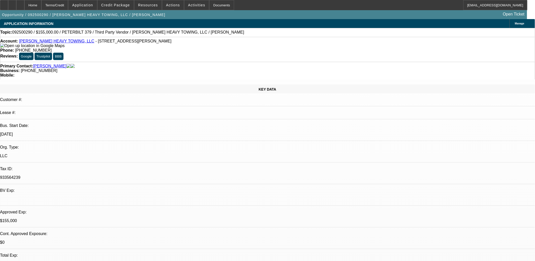
select select "1"
select select "6"
select select "1"
select select "2"
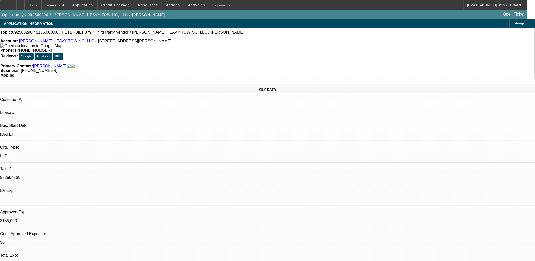
select select "6"
select select "1"
select select "2"
select select "6"
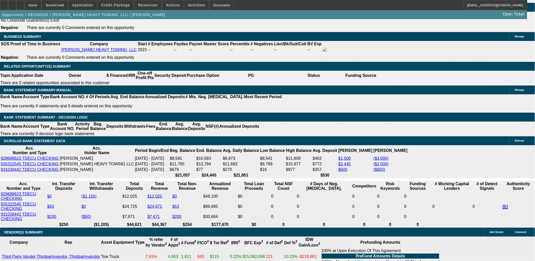
scroll to position [706, 0]
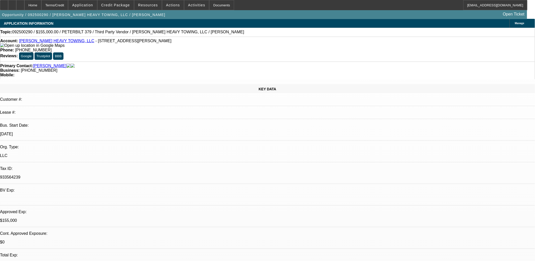
scroll to position [0, 0]
drag, startPoint x: 219, startPoint y: 121, endPoint x: 120, endPoint y: 117, distance: 99.6
click at [120, 218] on div "$155,000" at bounding box center [267, 220] width 535 height 5
drag, startPoint x: 122, startPoint y: 117, endPoint x: 215, endPoint y: 125, distance: 92.5
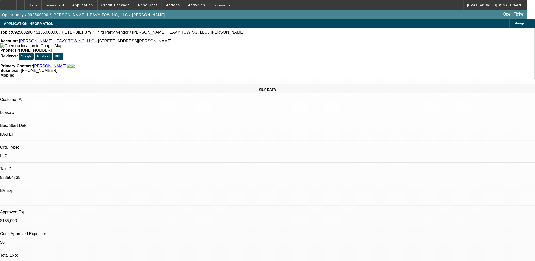
drag, startPoint x: 215, startPoint y: 125, endPoint x: 202, endPoint y: 126, distance: 13.0
click at [118, 197] on div at bounding box center [267, 199] width 535 height 5
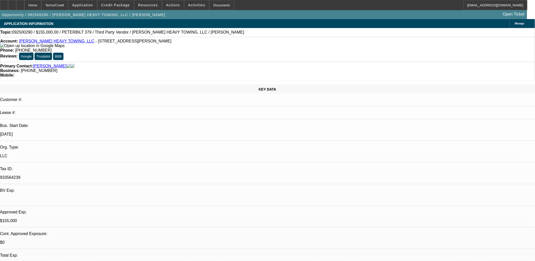
drag, startPoint x: 233, startPoint y: 128, endPoint x: 222, endPoint y: 124, distance: 11.8
drag, startPoint x: 222, startPoint y: 124, endPoint x: 125, endPoint y: 116, distance: 97.4
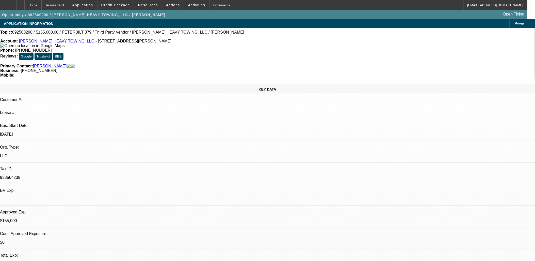
drag, startPoint x: 125, startPoint y: 115, endPoint x: 212, endPoint y: 126, distance: 87.5
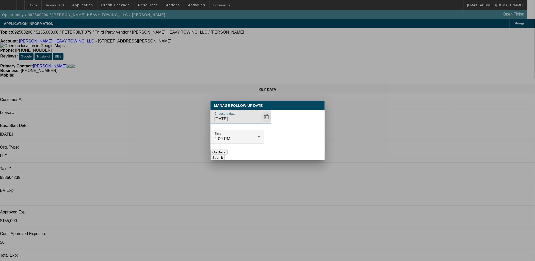
click at [260, 123] on span "Open calendar" at bounding box center [266, 117] width 12 height 12
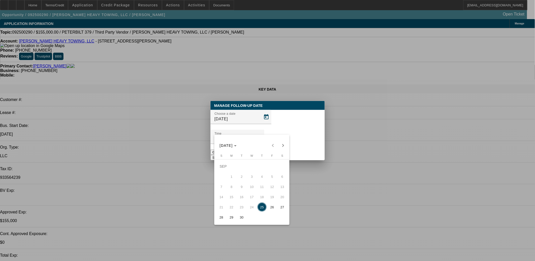
click at [270, 205] on span "26" at bounding box center [272, 206] width 9 height 9
type input "9/26/2025"
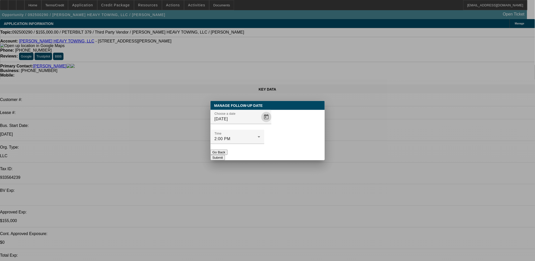
click at [225, 155] on button "Submit" at bounding box center [218, 157] width 14 height 5
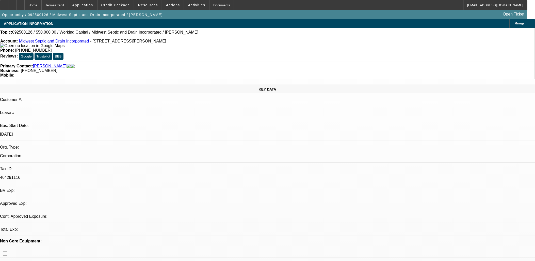
select select "0"
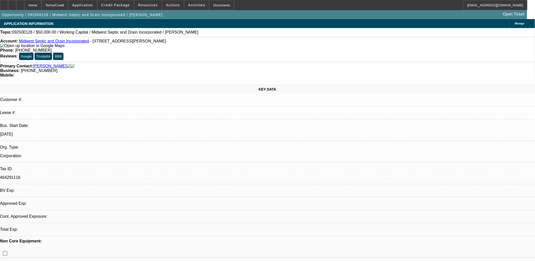
select select "0"
select select "1"
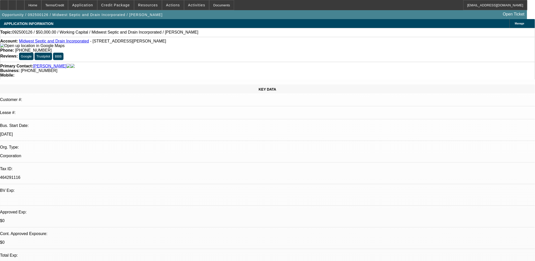
select select "2"
select select "6"
select select "1"
select select "2"
select select "6"
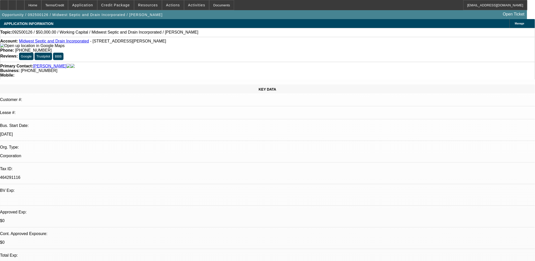
select select "1"
select select "2"
select select "6"
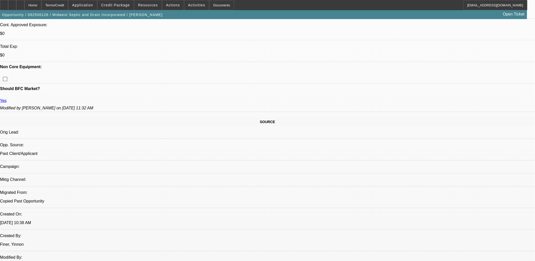
scroll to position [28, 0]
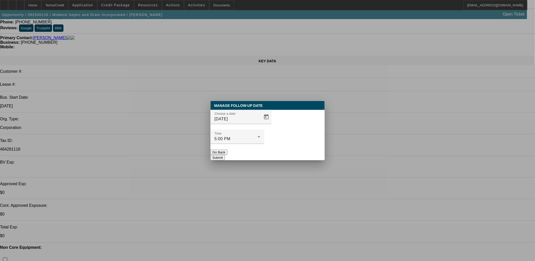
scroll to position [0, 0]
click at [260, 123] on span "Open calendar" at bounding box center [266, 117] width 12 height 12
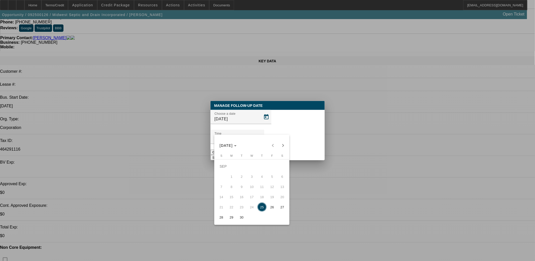
click at [243, 218] on span "30" at bounding box center [241, 216] width 9 height 9
type input "[DATE]"
click at [225, 155] on button "Submit" at bounding box center [218, 157] width 14 height 5
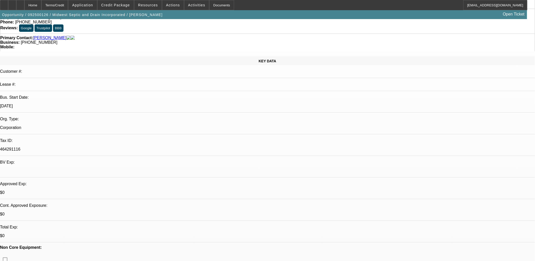
scroll to position [28, 0]
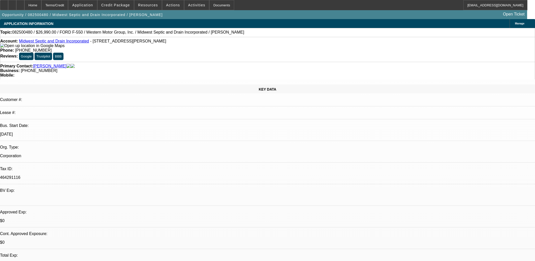
select select "0"
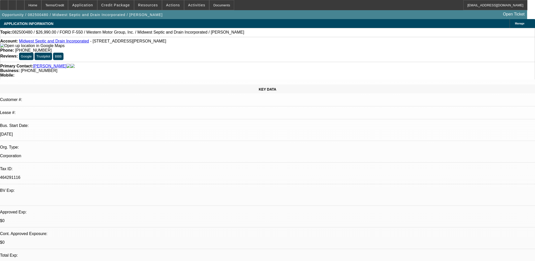
select select "0"
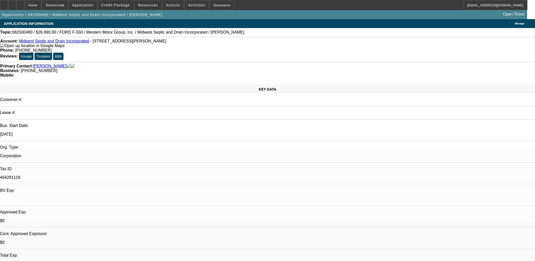
select select "0"
select select "1"
select select "6"
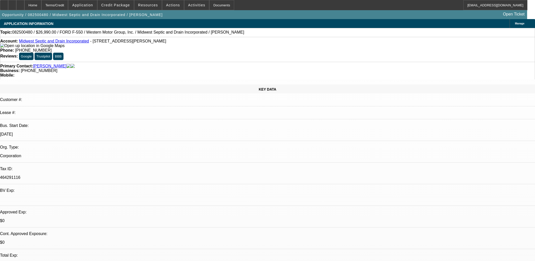
select select "1"
select select "6"
select select "1"
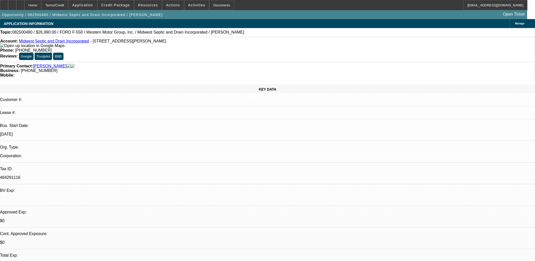
select select "6"
select select "1"
select select "6"
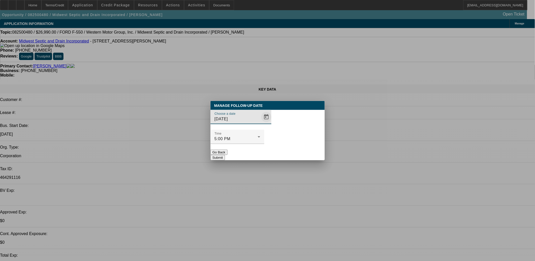
click at [260, 123] on span "Open calendar" at bounding box center [266, 117] width 12 height 12
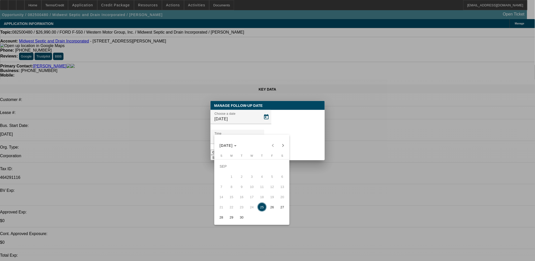
click at [240, 215] on span "30" at bounding box center [241, 216] width 9 height 9
type input "[DATE]"
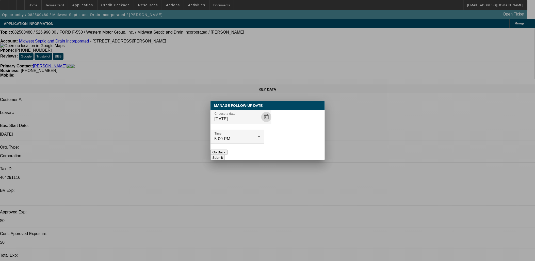
click at [225, 155] on button "Submit" at bounding box center [218, 157] width 14 height 5
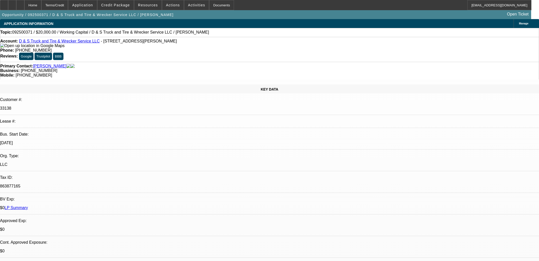
select select "0"
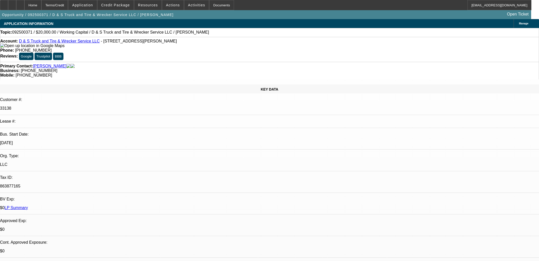
select select "0"
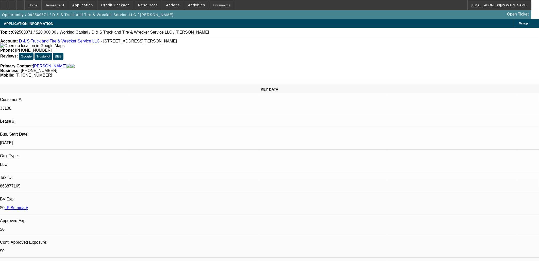
select select "0"
select select "1"
select select "2"
select select "6"
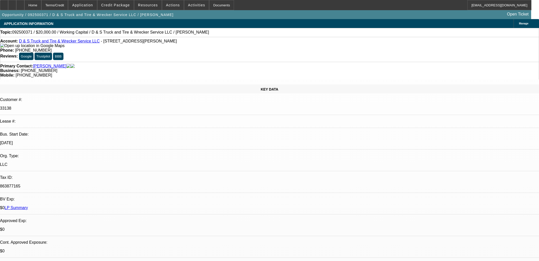
select select "1"
select select "2"
select select "6"
select select "1"
select select "2"
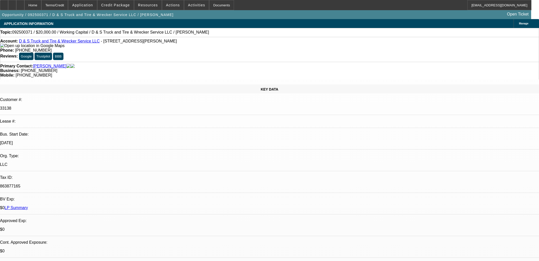
select select "6"
select select "1"
select select "2"
select select "6"
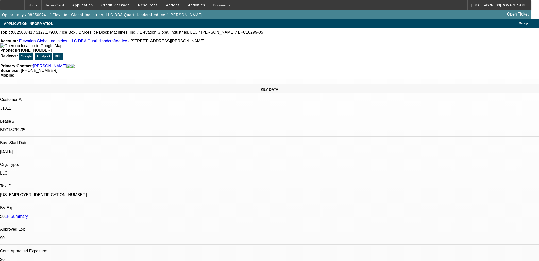
select select "0"
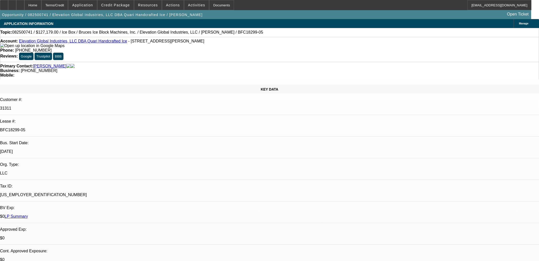
select select "0"
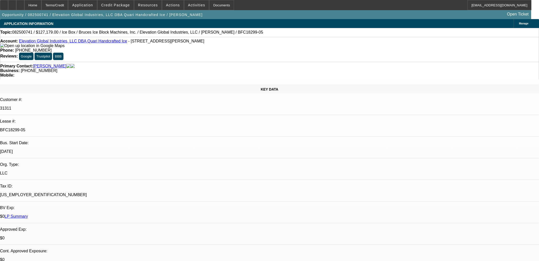
select select "0"
select select "1"
select select "6"
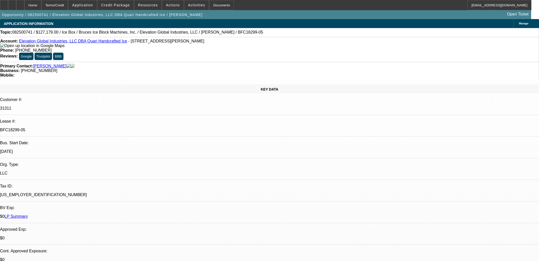
select select "1"
select select "6"
select select "1"
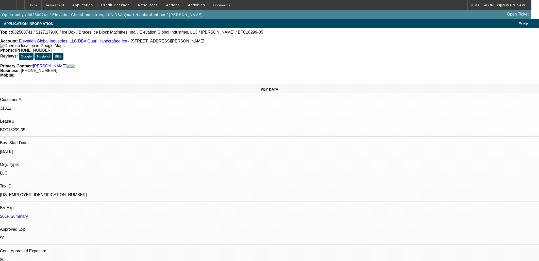
select select "6"
select select "1"
select select "6"
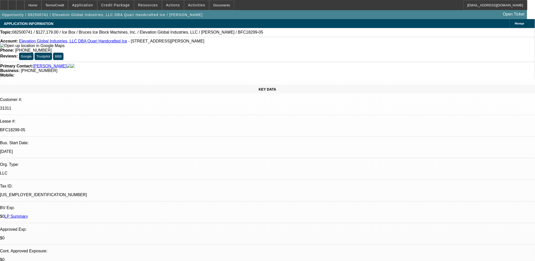
scroll to position [28, 0]
drag, startPoint x: 499, startPoint y: 222, endPoint x: 362, endPoint y: 219, distance: 137.4
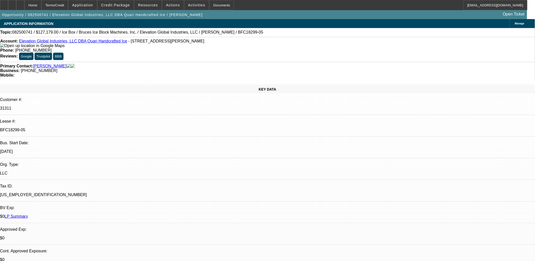
drag, startPoint x: 362, startPoint y: 219, endPoint x: 494, endPoint y: 224, distance: 132.9
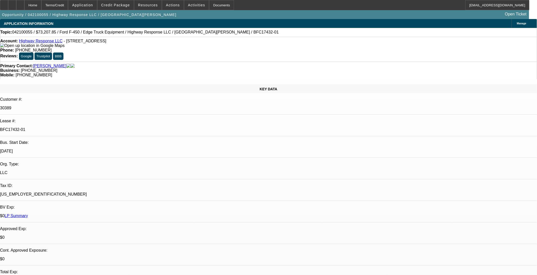
select select "0.1"
select select "0"
select select "0.1"
select select "0"
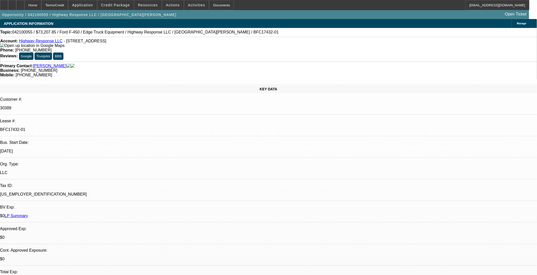
select select "0.1"
select select "0"
select select "0.1"
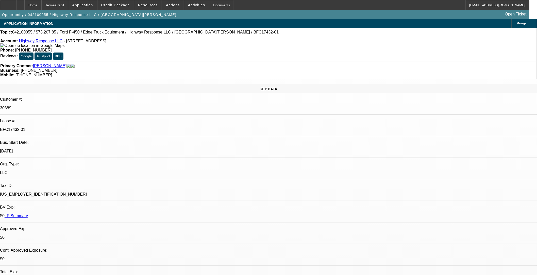
select select "0"
select select "1"
select select "2"
select select "6"
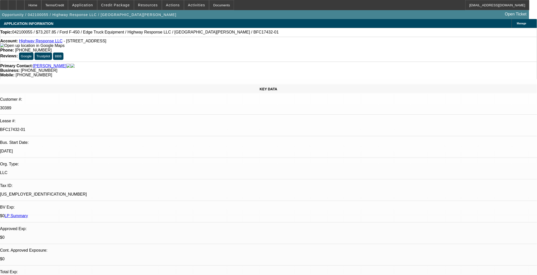
select select "1"
select select "2"
select select "4"
select select "1"
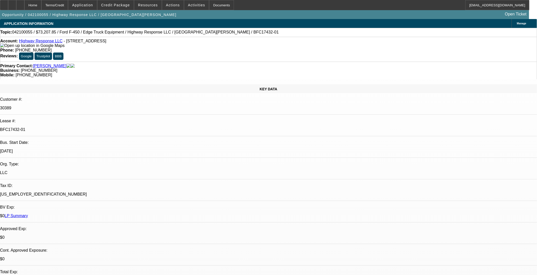
select select "6"
select select "1"
select select "6"
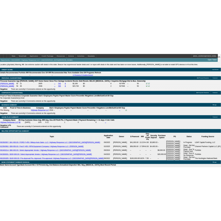
scroll to position [819, 0]
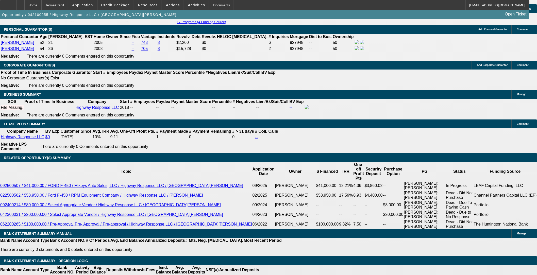
drag, startPoint x: 178, startPoint y: 249, endPoint x: 197, endPoint y: 248, distance: 18.3
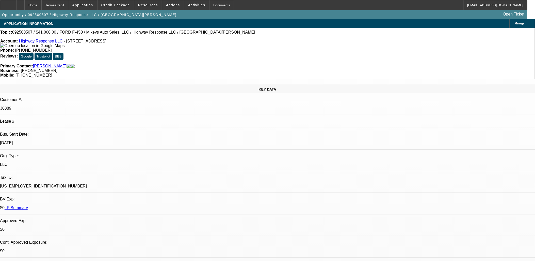
select select "0"
select select "2"
select select "0"
select select "2"
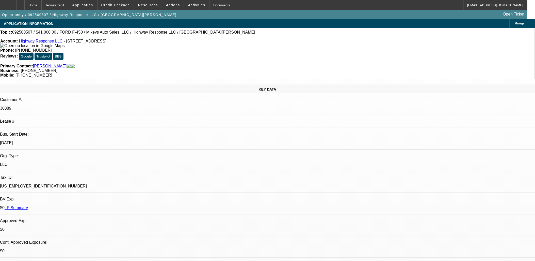
select select "0"
select select "2"
select select "0"
select select "1"
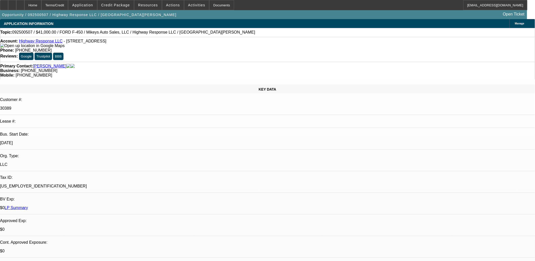
select select "2"
select select "6"
select select "1"
select select "2"
select select "6"
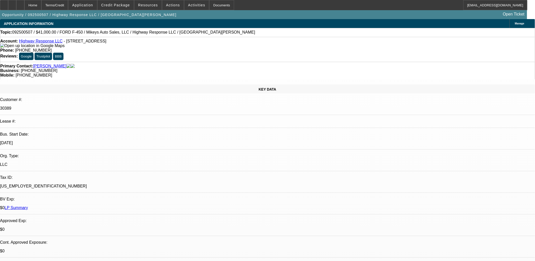
select select "1"
select select "2"
select select "6"
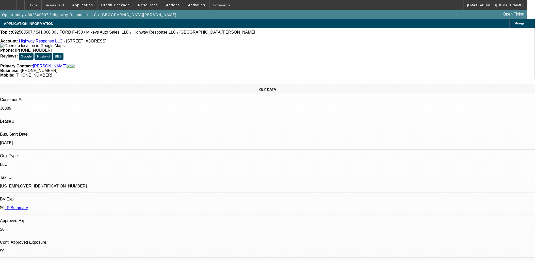
drag, startPoint x: 227, startPoint y: 135, endPoint x: 123, endPoint y: 105, distance: 108.5
drag, startPoint x: 123, startPoint y: 105, endPoint x: 221, endPoint y: 132, distance: 101.5
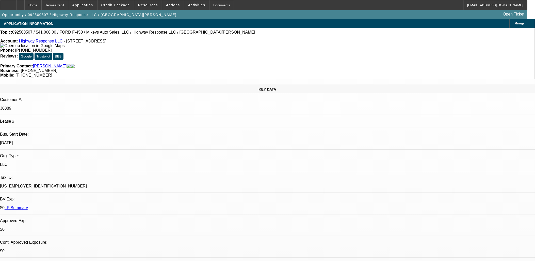
drag, startPoint x: 221, startPoint y: 132, endPoint x: 123, endPoint y: 107, distance: 101.3
drag, startPoint x: 123, startPoint y: 106, endPoint x: 210, endPoint y: 128, distance: 89.9
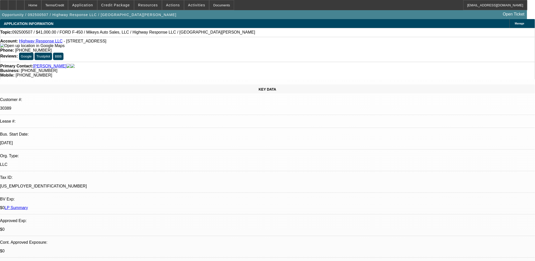
drag, startPoint x: 213, startPoint y: 131, endPoint x: 126, endPoint y: 103, distance: 92.0
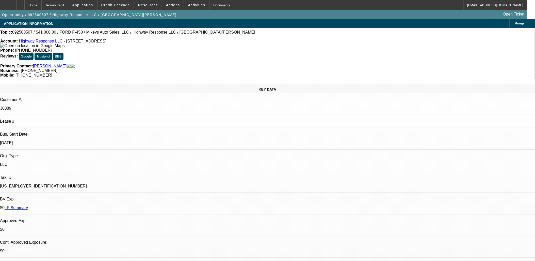
click at [433, 60] on span "Reply All" at bounding box center [438, 63] width 14 height 6
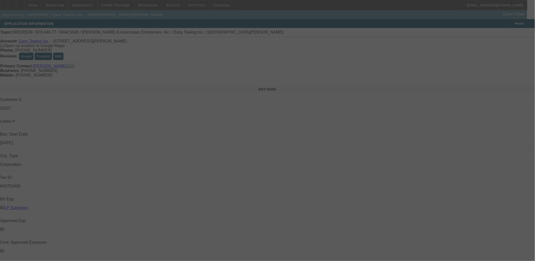
click at [167, 99] on div at bounding box center [267, 130] width 535 height 261
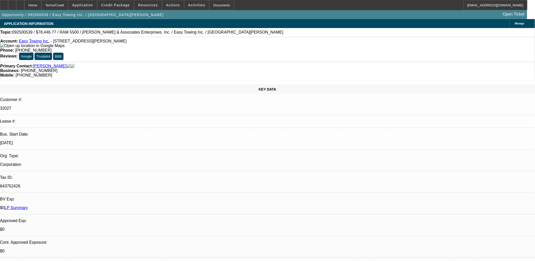
select select "0"
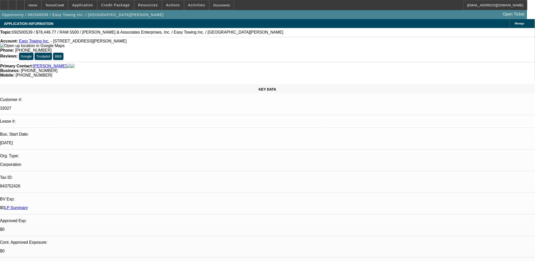
select select "0"
select select "1"
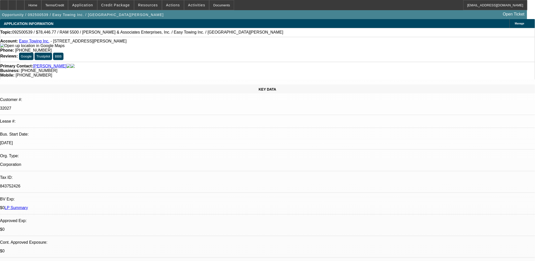
select select "2"
select select "6"
select select "1"
select select "6"
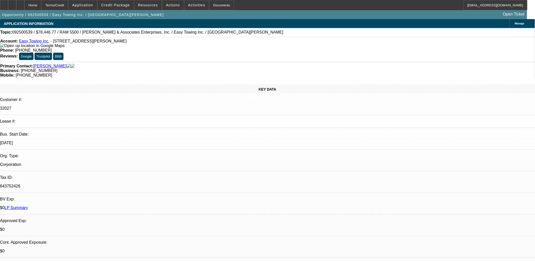
select select "1"
select select "6"
drag, startPoint x: 135, startPoint y: 107, endPoint x: 344, endPoint y: 155, distance: 214.3
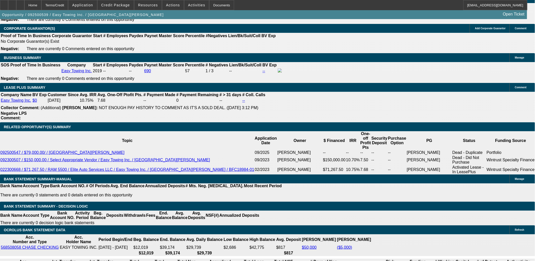
scroll to position [143, 0]
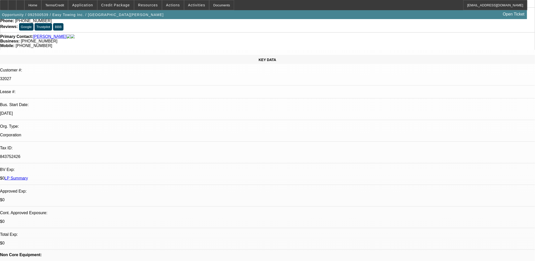
scroll to position [0, 0]
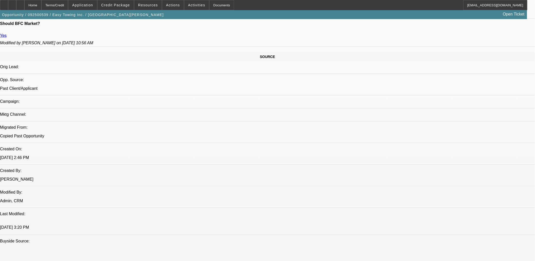
scroll to position [28, 0]
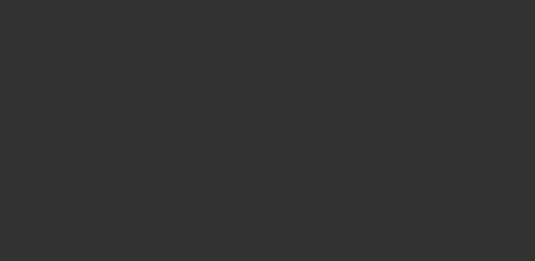
select select "0"
select select "2"
select select "0.1"
select select "4"
